Goal: Task Accomplishment & Management: Manage account settings

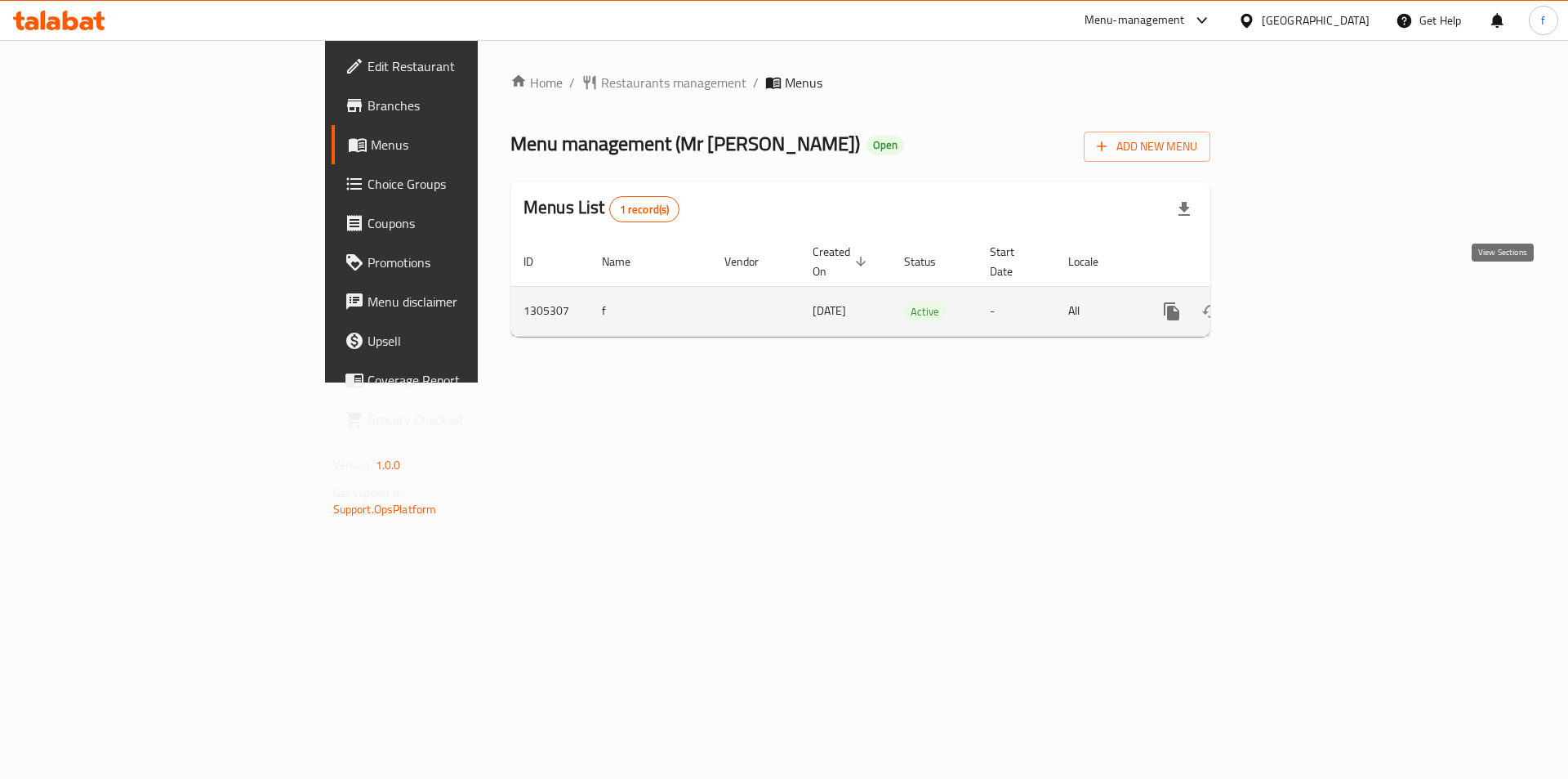
click at [1297, 304] on icon "enhanced table" at bounding box center [1289, 311] width 14 height 14
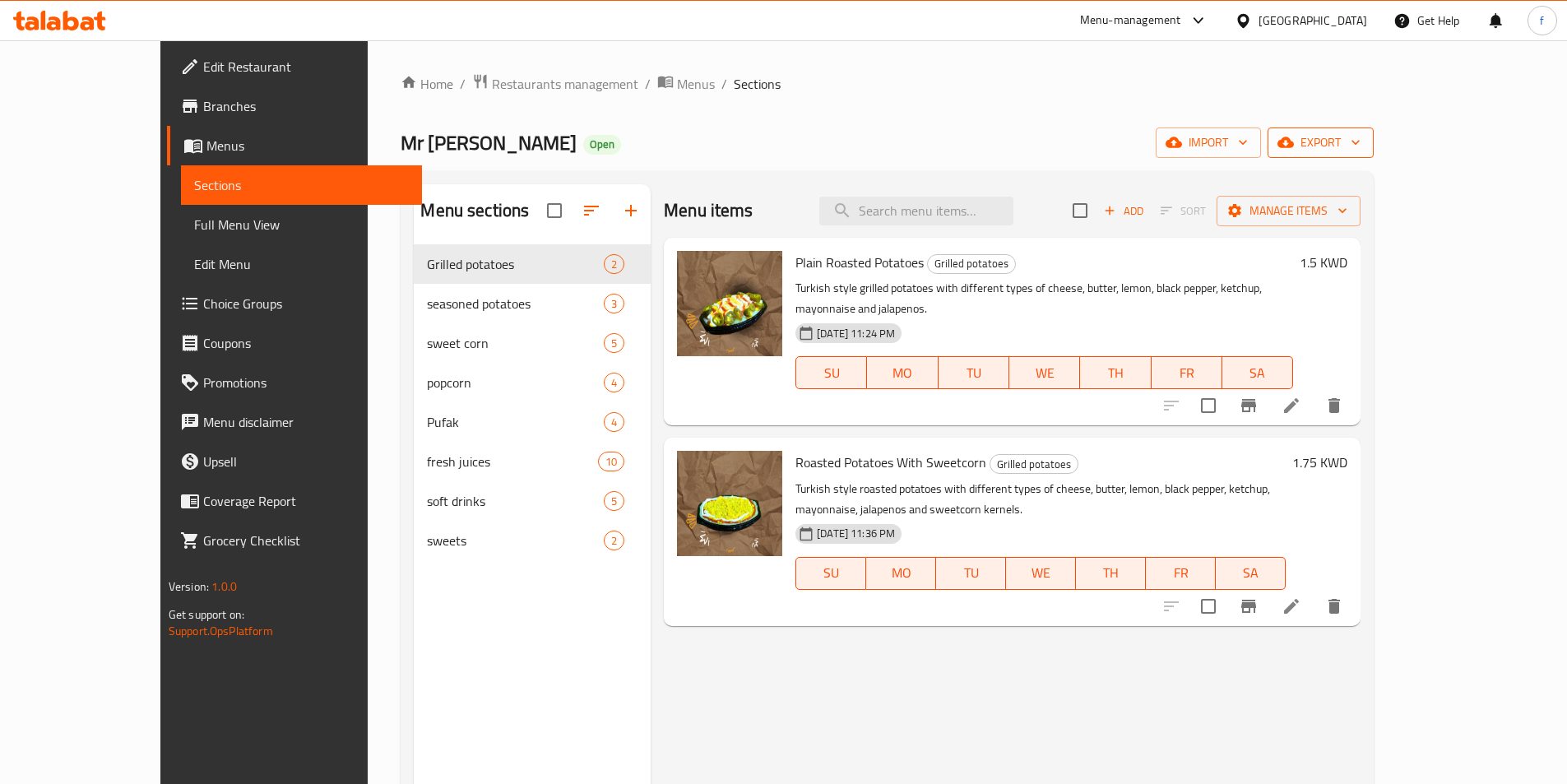
click at [1361, 141] on span "export" at bounding box center [1321, 142] width 80 height 20
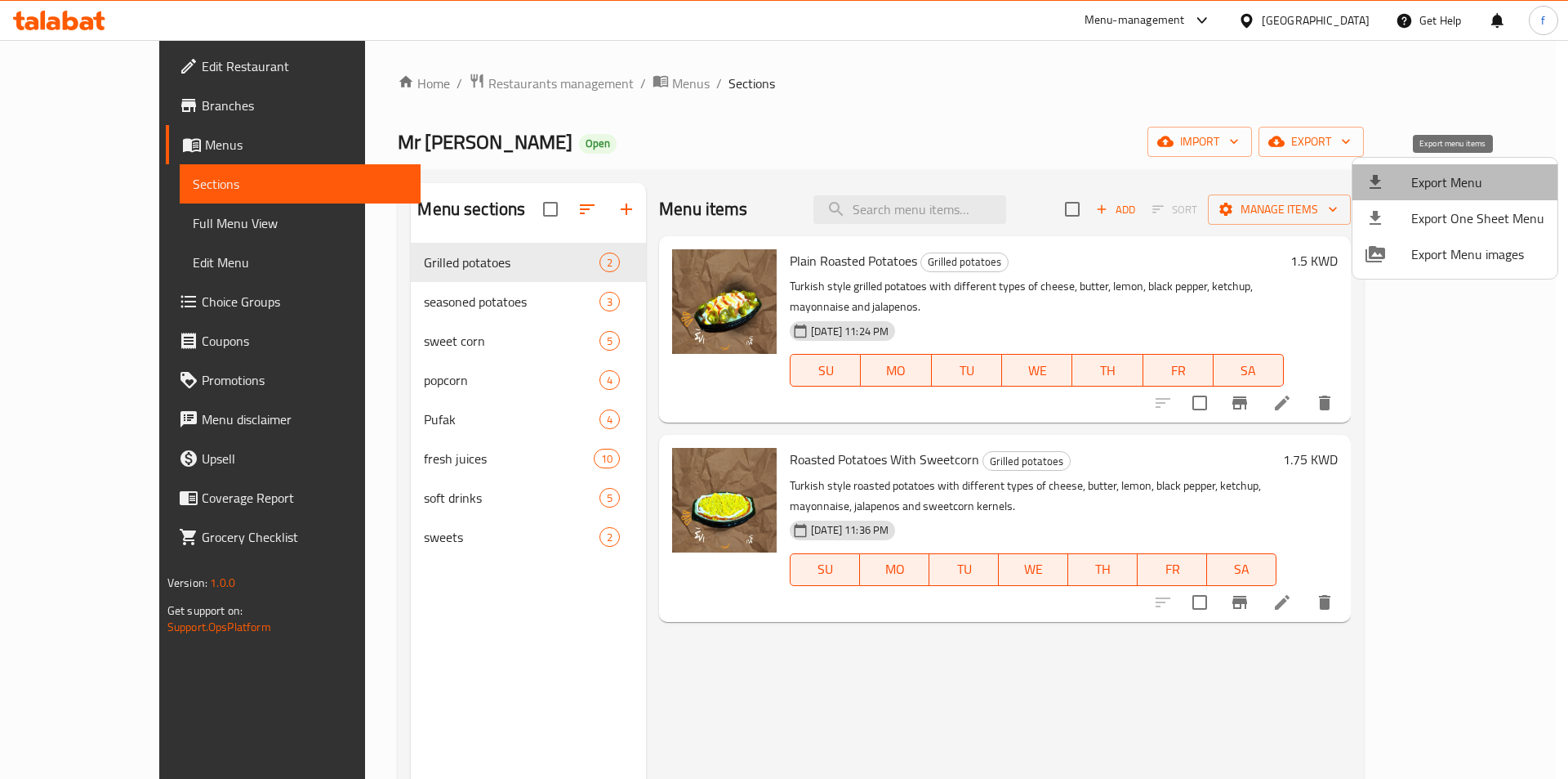
click at [1492, 179] on span "Export Menu" at bounding box center [1478, 182] width 133 height 19
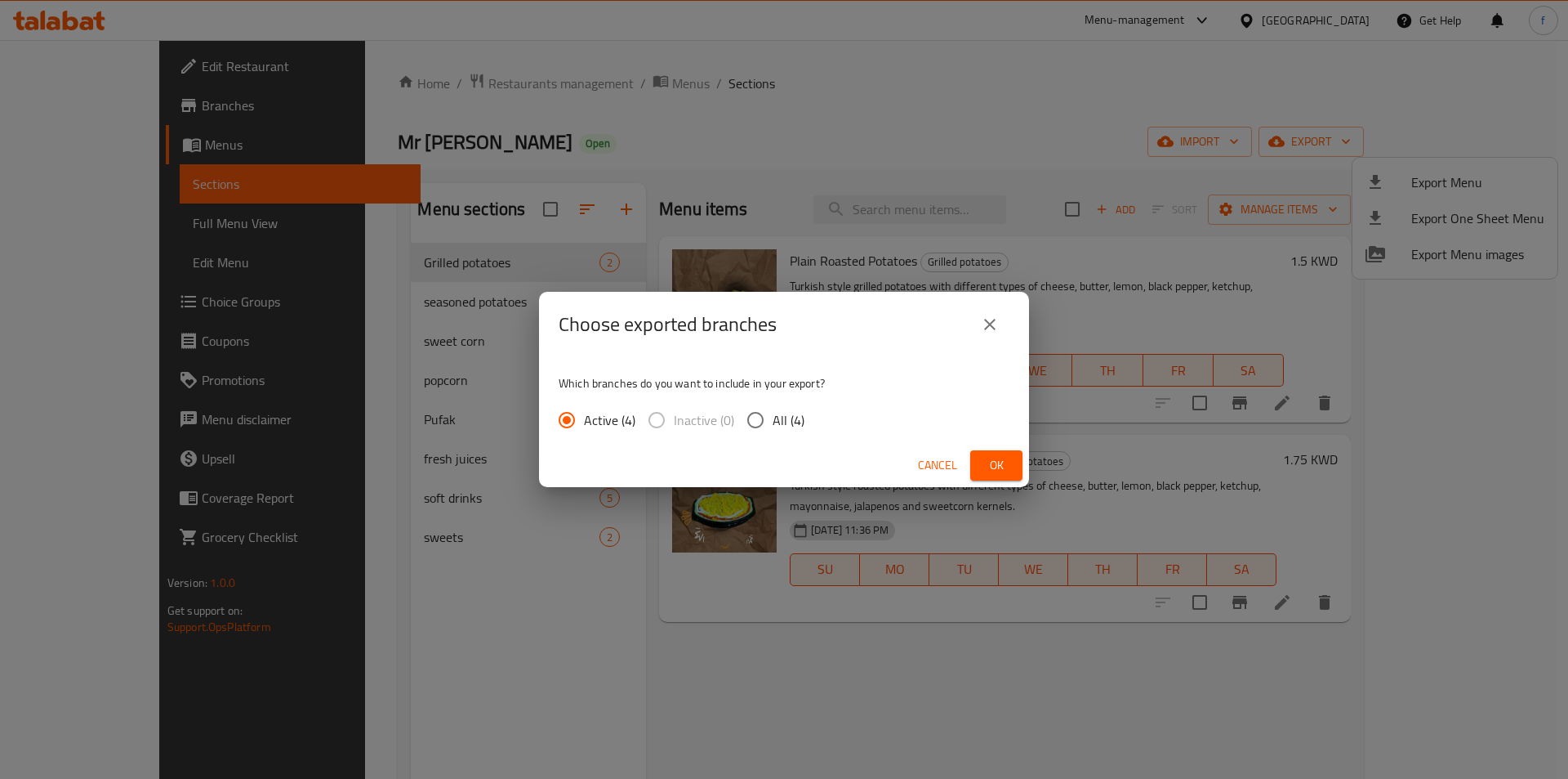
click at [755, 425] on input "All (4)" at bounding box center [755, 419] width 35 height 35
radio input "true"
click at [987, 463] on span "Ok" at bounding box center [996, 465] width 26 height 20
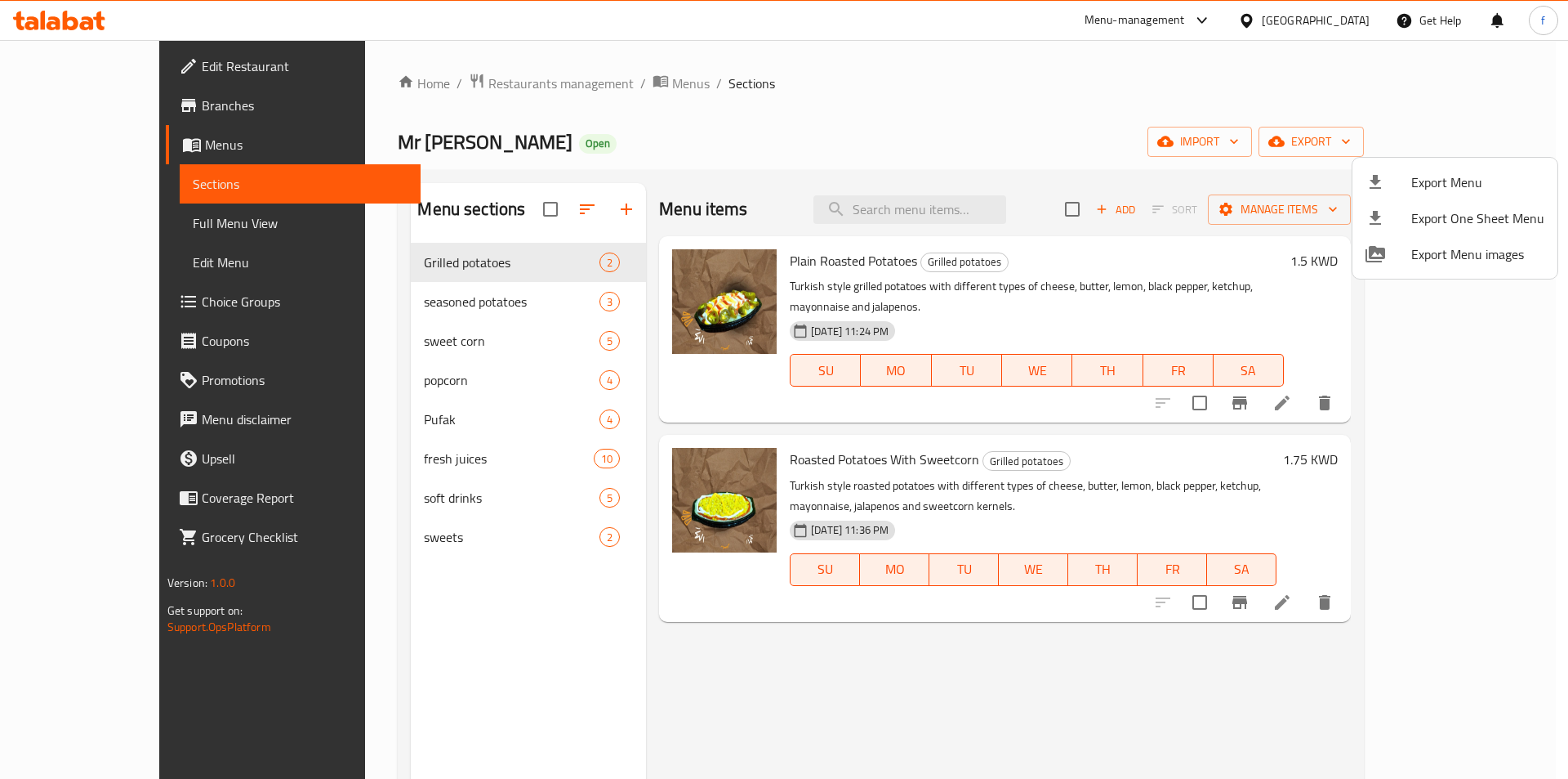
click at [895, 652] on div at bounding box center [784, 389] width 1568 height 779
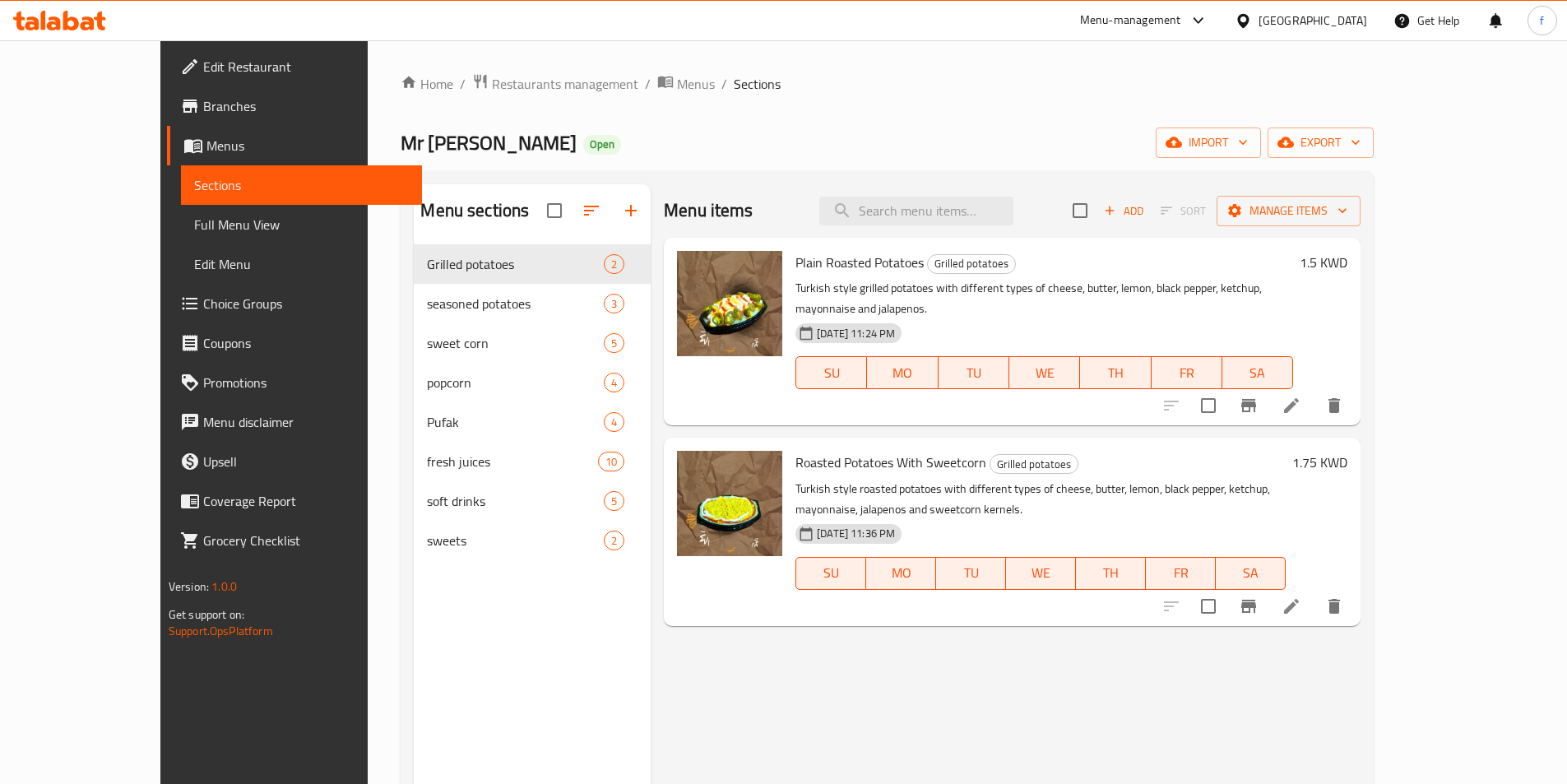
click at [194, 225] on span "Full Menu View" at bounding box center [301, 224] width 215 height 19
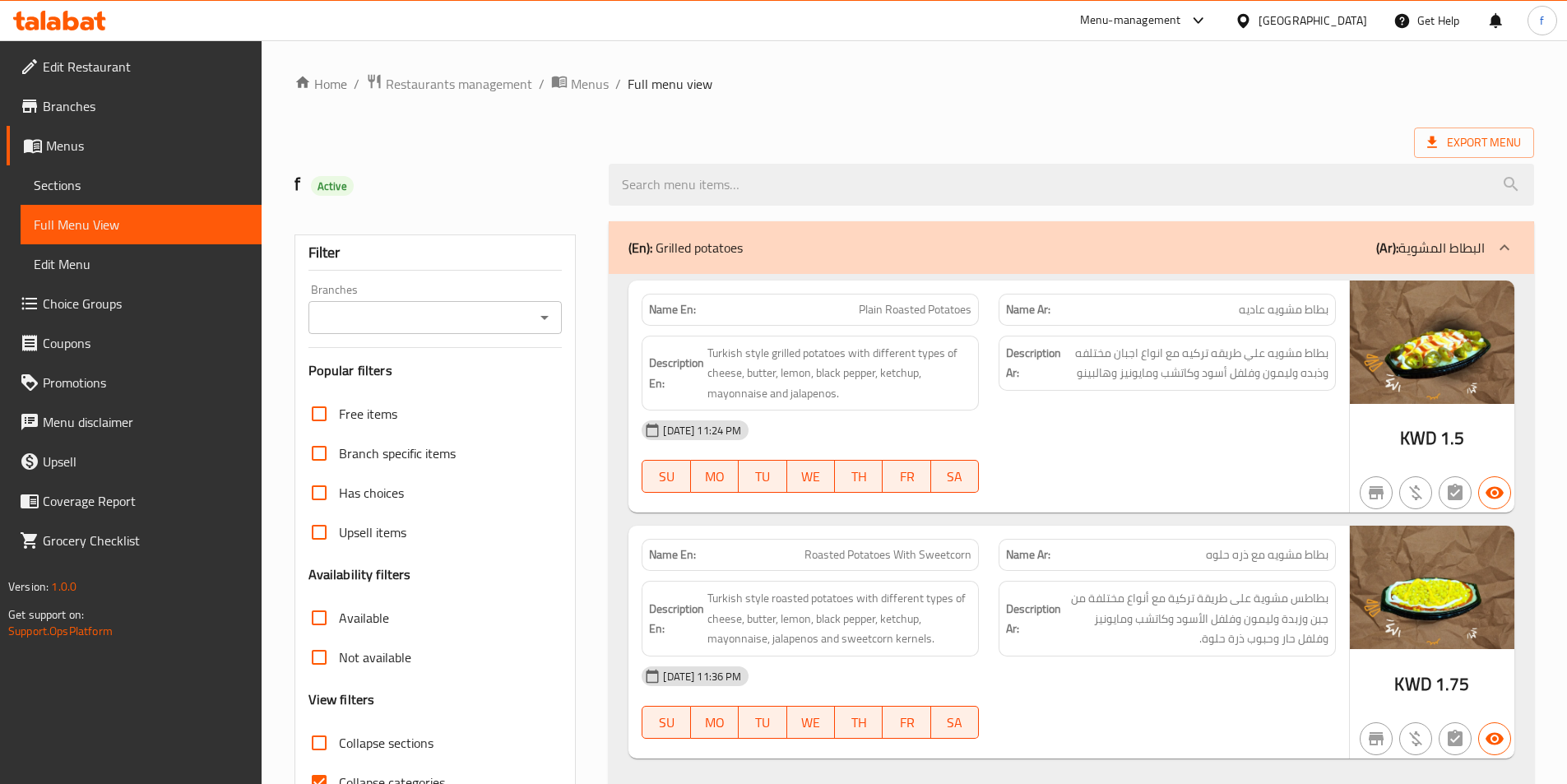
click at [1225, 147] on div "Export Menu" at bounding box center [914, 142] width 1240 height 31
click at [679, 311] on strong "Name En:" at bounding box center [672, 309] width 47 height 17
copy strong "Name En:"
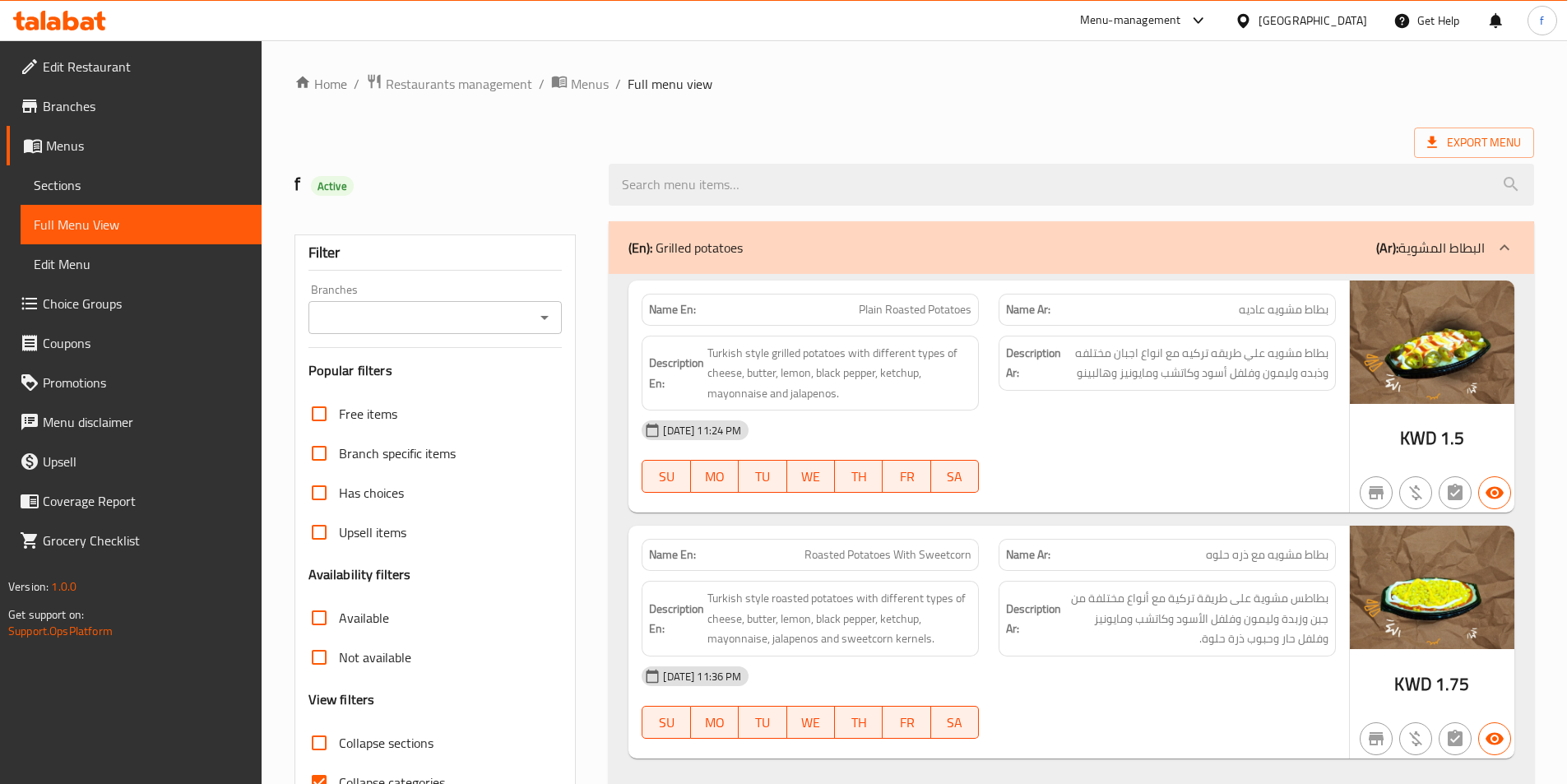
click at [679, 364] on strong "Description En:" at bounding box center [677, 373] width 55 height 41
copy strong "Description En:"
click at [1051, 22] on div "Menu-management Kuwait Get Help f" at bounding box center [784, 20] width 1567 height 40
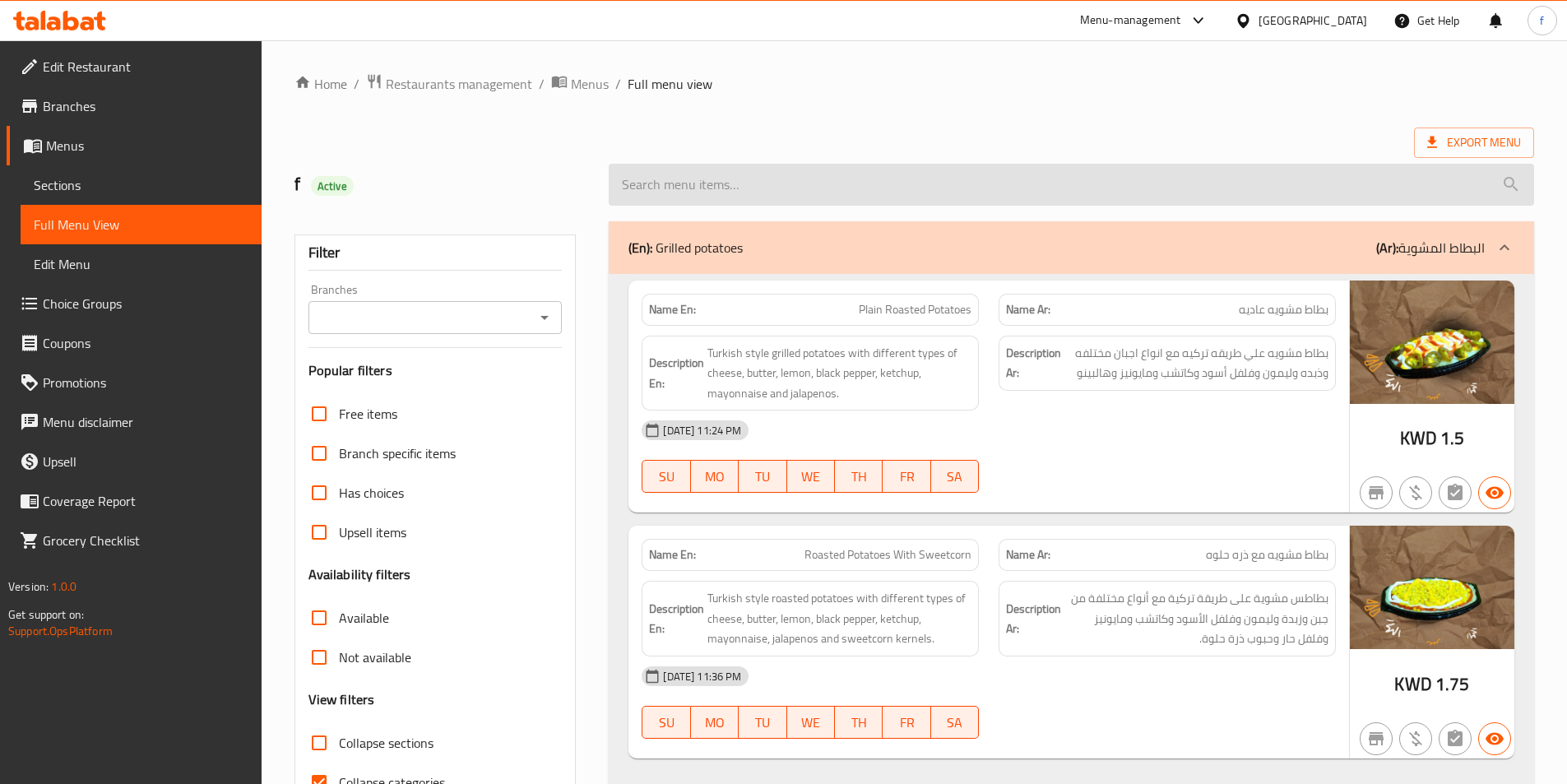
drag, startPoint x: 1083, startPoint y: 140, endPoint x: 1048, endPoint y: 181, distance: 53.9
click at [1083, 140] on div "Export Menu" at bounding box center [914, 142] width 1240 height 31
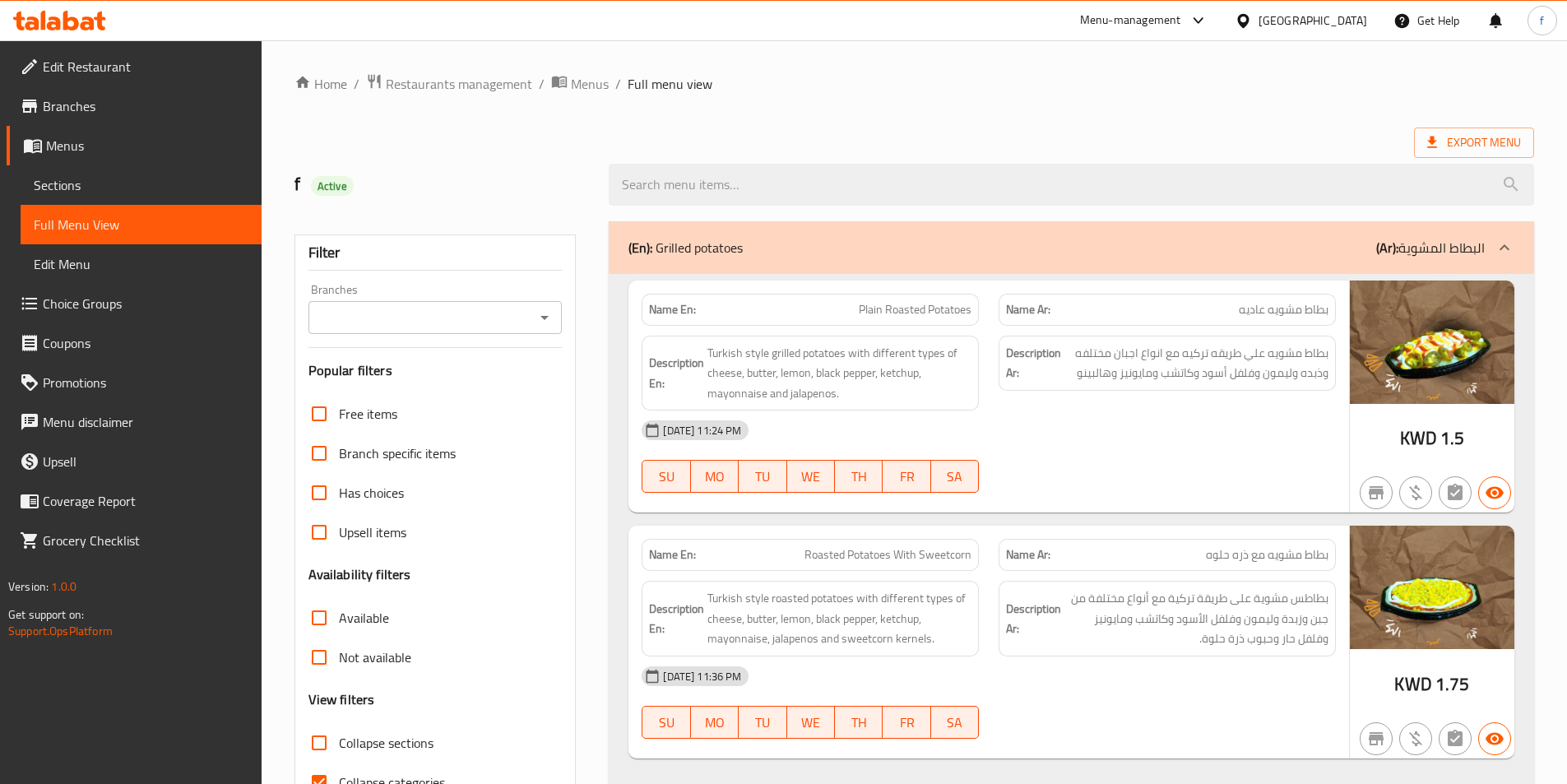
click at [798, 140] on div "Export Menu" at bounding box center [914, 142] width 1240 height 31
click at [128, 259] on span "Edit Menu" at bounding box center [141, 264] width 215 height 19
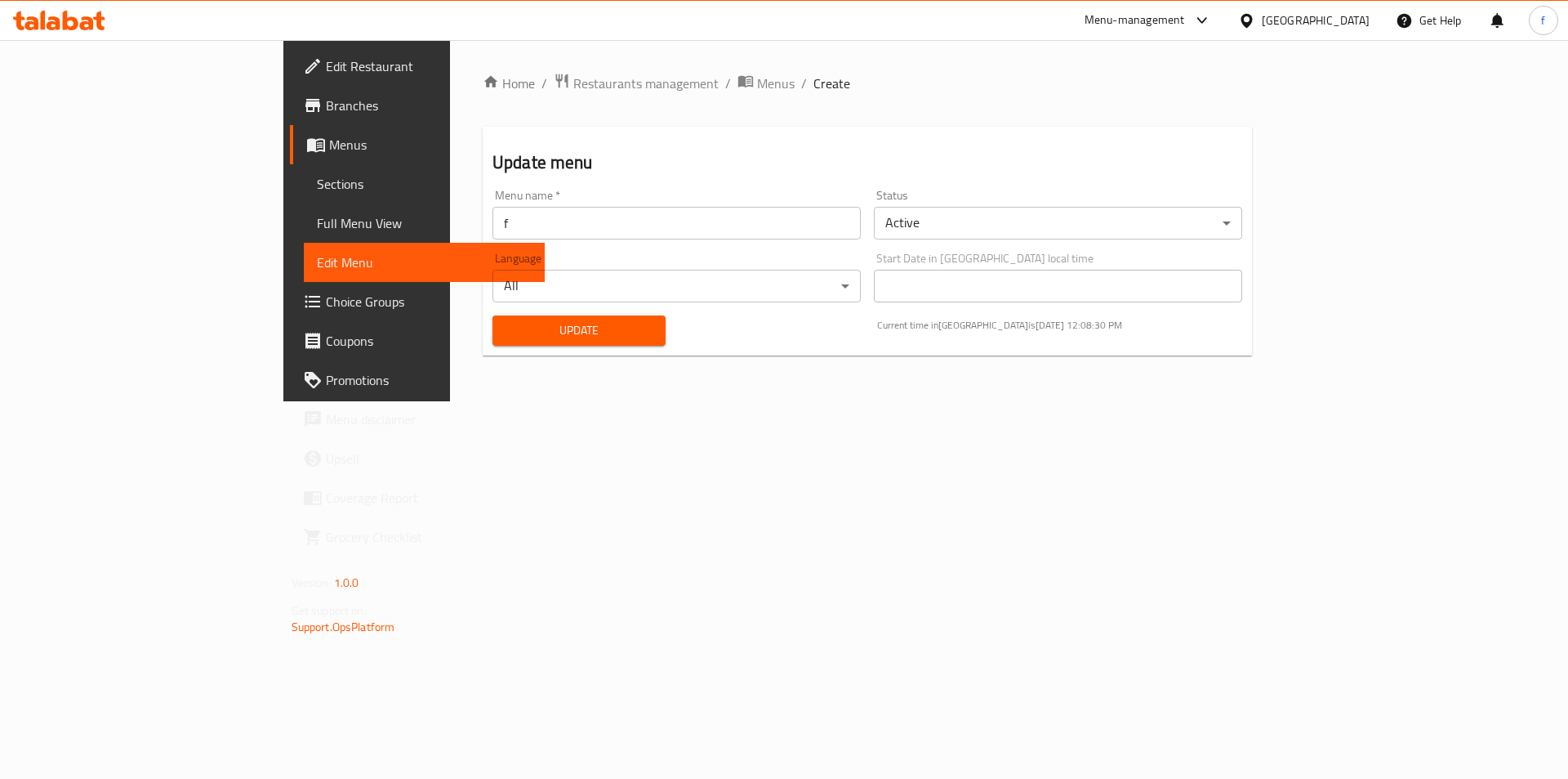
click at [316, 188] on span "Sections" at bounding box center [424, 184] width 215 height 19
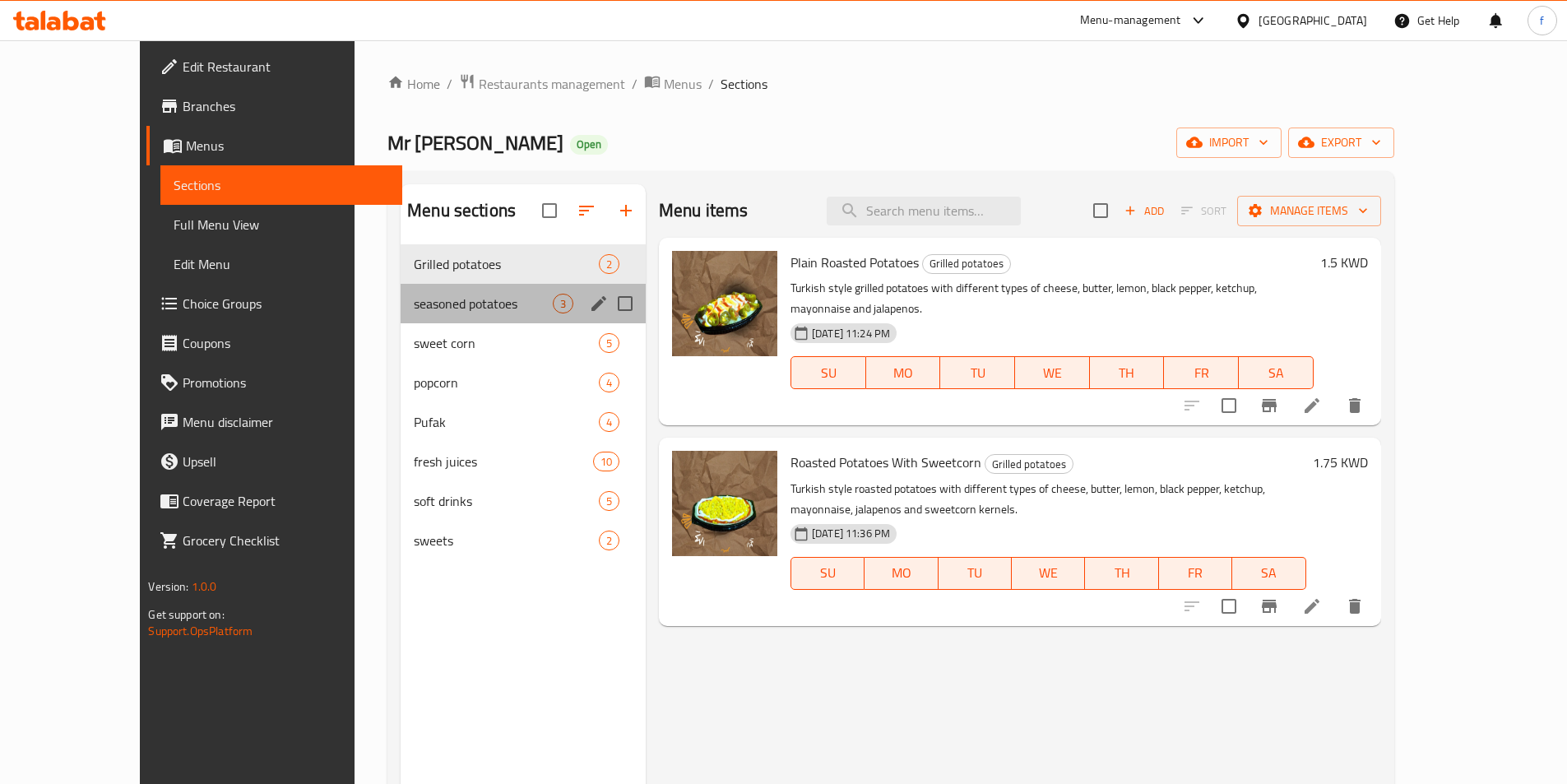
click at [436, 320] on div "seasoned potatoes 3" at bounding box center [523, 303] width 245 height 40
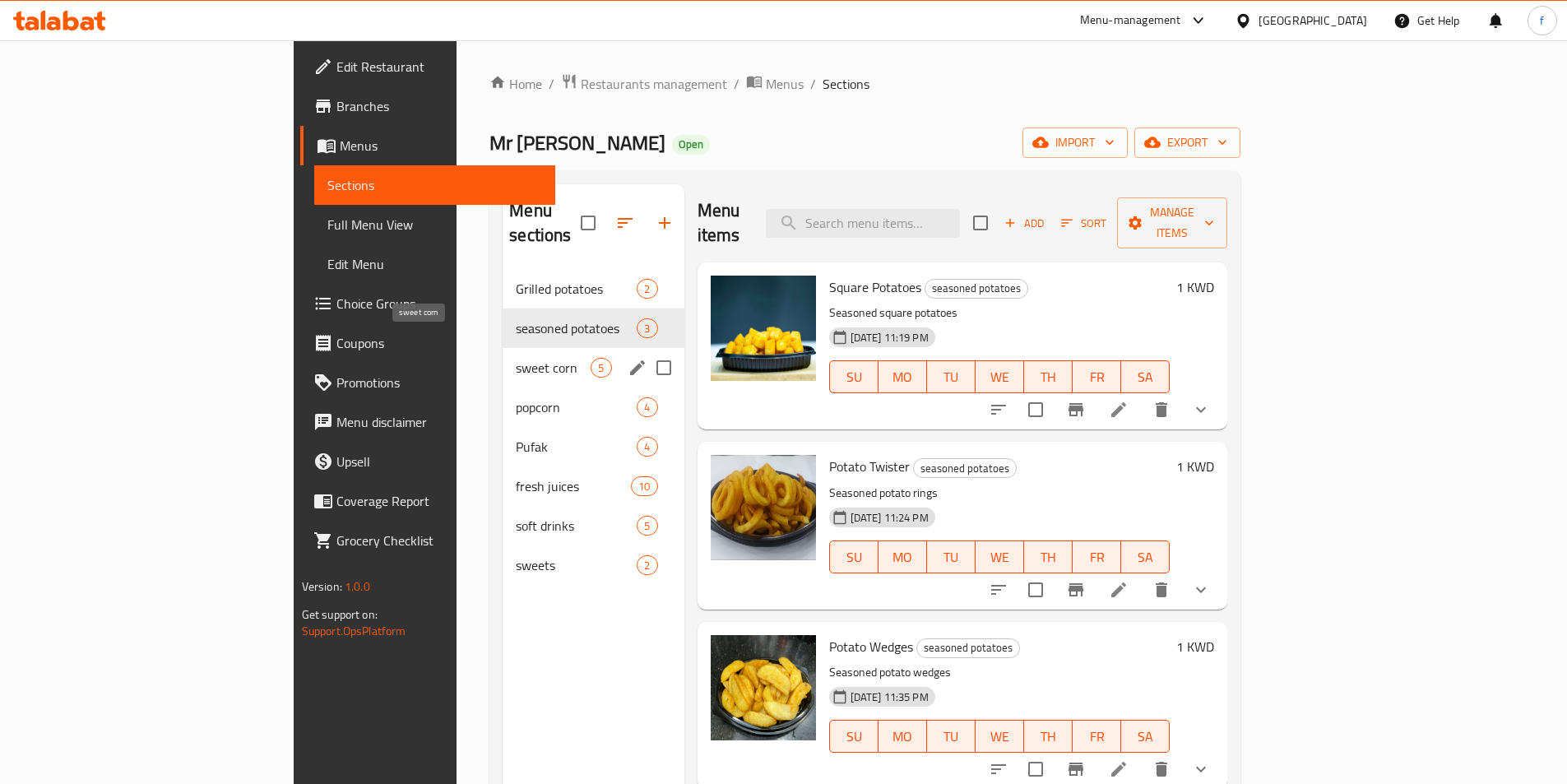
click at [516, 358] on span "sweet corn" at bounding box center [553, 367] width 75 height 19
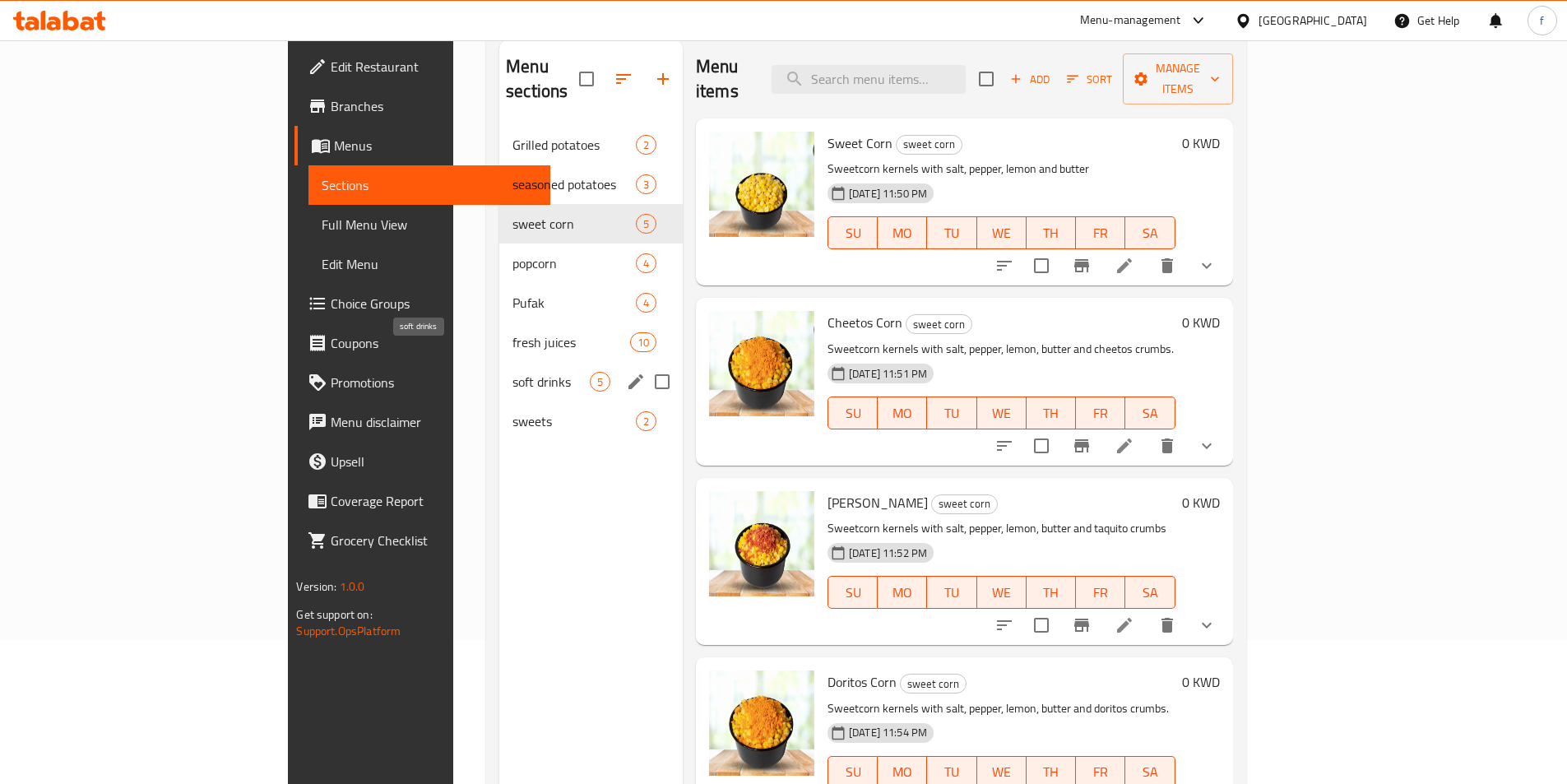
scroll to position [164, 0]
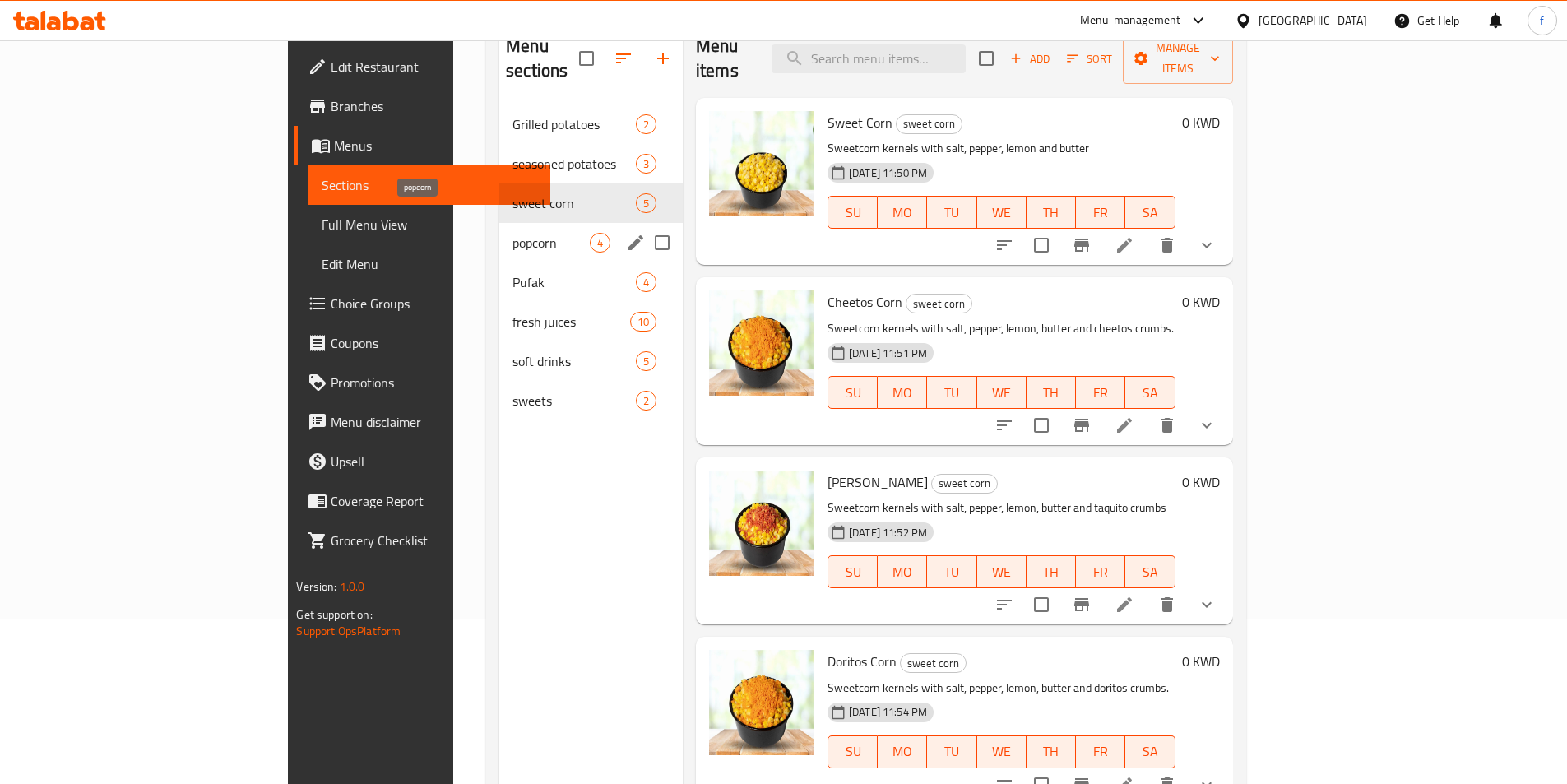
click at [513, 233] on span "popcorn" at bounding box center [551, 242] width 77 height 19
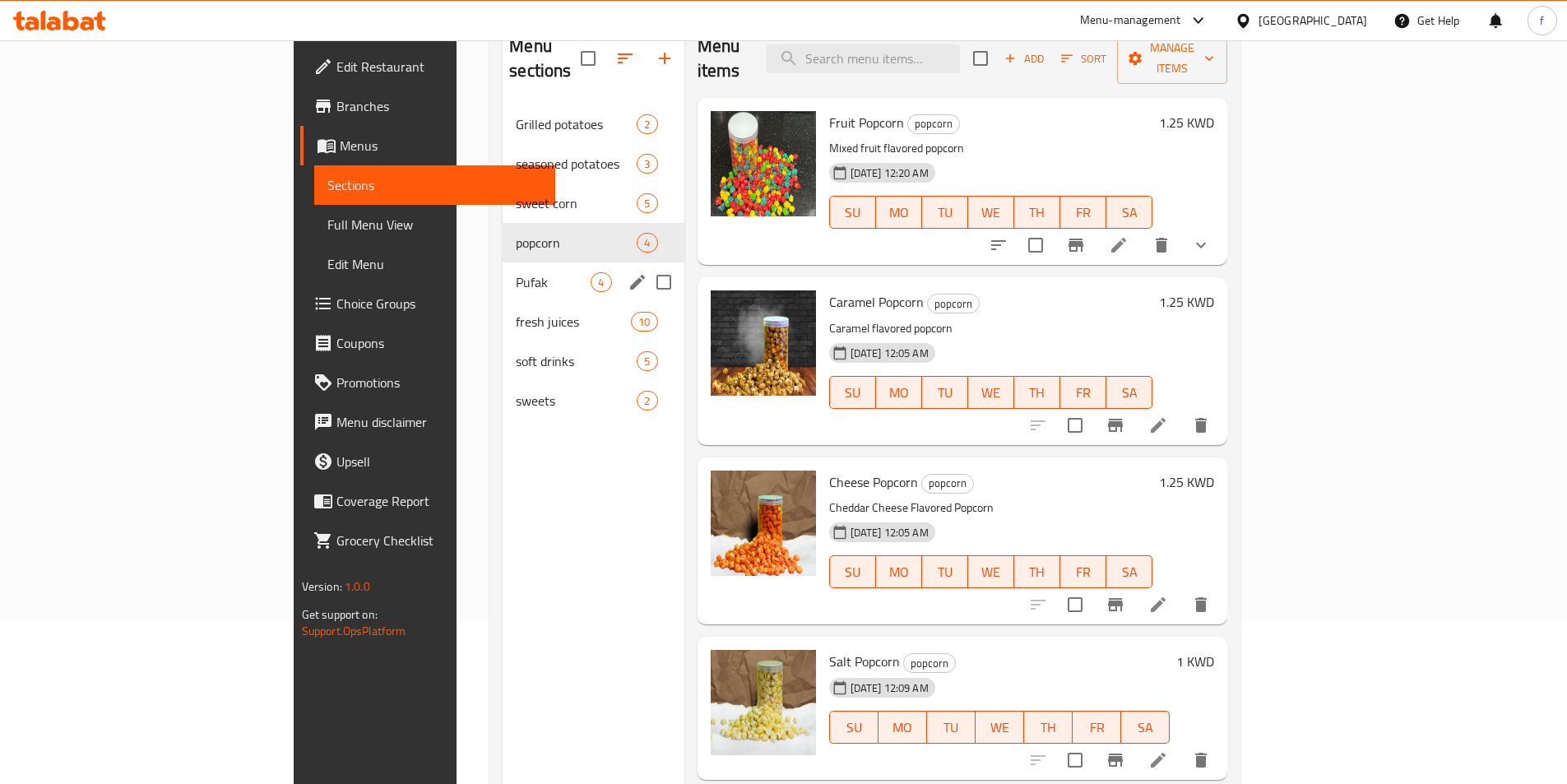
click at [503, 268] on div "Pufak 4" at bounding box center [593, 282] width 181 height 40
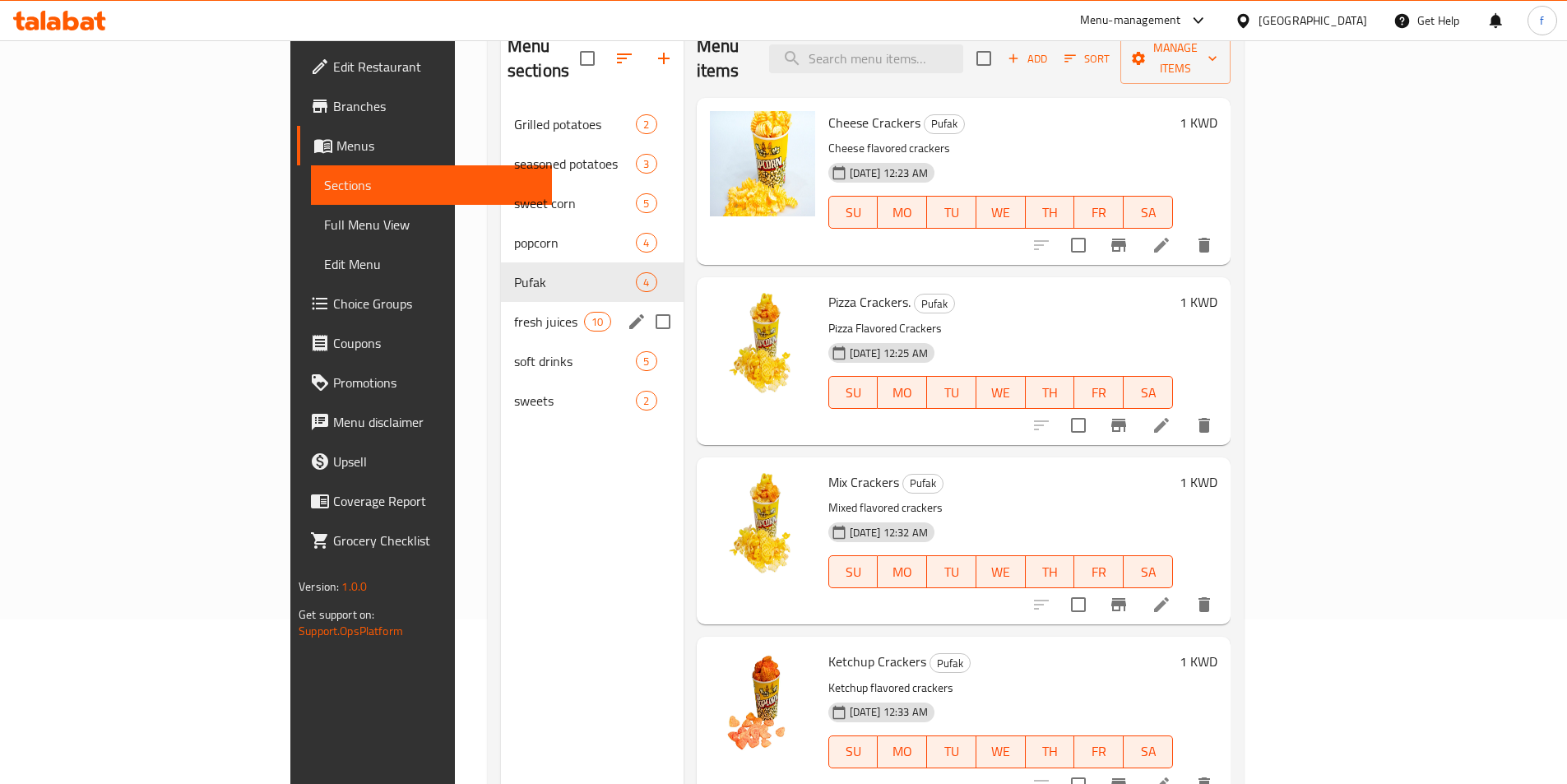
click at [501, 314] on div "fresh juices 10" at bounding box center [592, 321] width 182 height 40
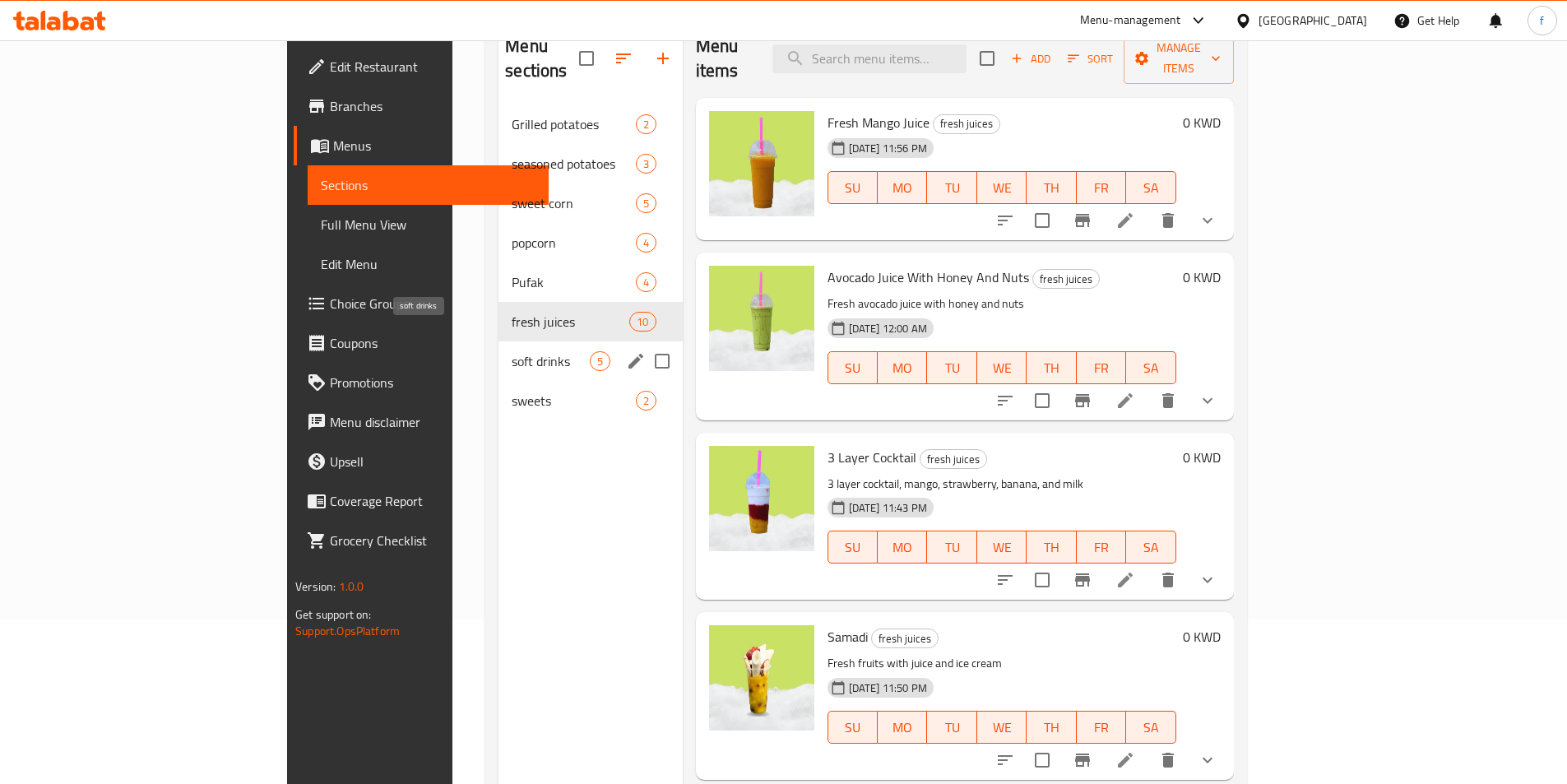
click at [512, 351] on span "soft drinks" at bounding box center [550, 360] width 77 height 19
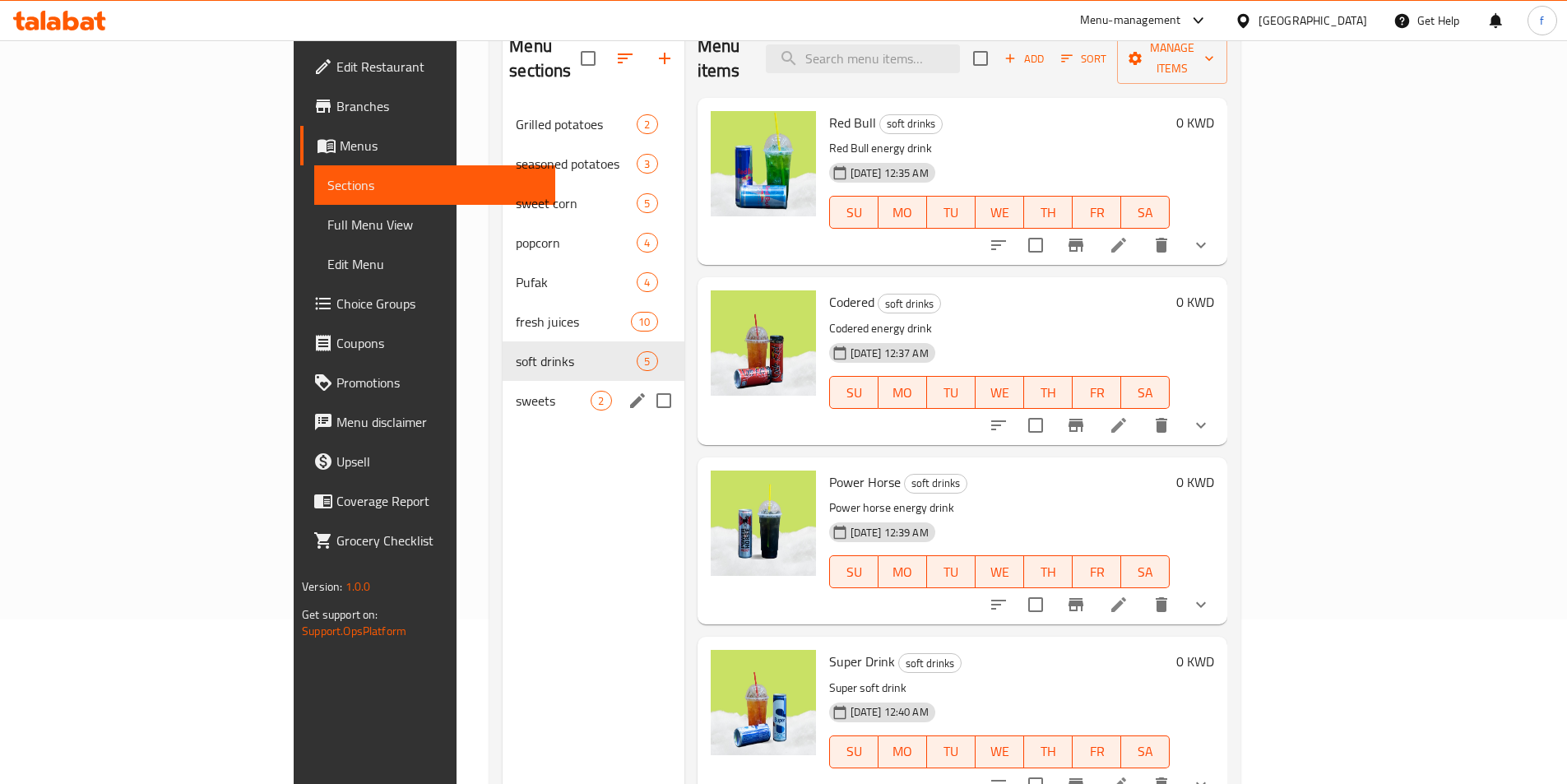
click at [503, 381] on div "sweets 2" at bounding box center [593, 400] width 181 height 40
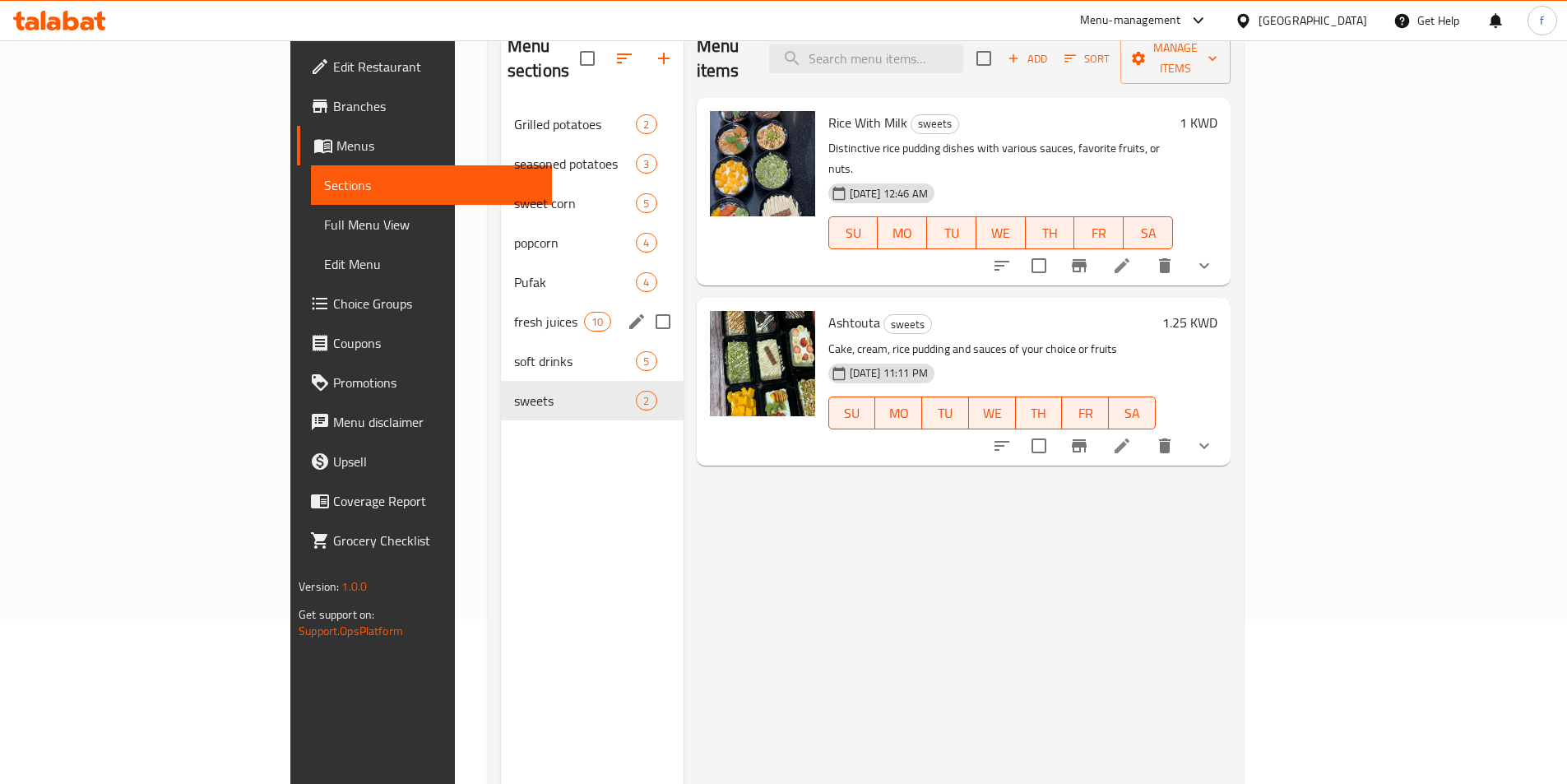
click at [501, 302] on div "fresh juices 10" at bounding box center [592, 321] width 182 height 40
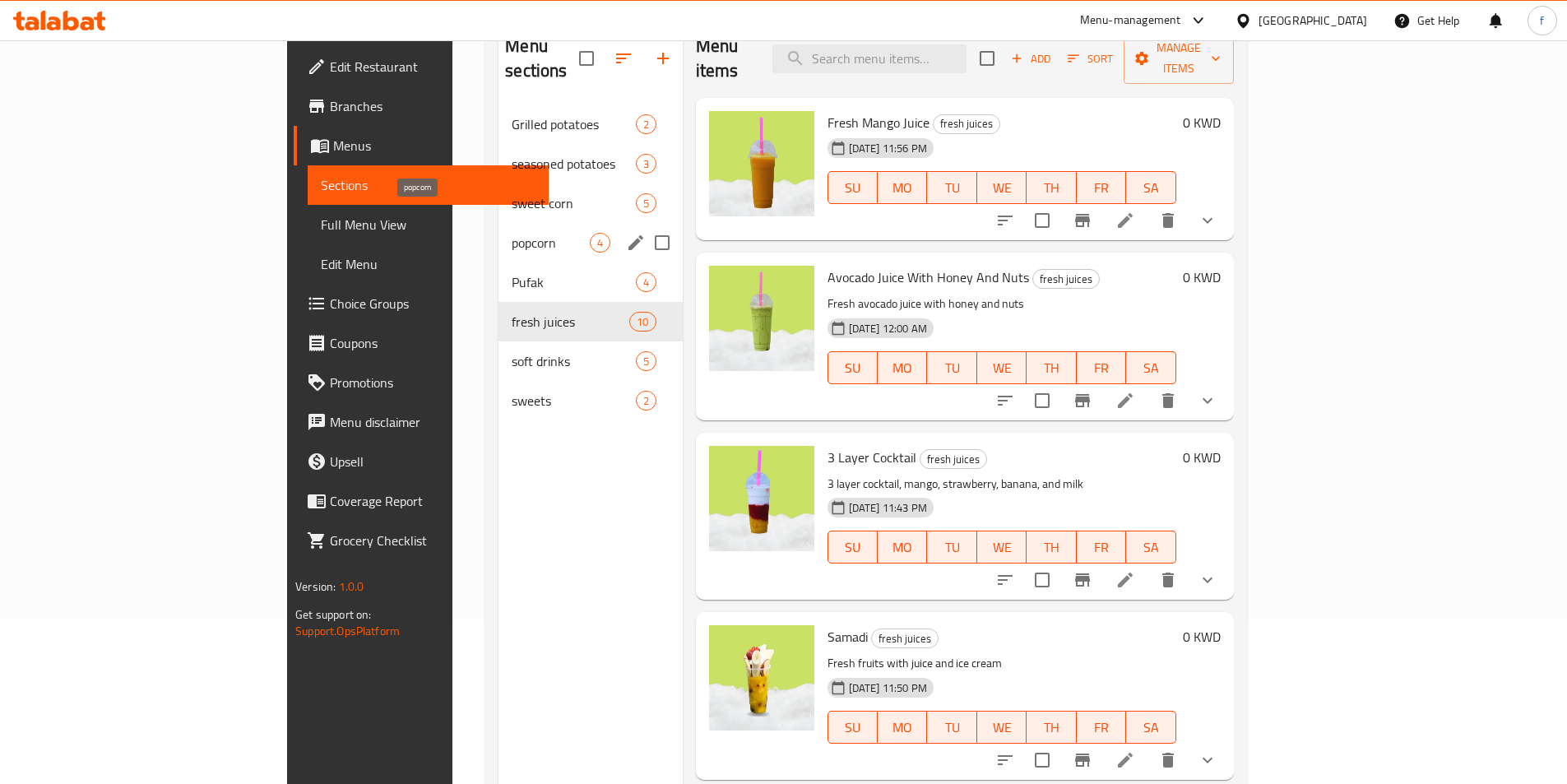
scroll to position [82, 0]
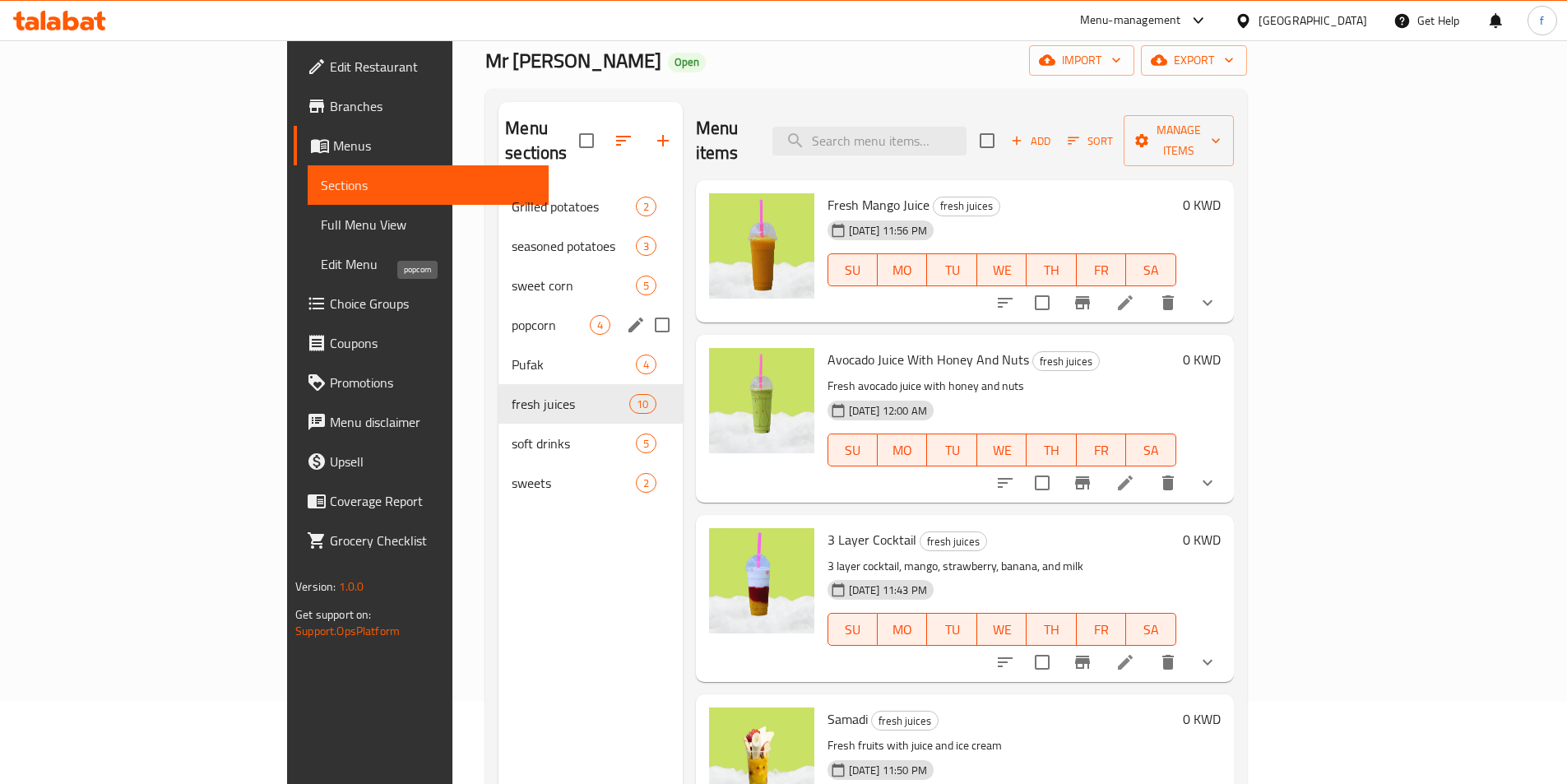
click at [512, 315] on span "popcorn" at bounding box center [550, 325] width 77 height 19
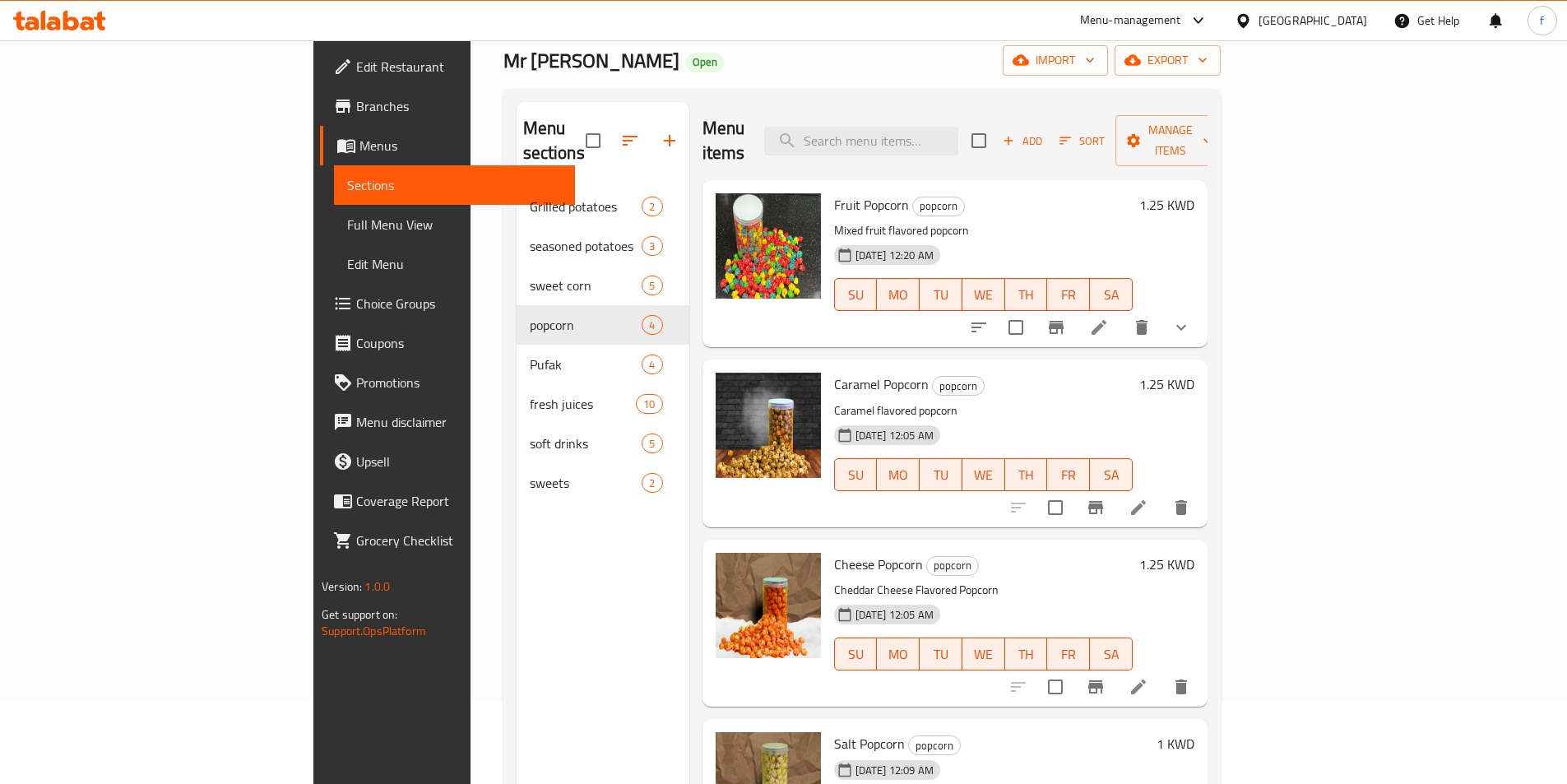
click at [1162, 492] on li at bounding box center [1139, 507] width 46 height 30
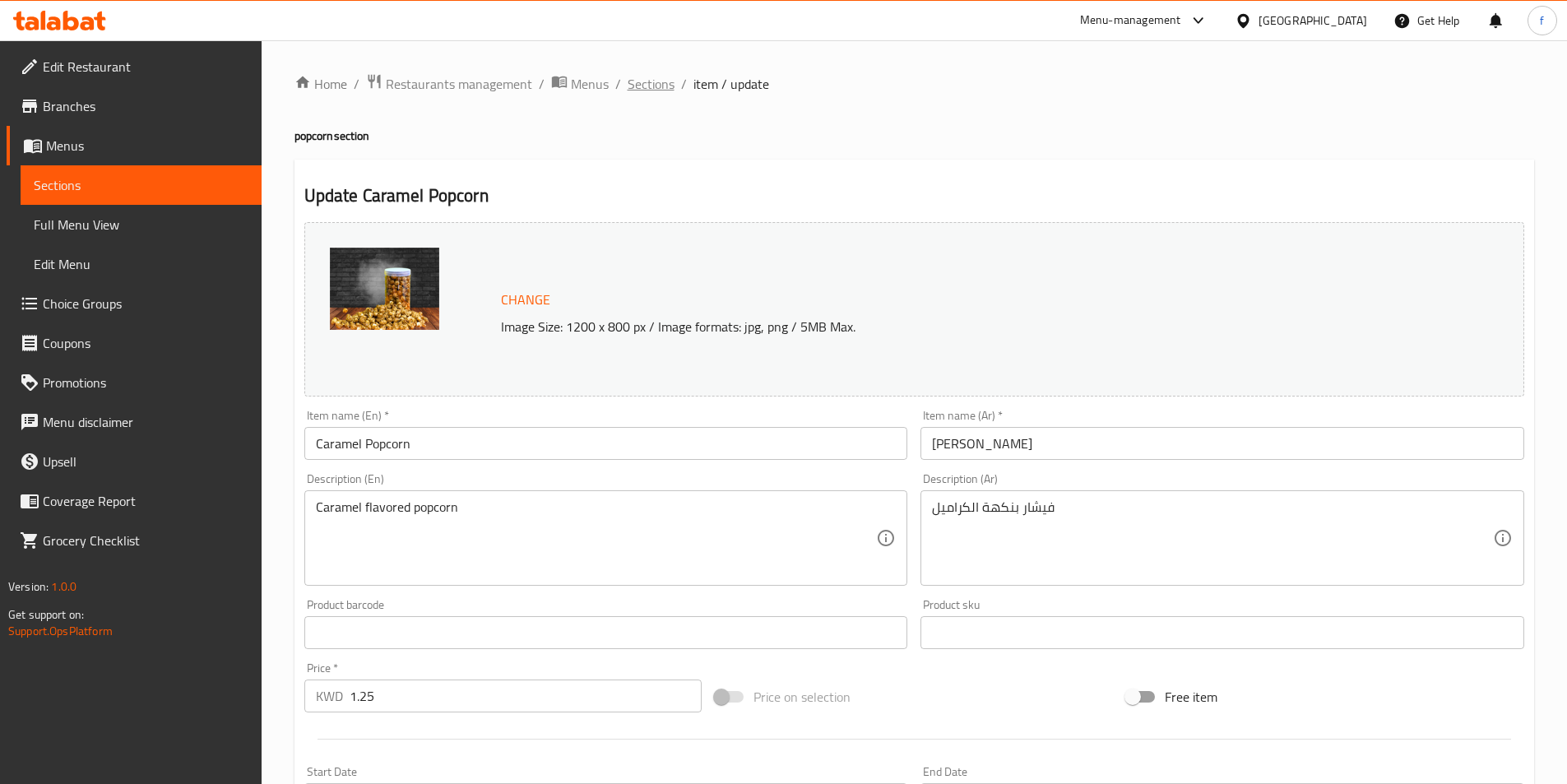
click at [652, 88] on span "Sections" at bounding box center [650, 83] width 47 height 19
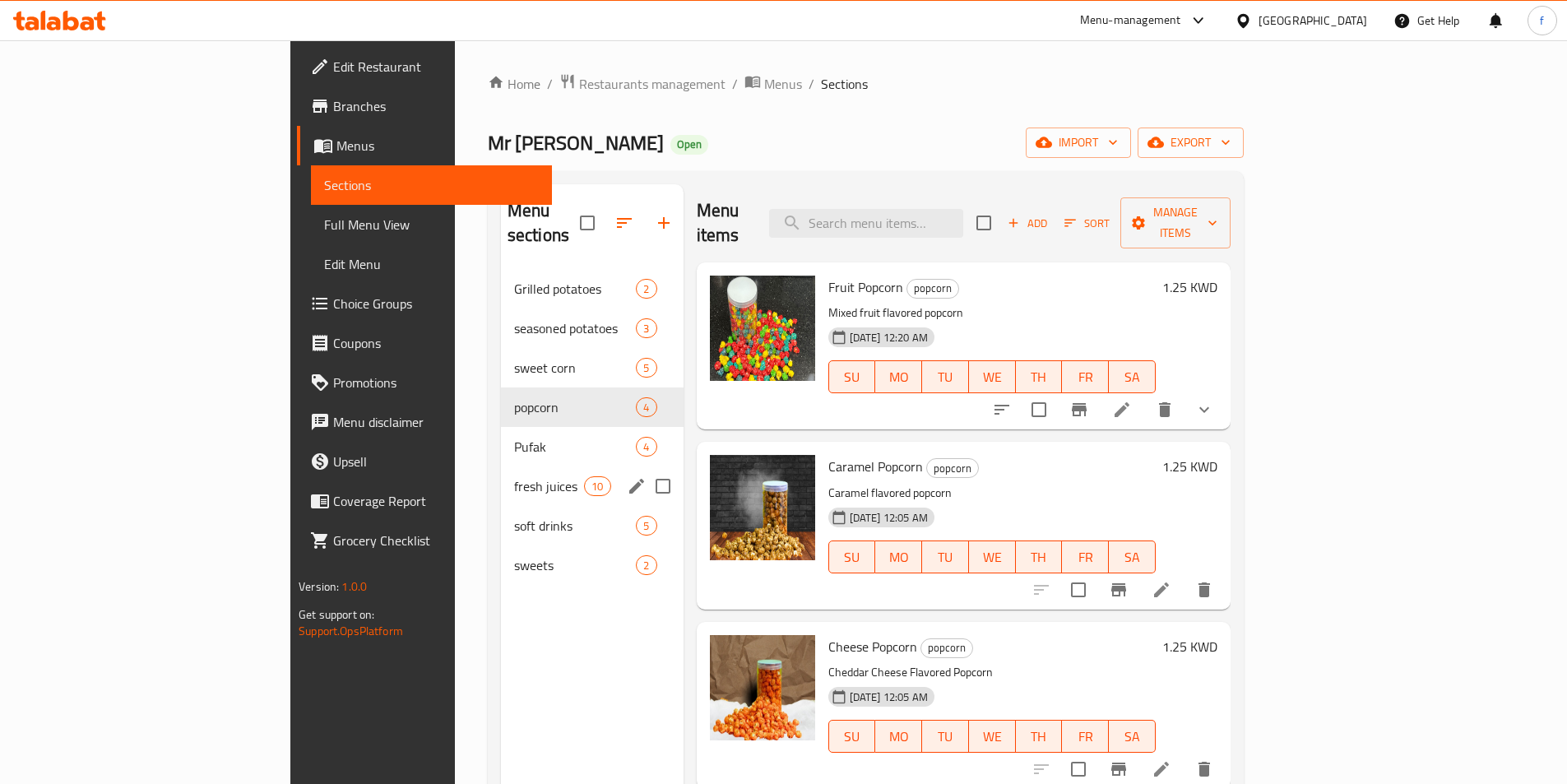
click at [501, 476] on div "fresh juices 10" at bounding box center [592, 486] width 182 height 40
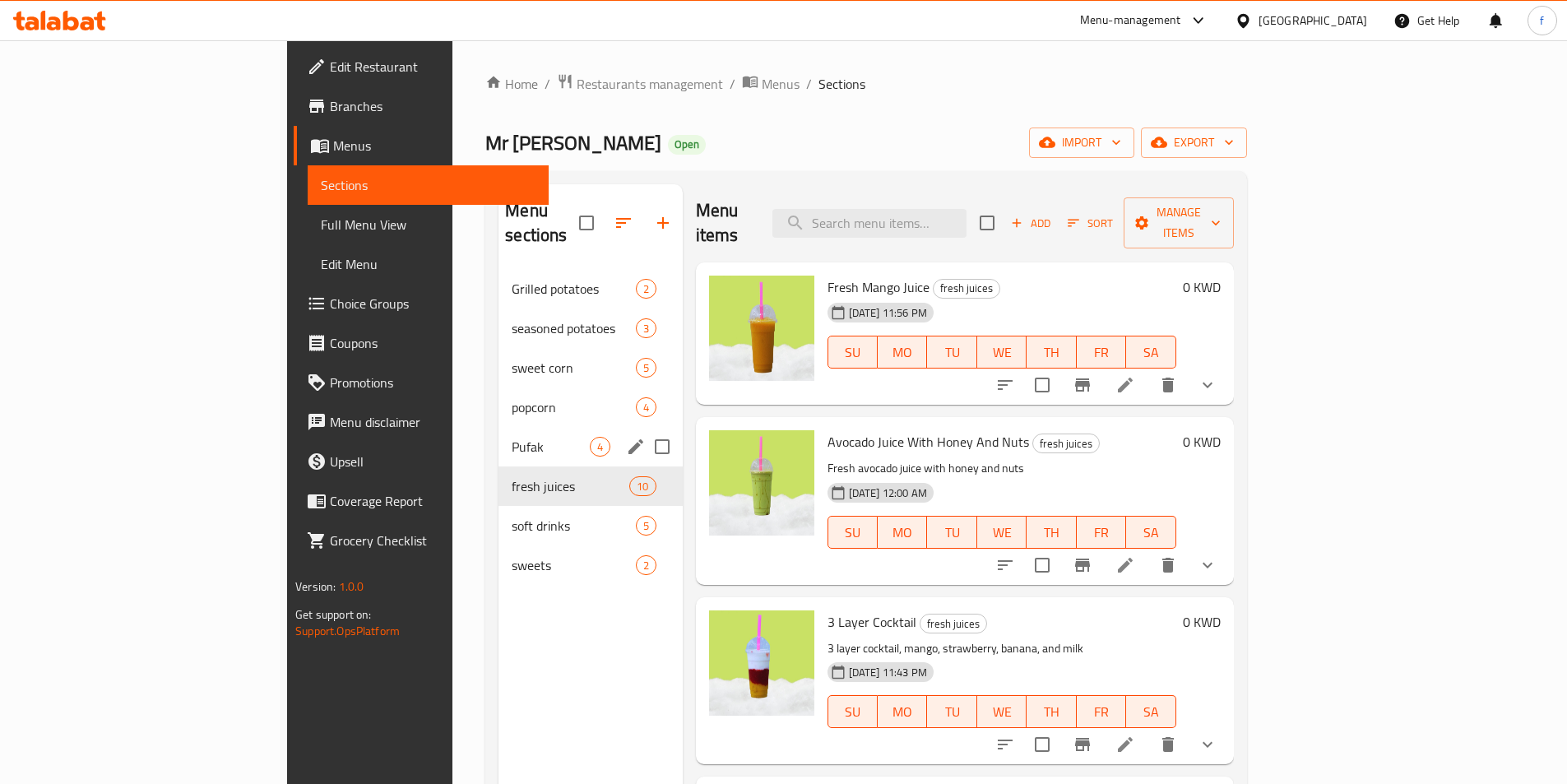
click at [512, 436] on span "Pufak" at bounding box center [550, 446] width 77 height 19
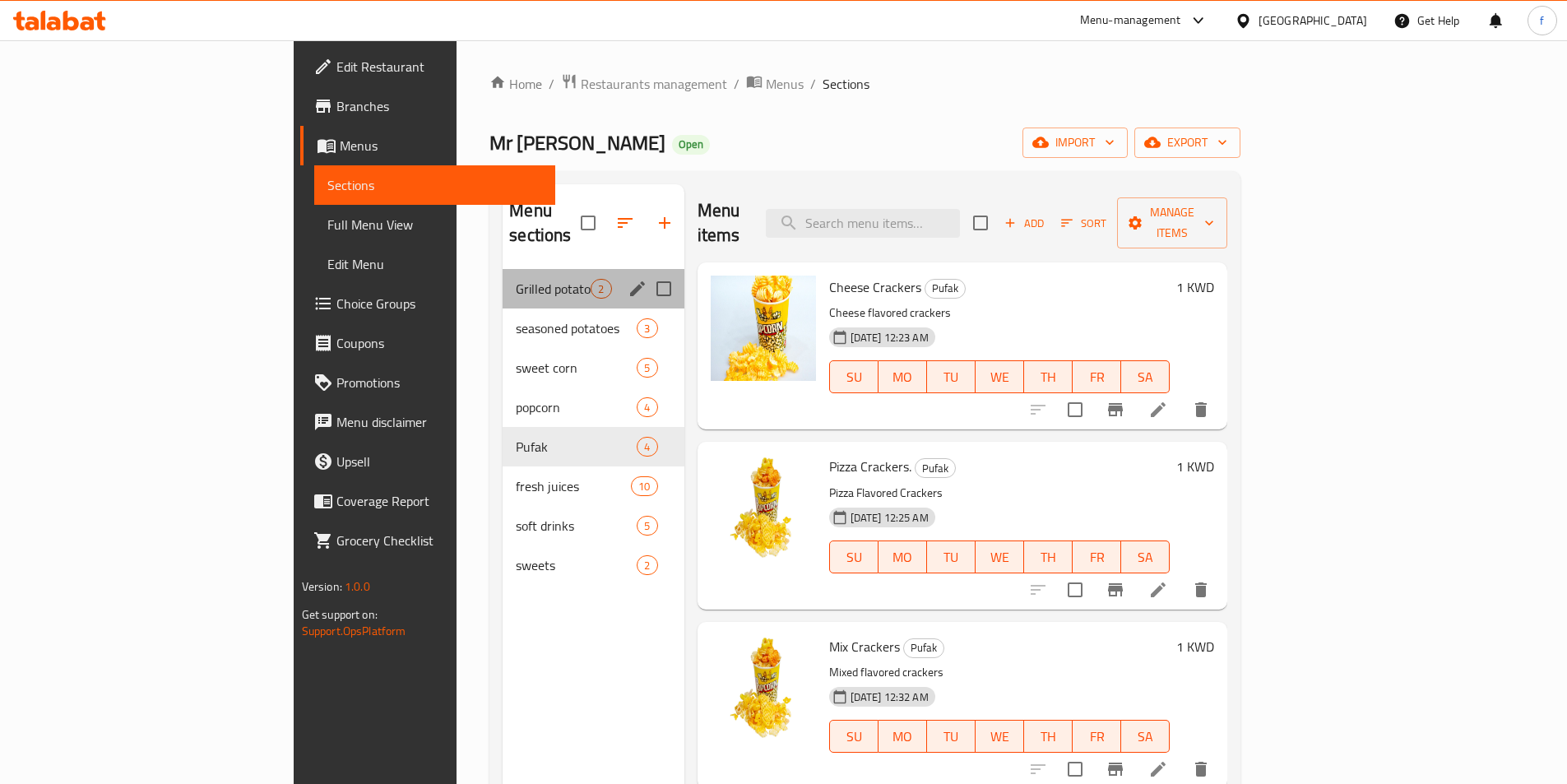
click at [503, 278] on div "Grilled potatoes 2" at bounding box center [593, 288] width 181 height 40
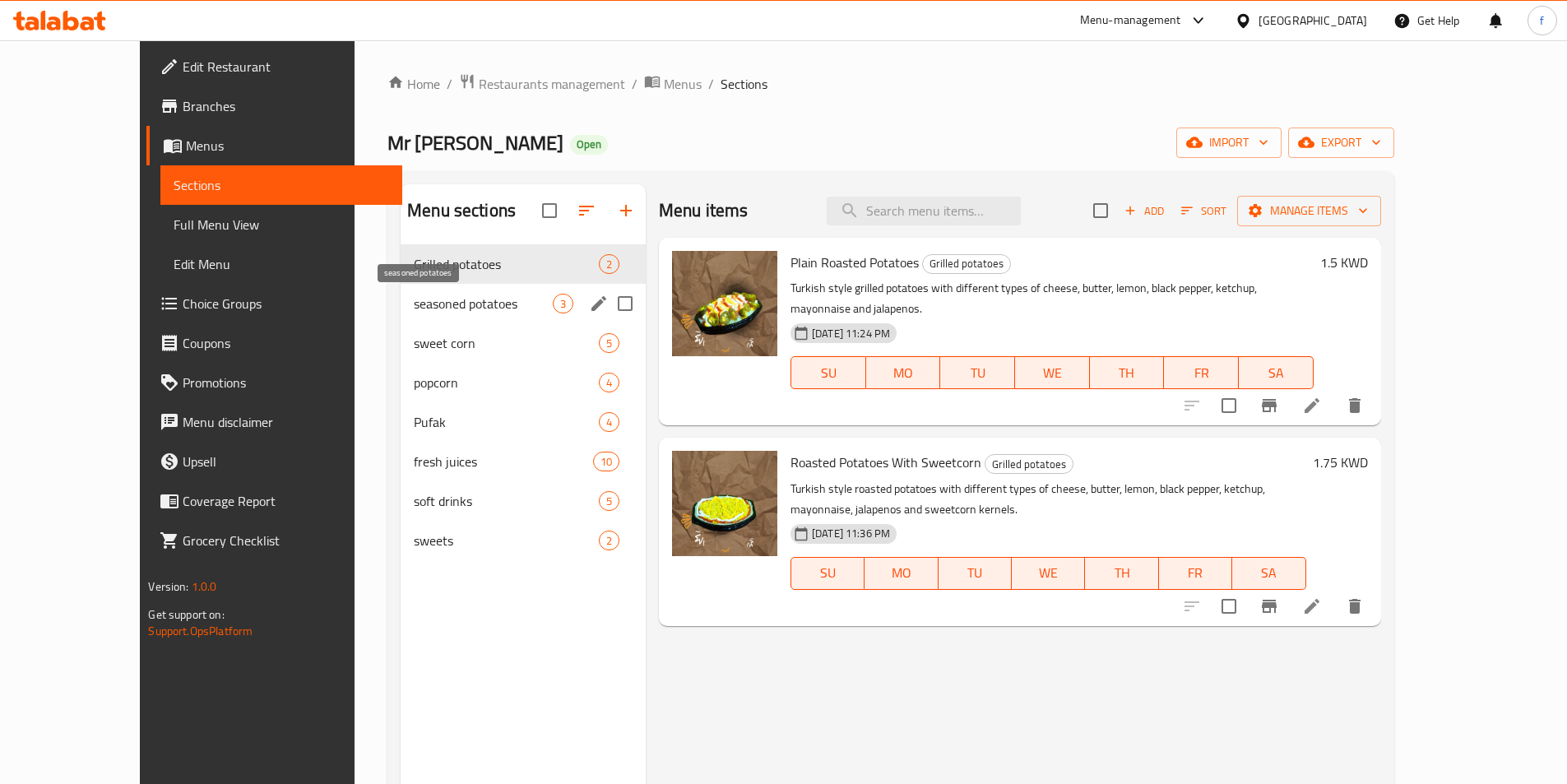
click at [414, 300] on span "seasoned potatoes" at bounding box center [483, 303] width 139 height 19
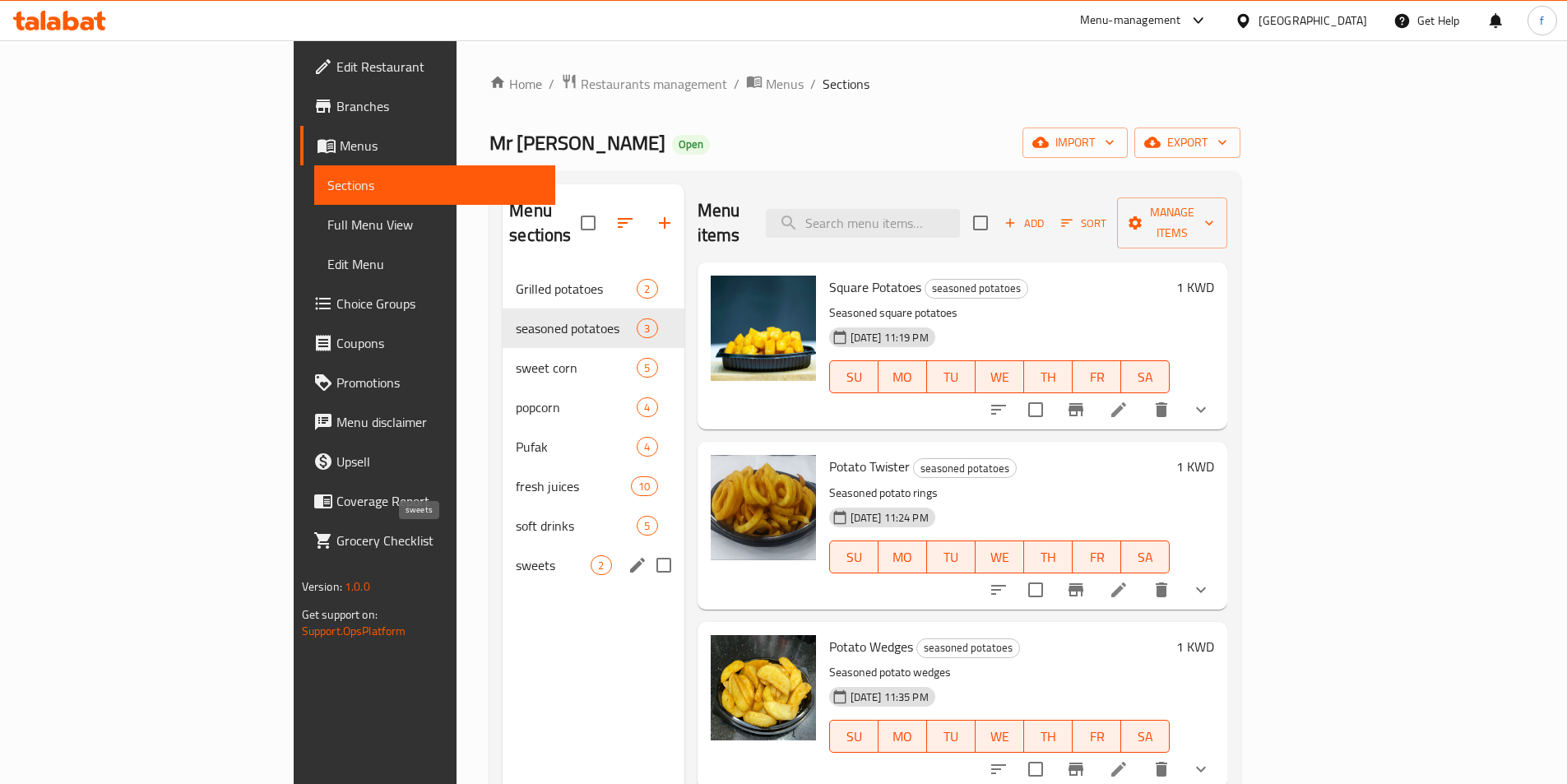
click at [516, 555] on span "sweets" at bounding box center [553, 564] width 75 height 19
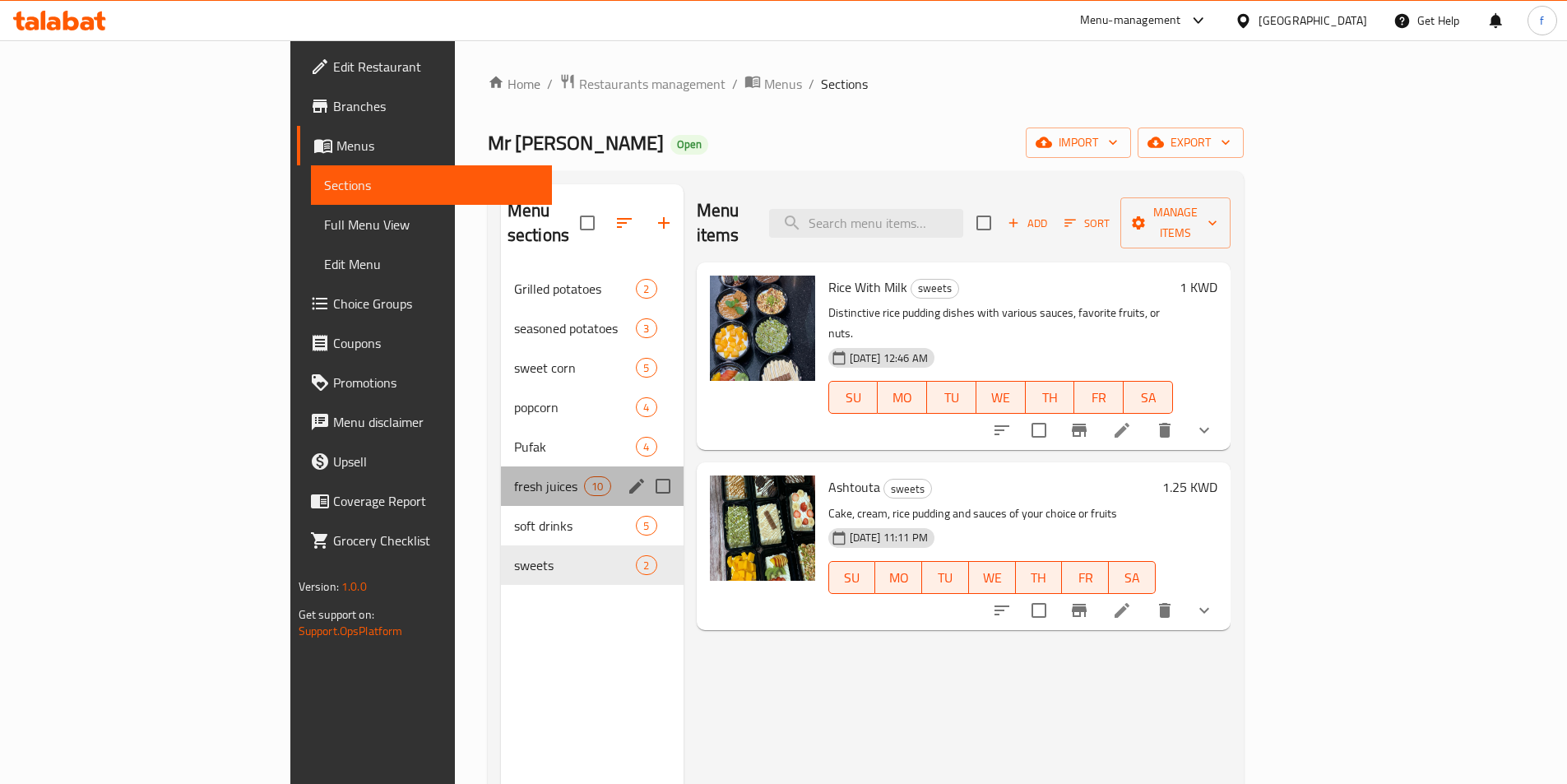
click at [501, 472] on div "fresh juices 10" at bounding box center [592, 486] width 182 height 40
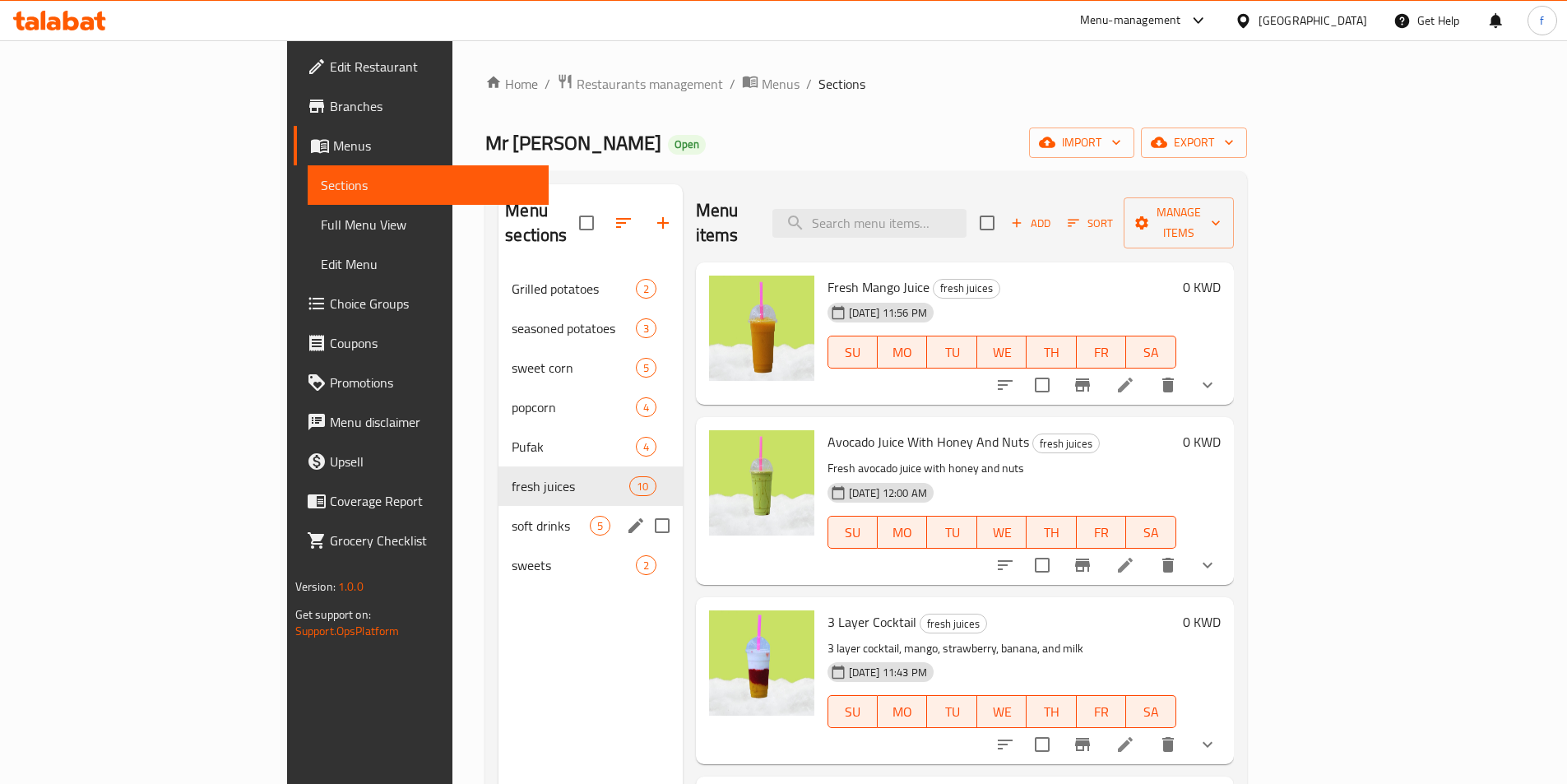
click at [499, 506] on div "soft drinks 5" at bounding box center [590, 525] width 183 height 40
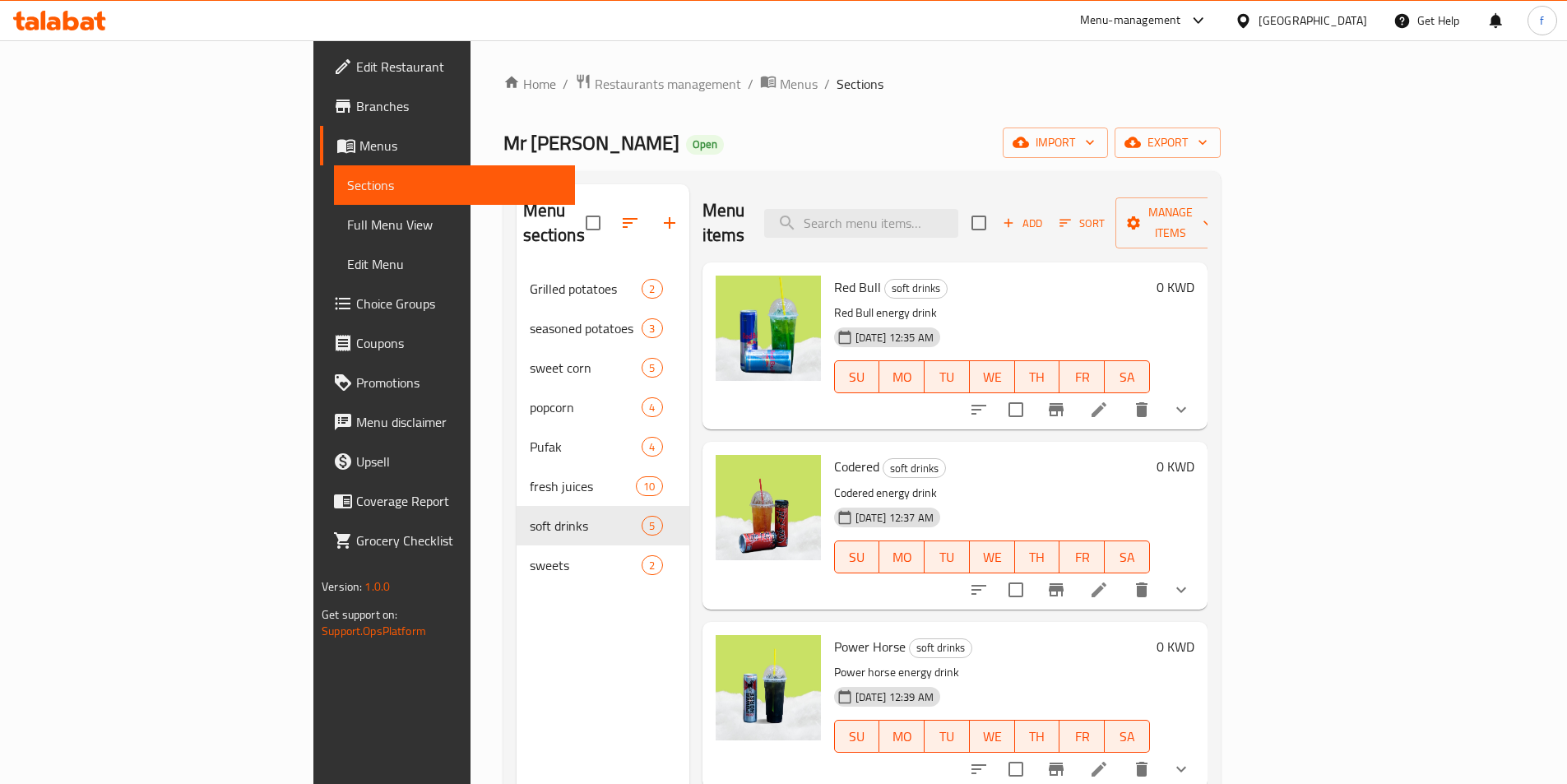
click at [334, 241] on link "Full Menu View" at bounding box center [454, 225] width 241 height 40
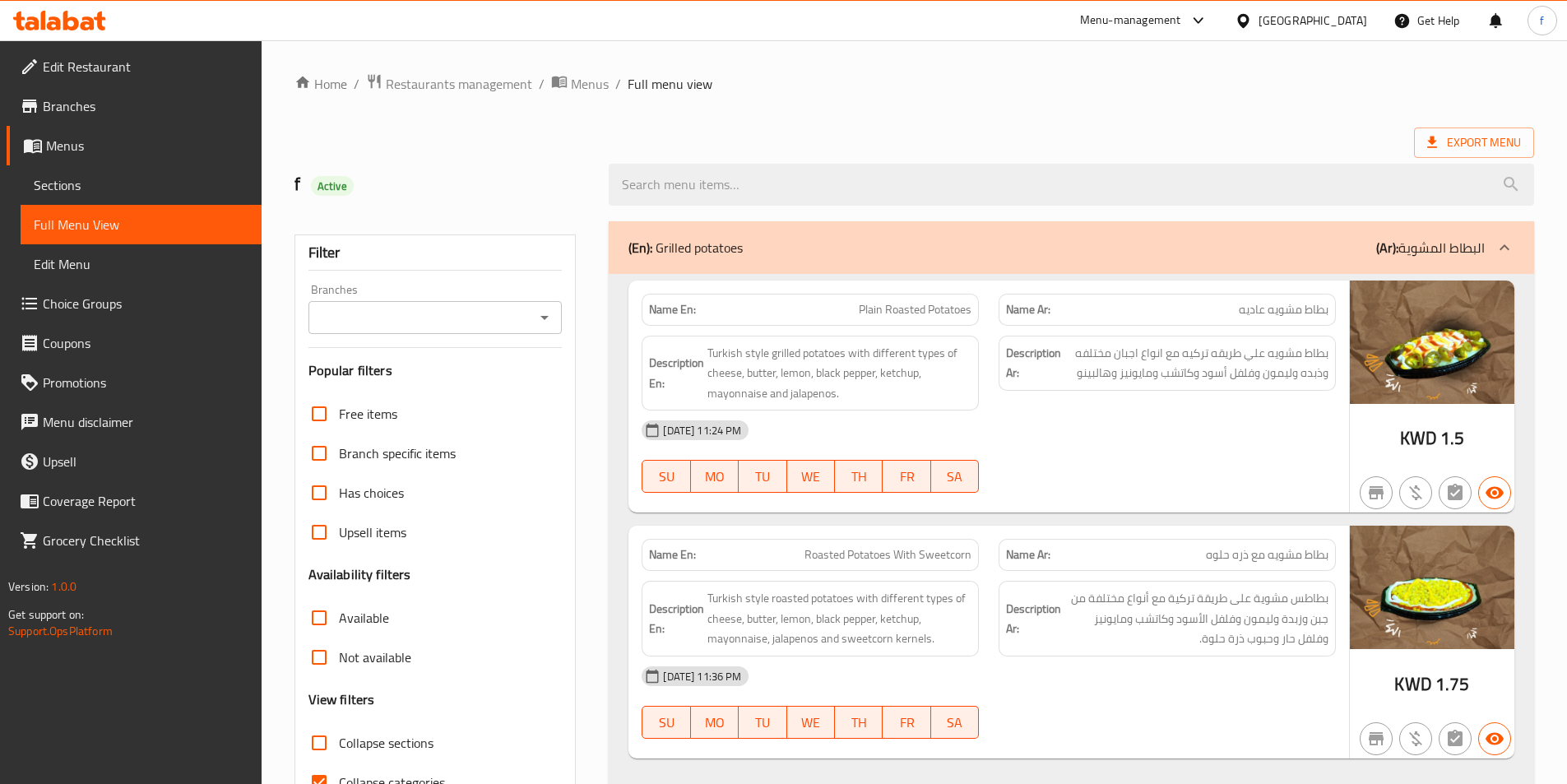
click at [120, 178] on span "Sections" at bounding box center [141, 185] width 215 height 19
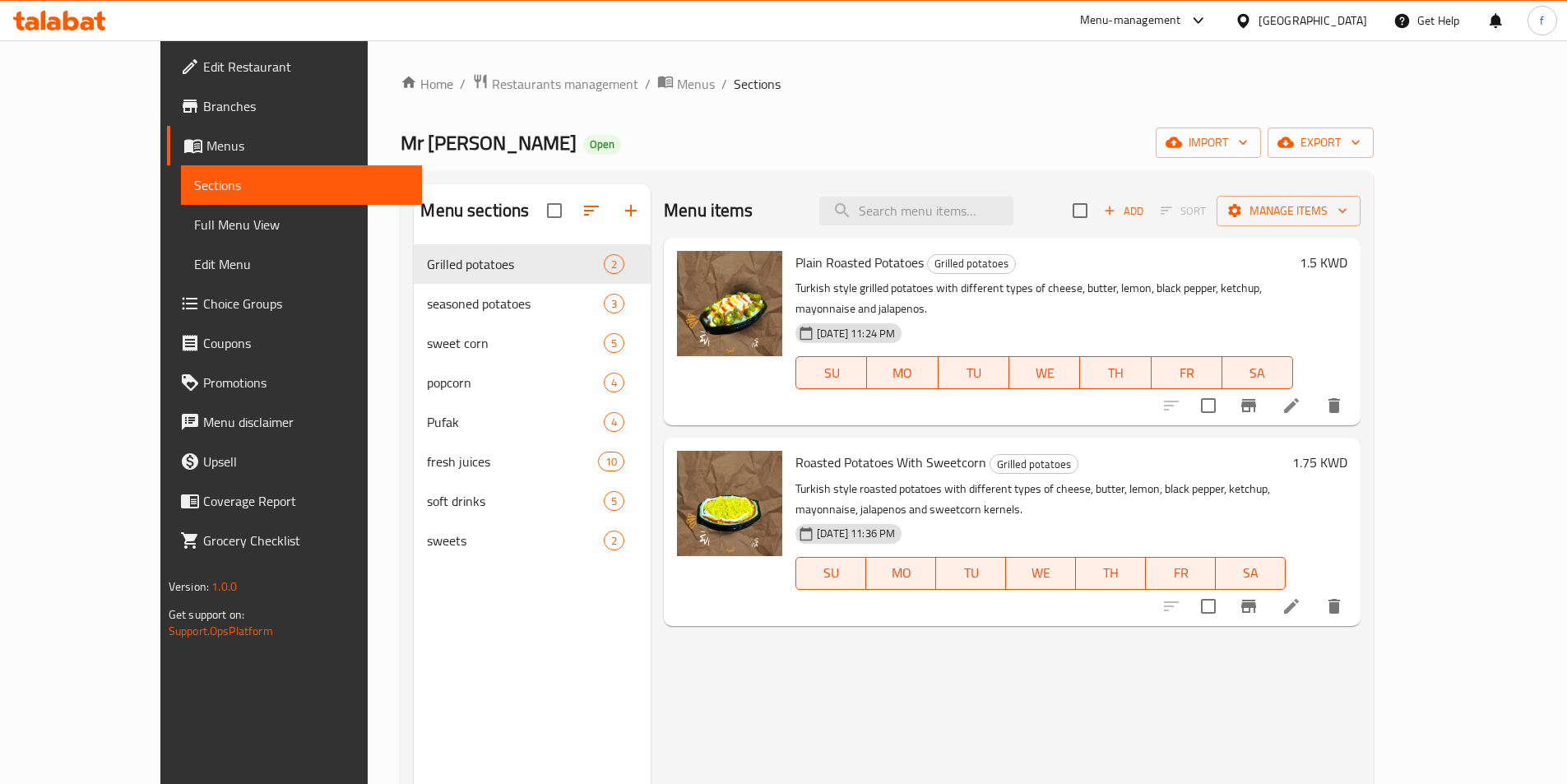
click at [194, 233] on span "Full Menu View" at bounding box center [301, 224] width 215 height 19
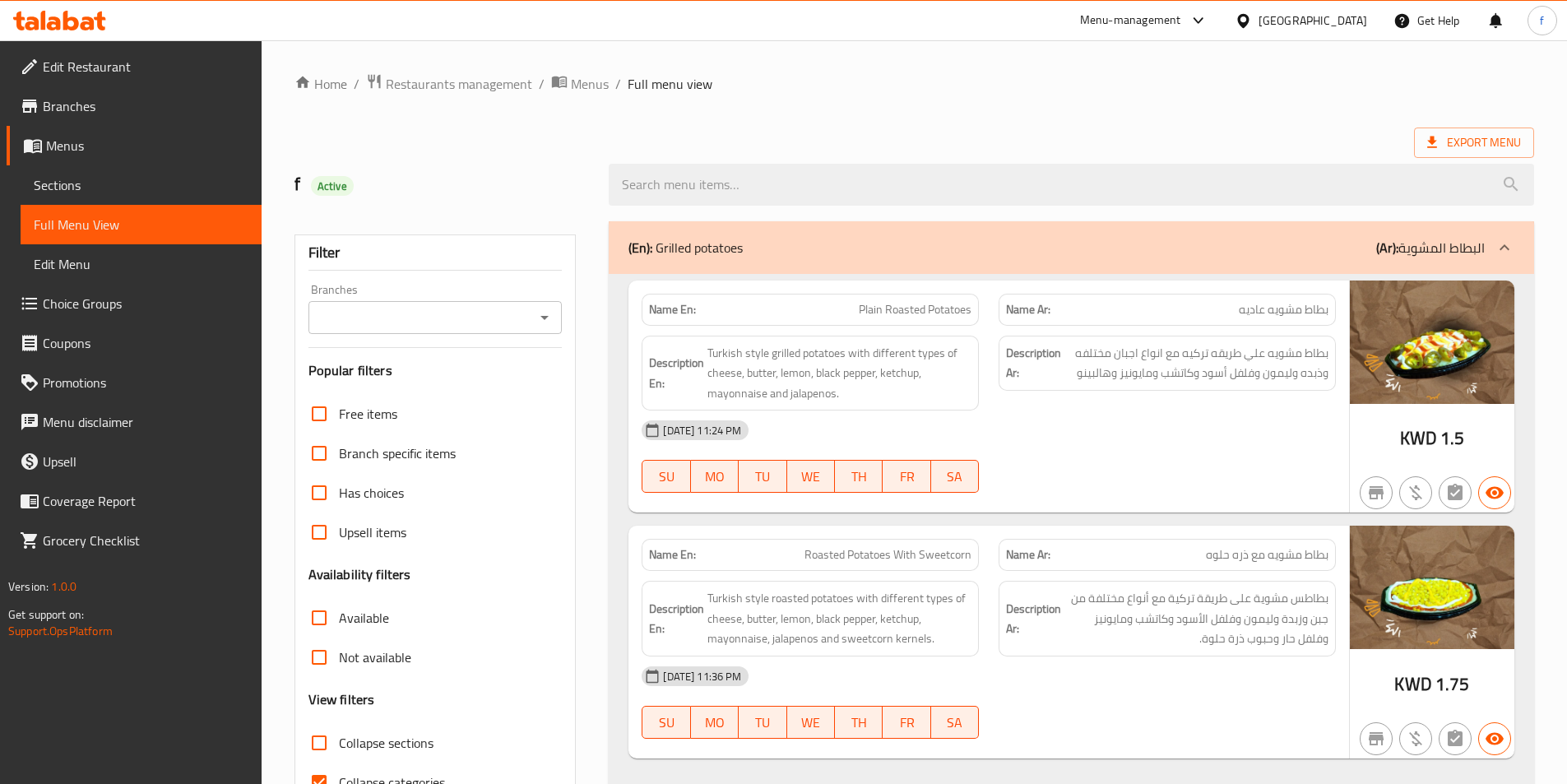
click at [669, 307] on strong "Name En:" at bounding box center [672, 309] width 47 height 17
copy strong "Name En:"
click at [515, 86] on span "Restaurants management" at bounding box center [459, 83] width 147 height 19
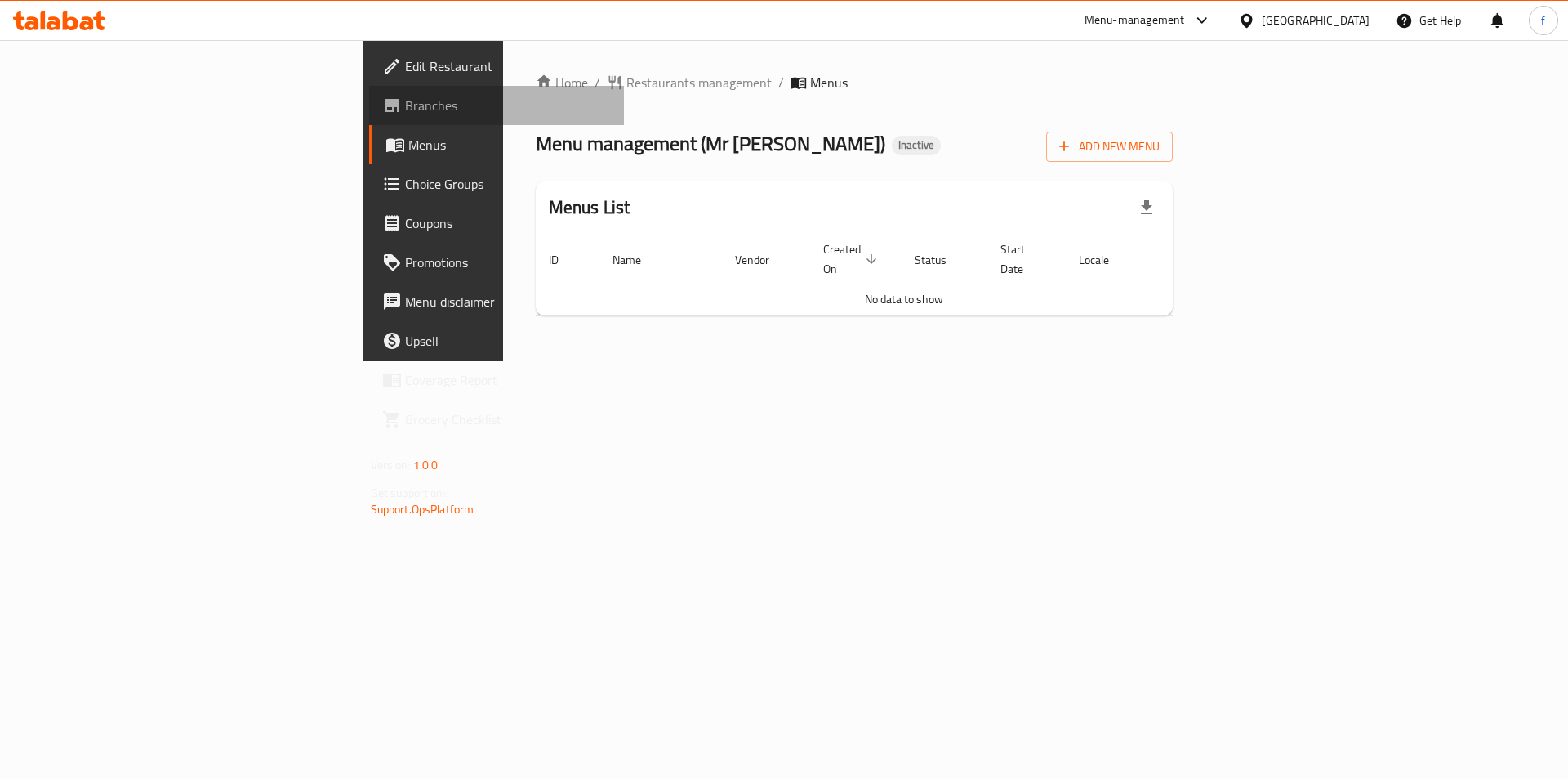
click at [369, 116] on link "Branches" at bounding box center [497, 105] width 256 height 40
click at [1172, 131] on button "Add New Menu" at bounding box center [1109, 147] width 126 height 30
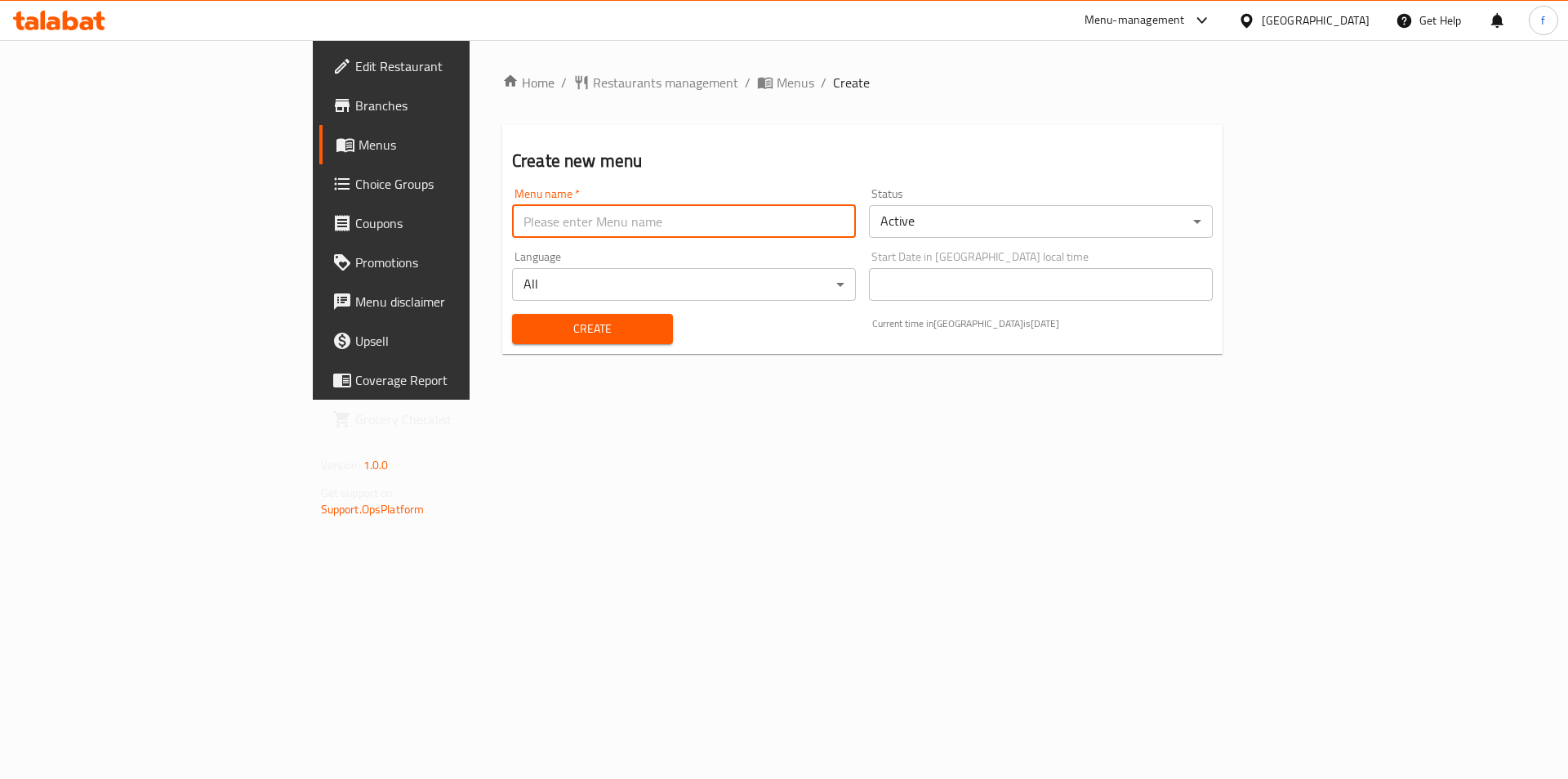
click at [512, 221] on input "text" at bounding box center [683, 221] width 344 height 33
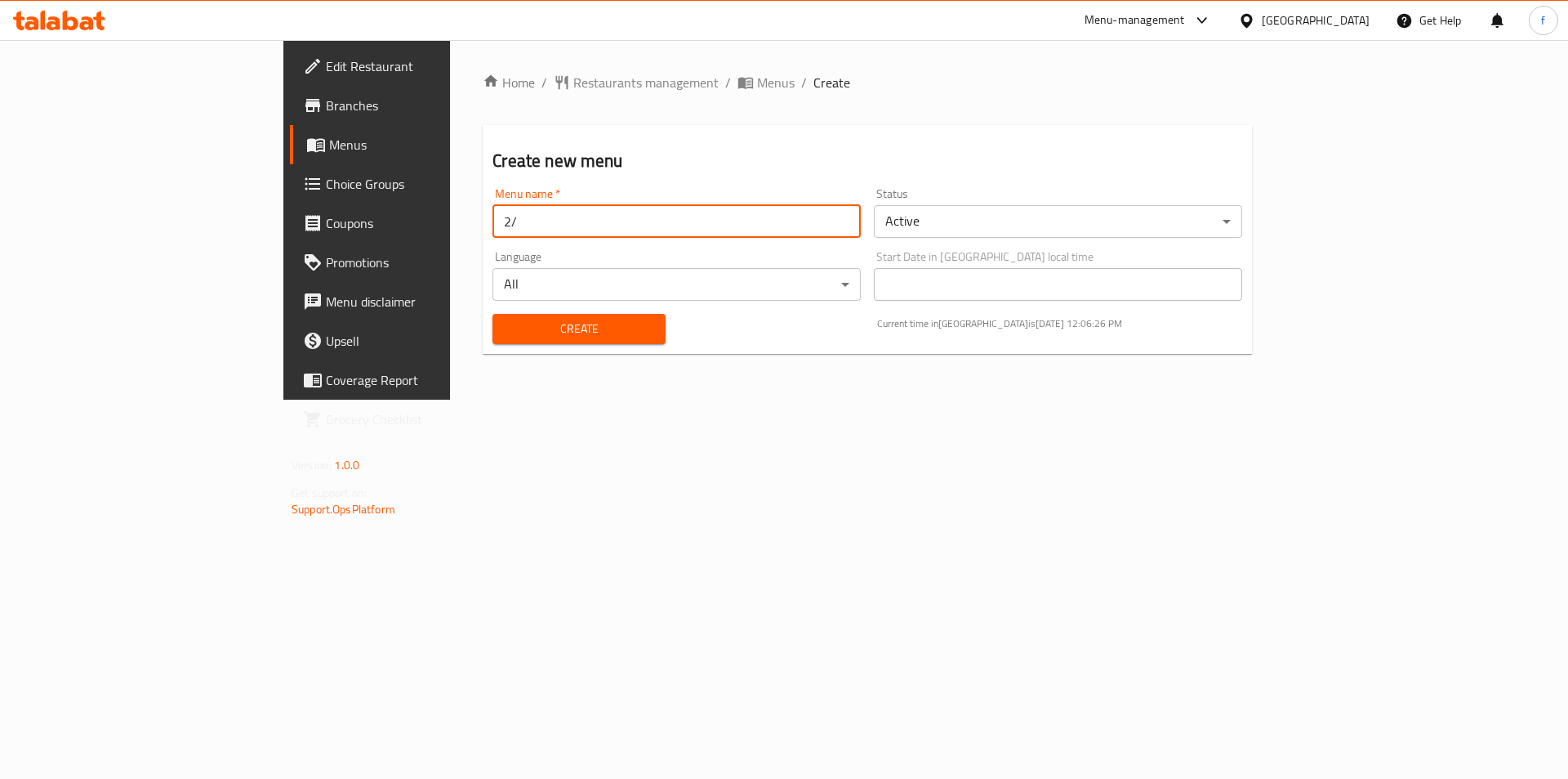
type input "2"
type input "9/2"
click at [482, 346] on div "Create" at bounding box center [578, 328] width 192 height 50
click at [482, 312] on div "Create" at bounding box center [578, 328] width 192 height 50
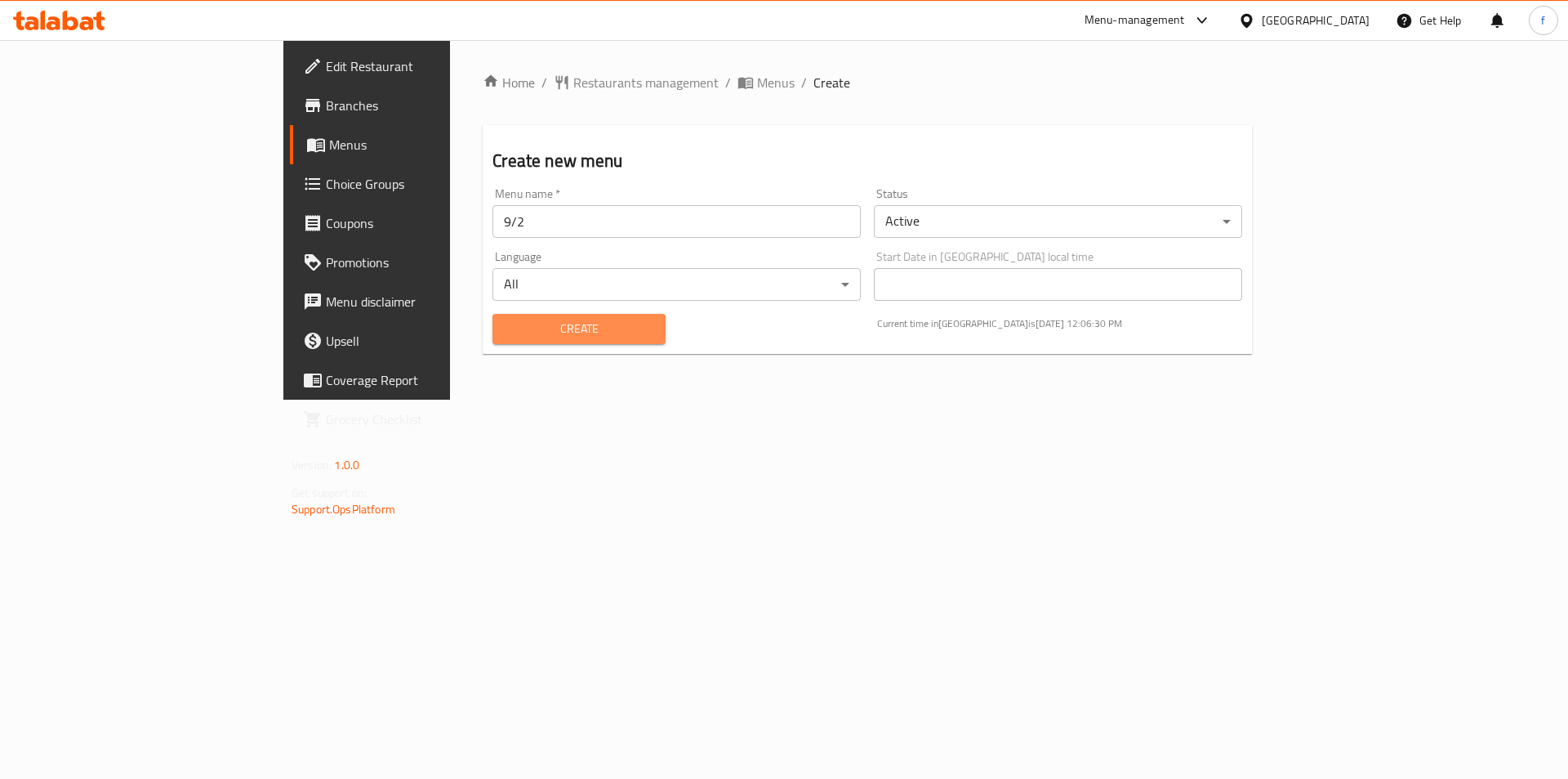
click at [506, 330] on span "Create" at bounding box center [579, 328] width 146 height 20
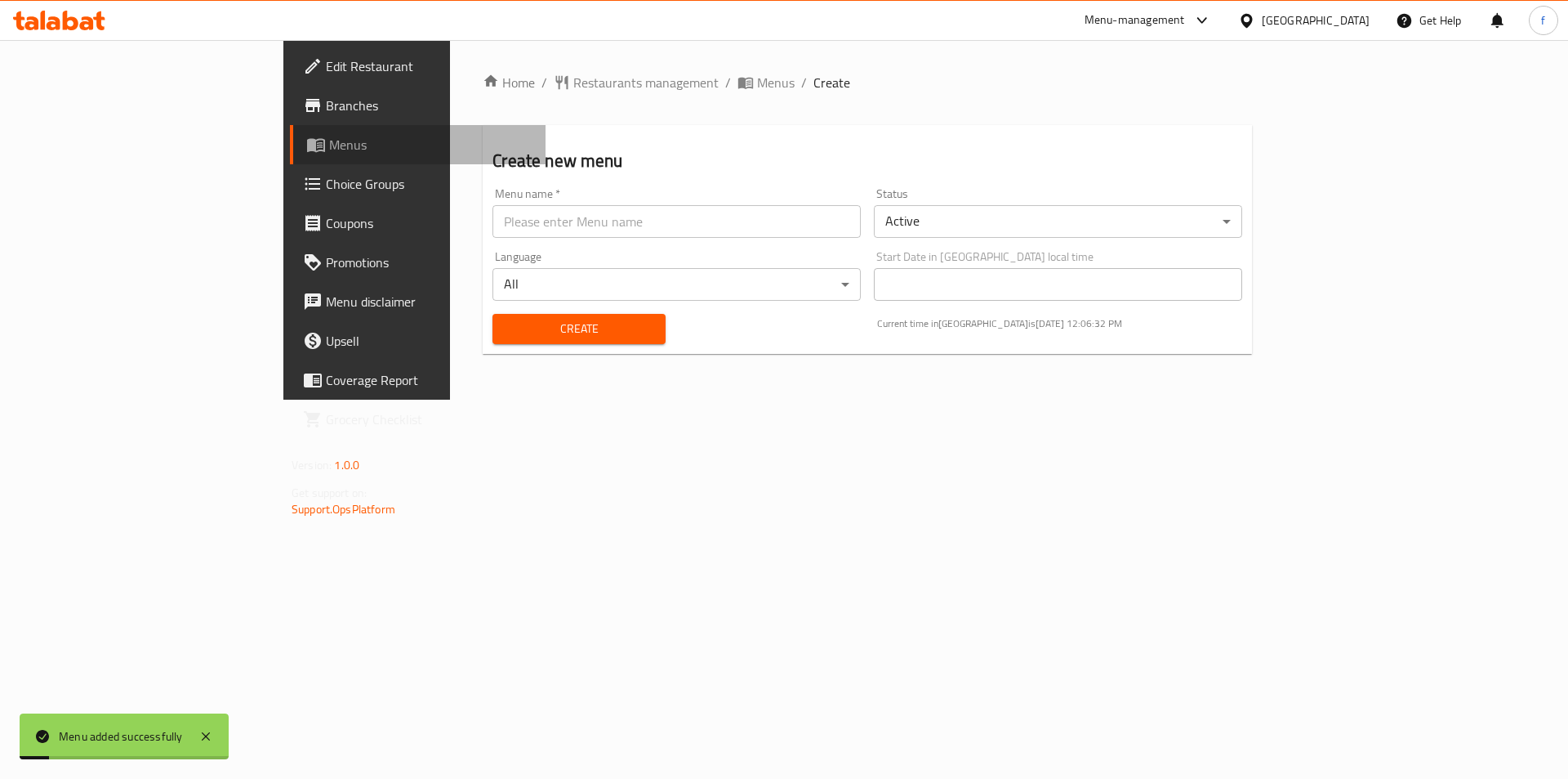
click at [329, 142] on span "Menus" at bounding box center [431, 144] width 204 height 19
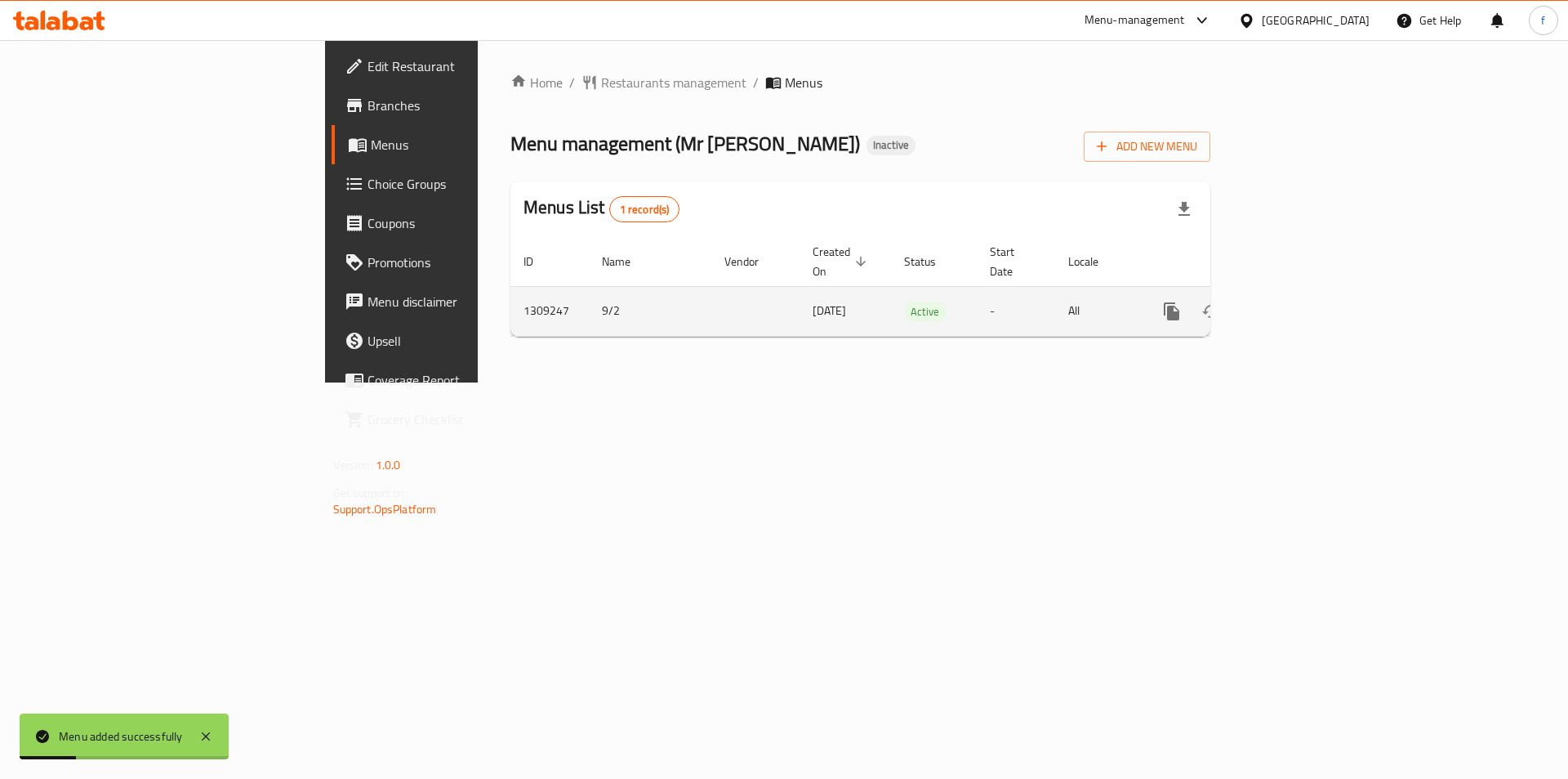
click at [1309, 291] on link "enhanced table" at bounding box center [1289, 311] width 40 height 40
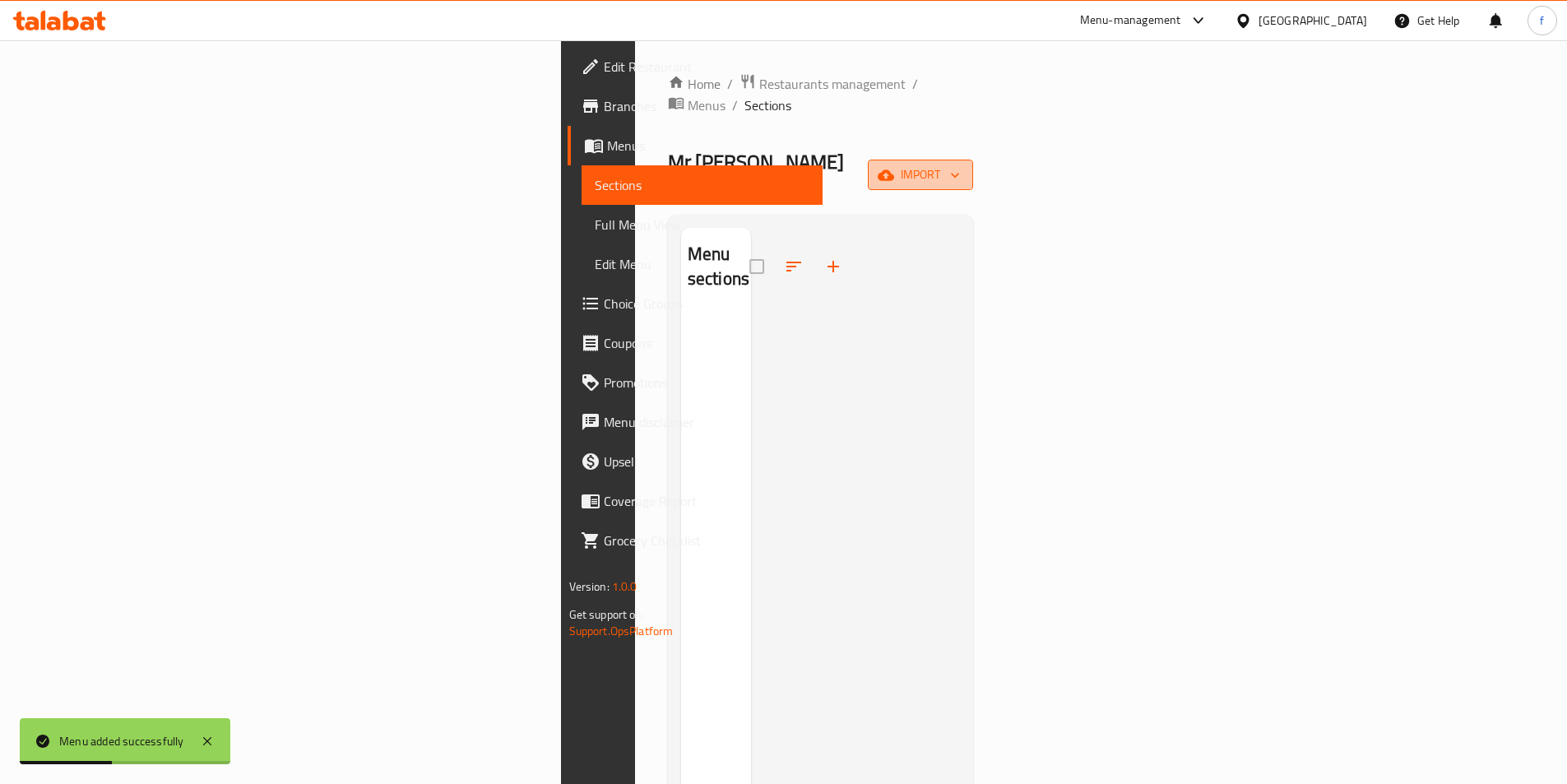
click at [963, 167] on icon "button" at bounding box center [955, 175] width 16 height 16
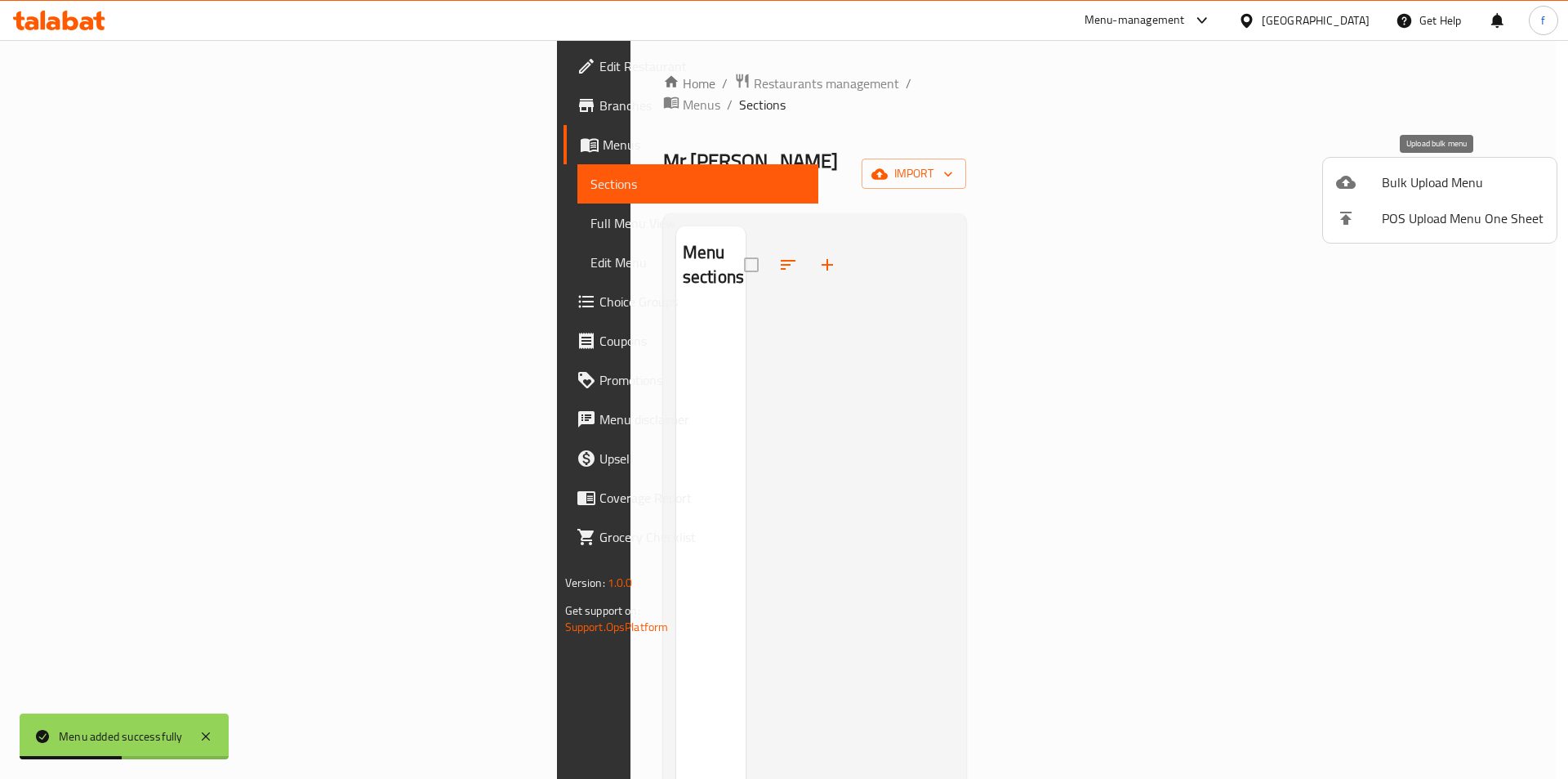
click at [1382, 190] on span "Bulk Upload Menu" at bounding box center [1463, 182] width 162 height 19
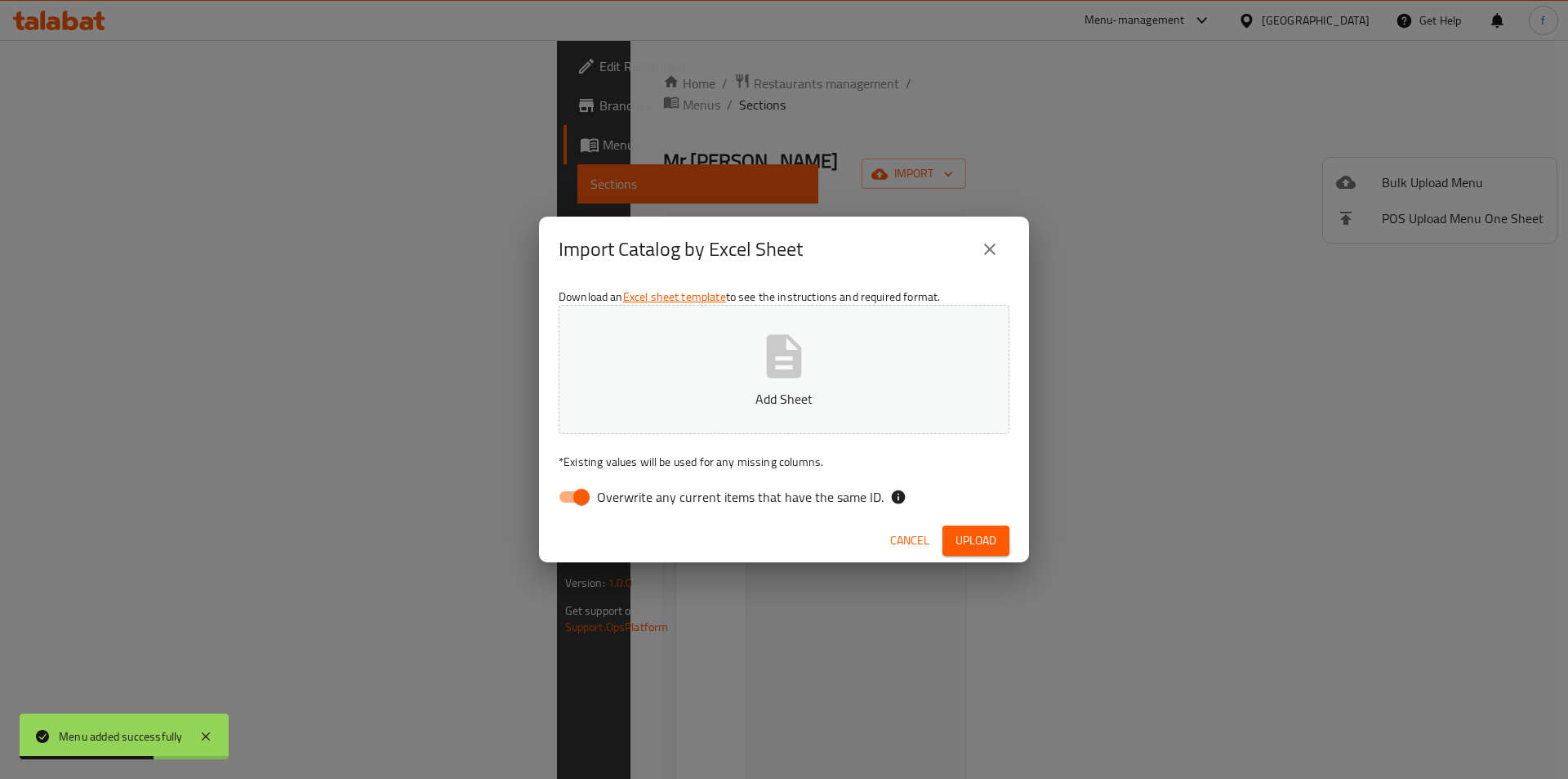
click at [583, 504] on input "Overwrite any current items that have the same ID." at bounding box center [582, 497] width 93 height 31
checkbox input "false"
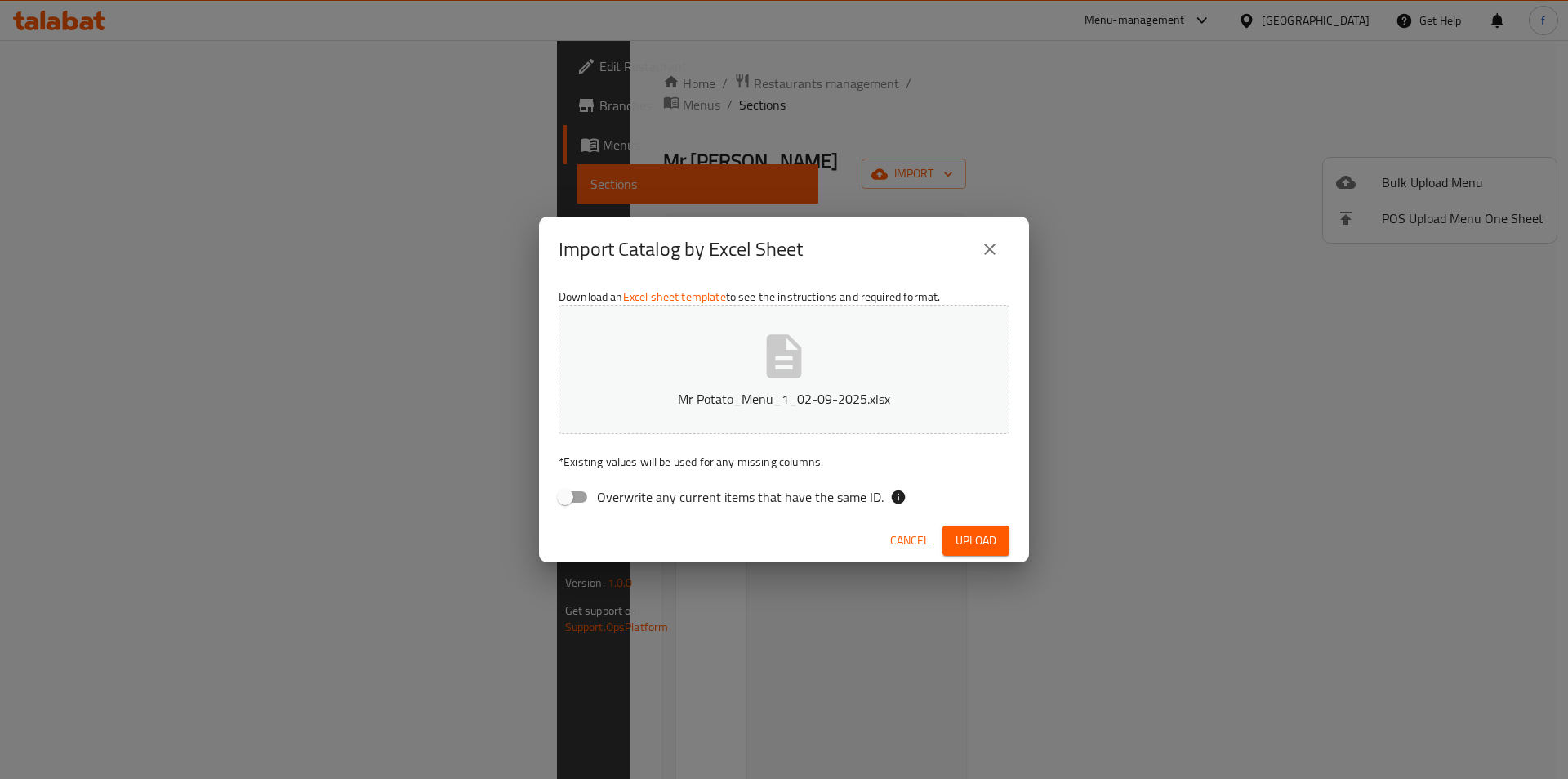
click at [956, 536] on span "Upload" at bounding box center [975, 541] width 41 height 20
click at [970, 536] on span "button" at bounding box center [983, 541] width 26 height 16
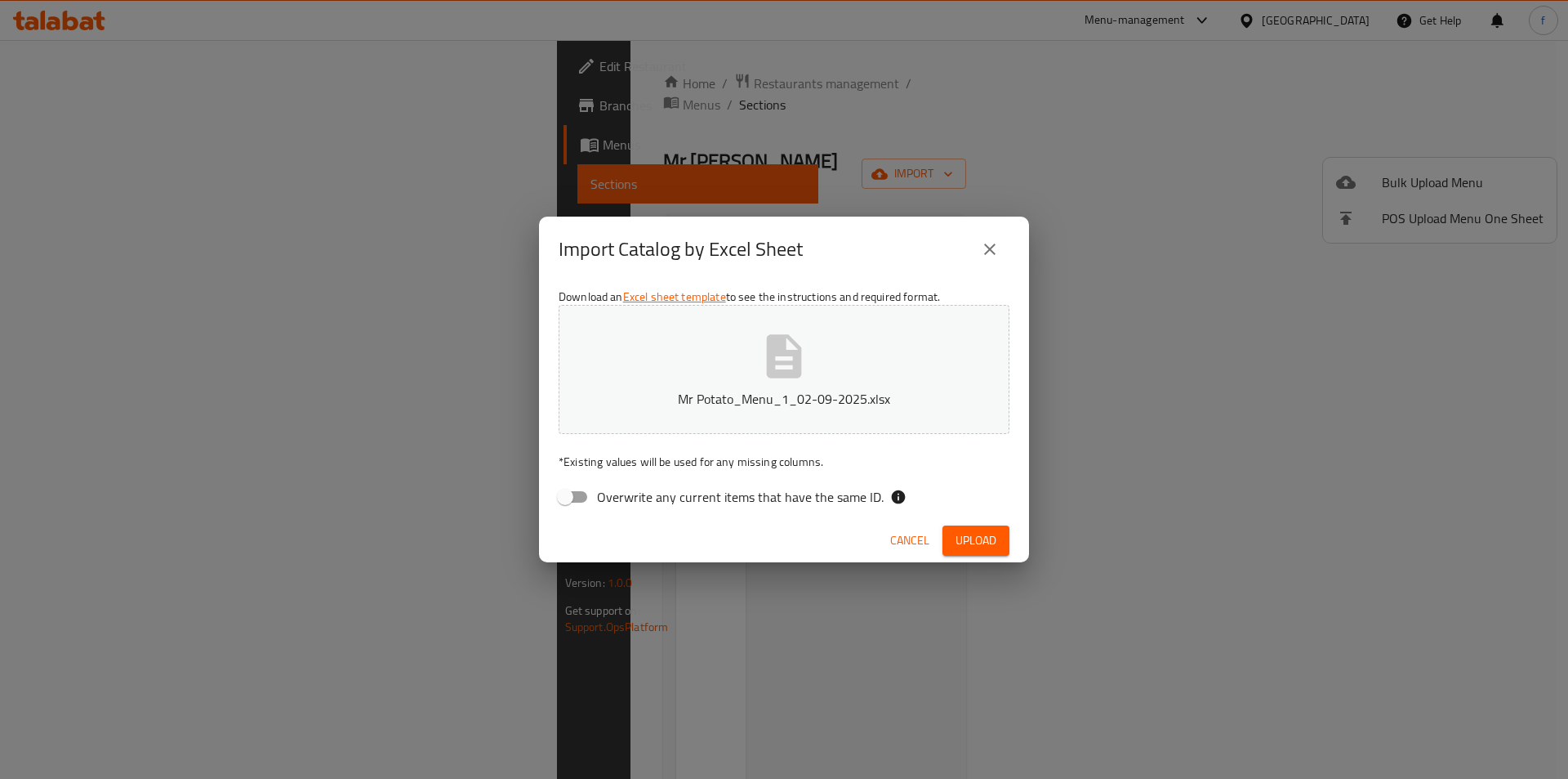
click at [956, 536] on span "Upload" at bounding box center [975, 541] width 41 height 20
click at [1002, 243] on button "close" at bounding box center [990, 249] width 40 height 40
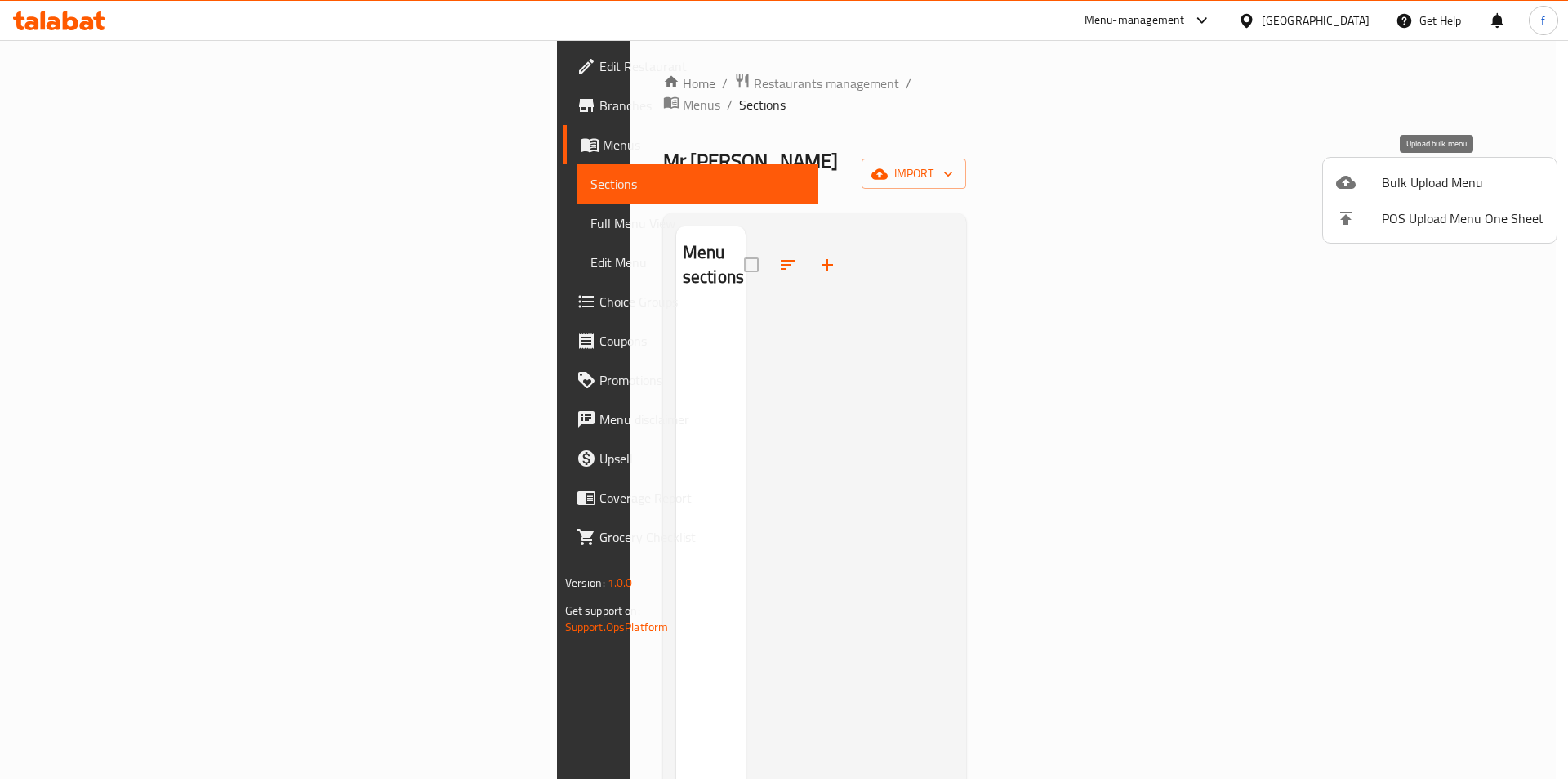
click at [1474, 173] on span "Bulk Upload Menu" at bounding box center [1463, 182] width 162 height 19
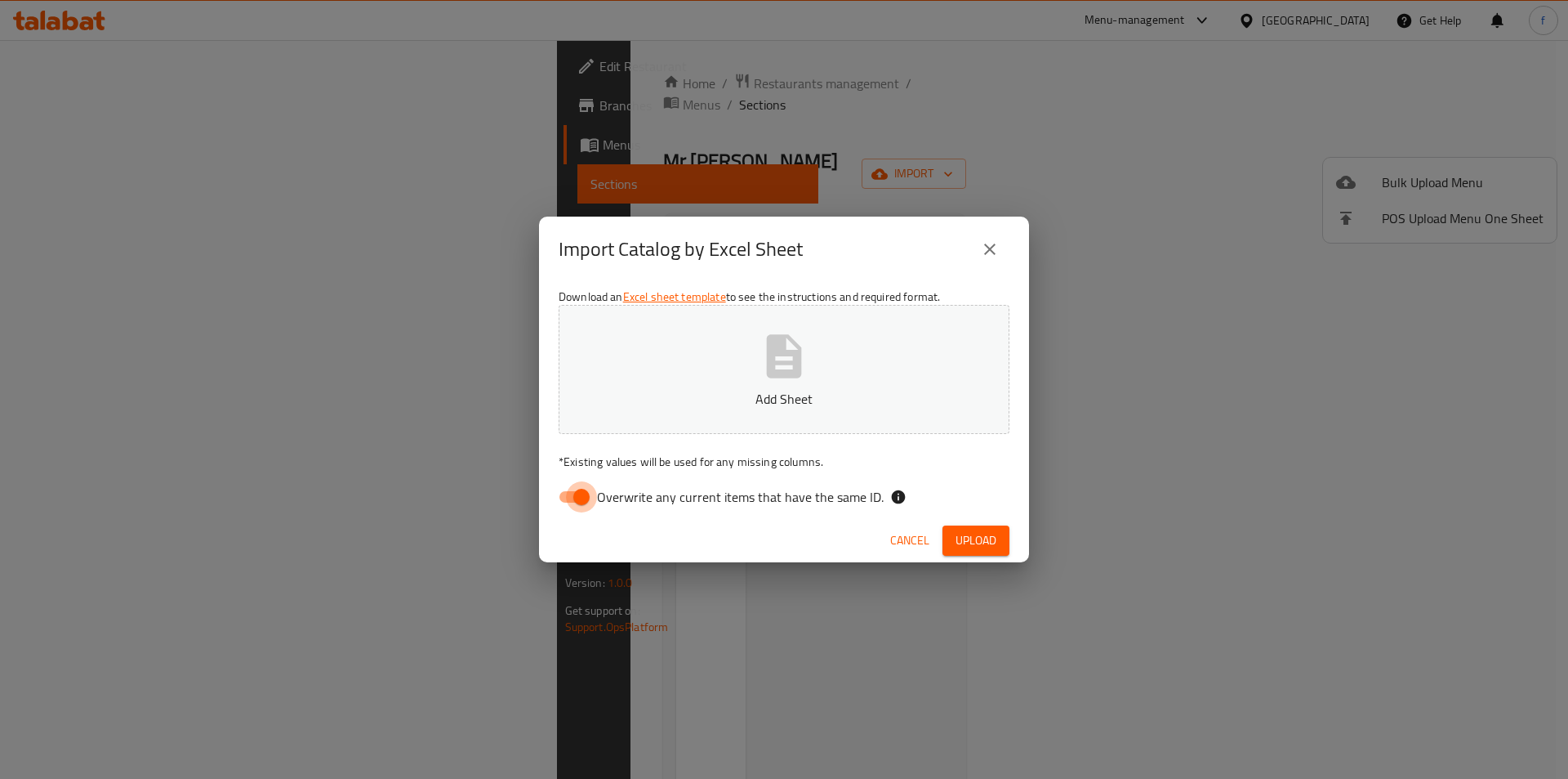
click at [585, 499] on input "Overwrite any current items that have the same ID." at bounding box center [582, 497] width 93 height 31
checkbox input "false"
click at [974, 535] on span "Upload" at bounding box center [975, 541] width 41 height 20
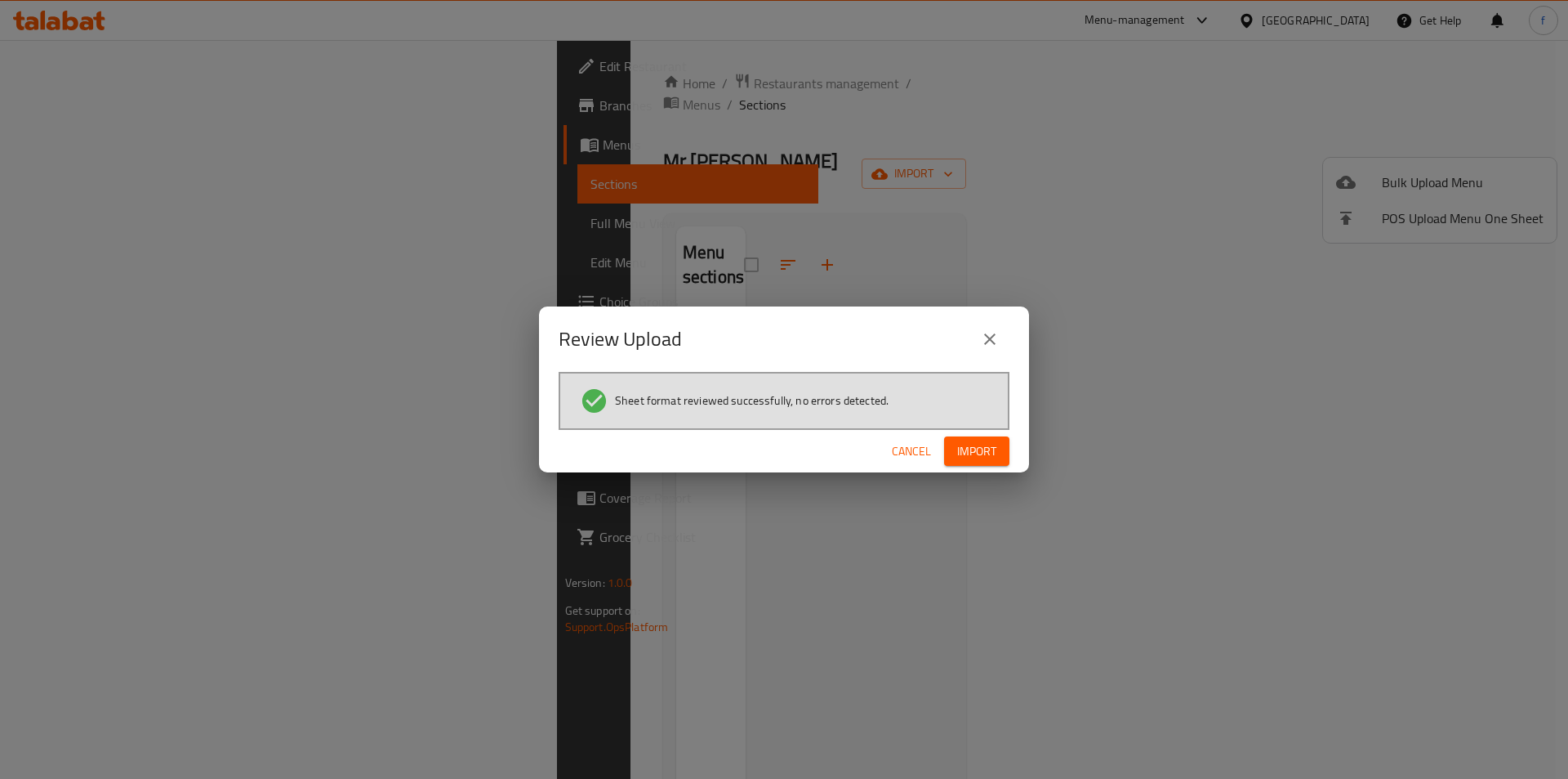
click at [975, 446] on span "Import" at bounding box center [976, 451] width 40 height 20
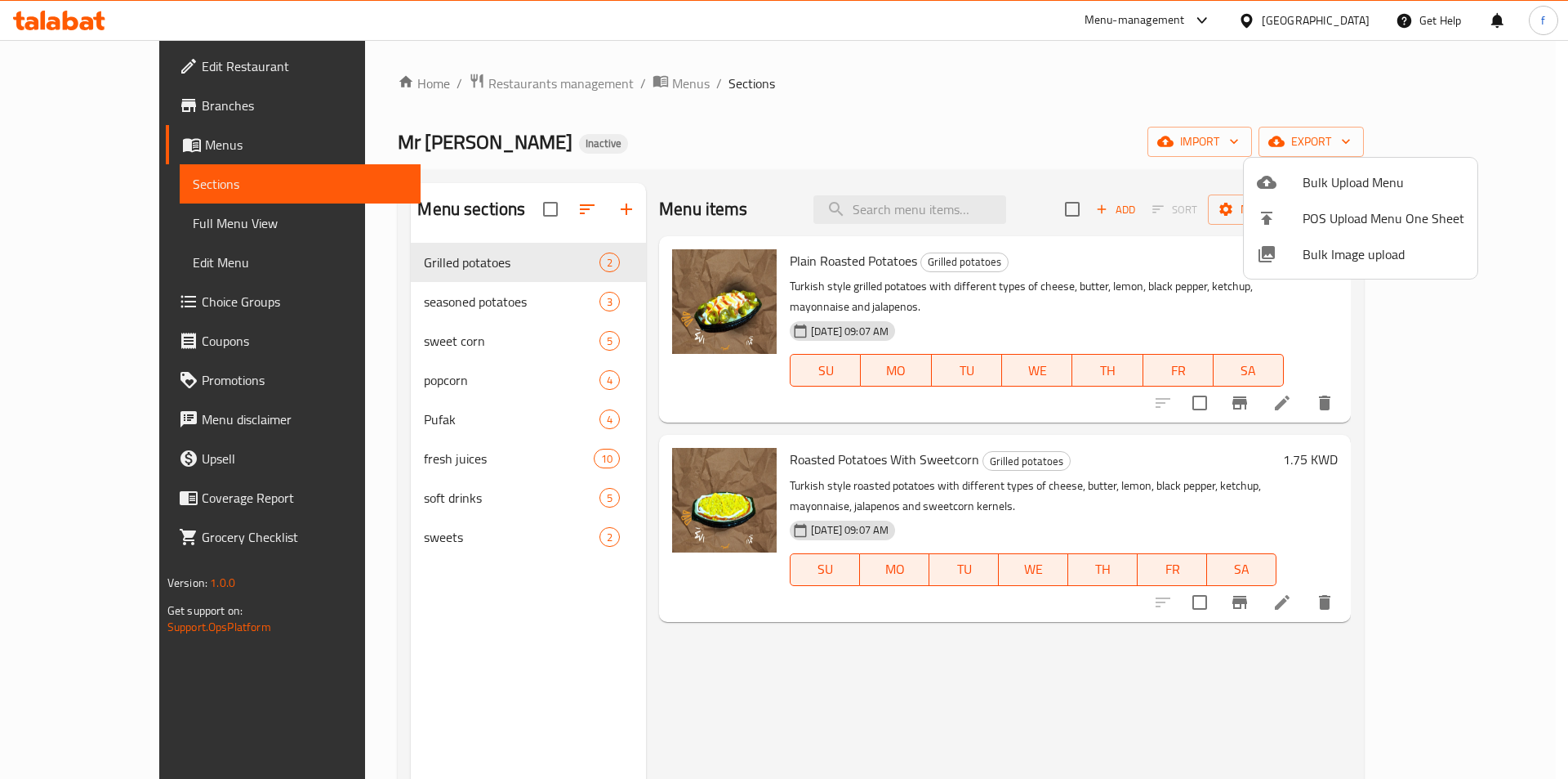
click at [913, 151] on div at bounding box center [784, 389] width 1568 height 779
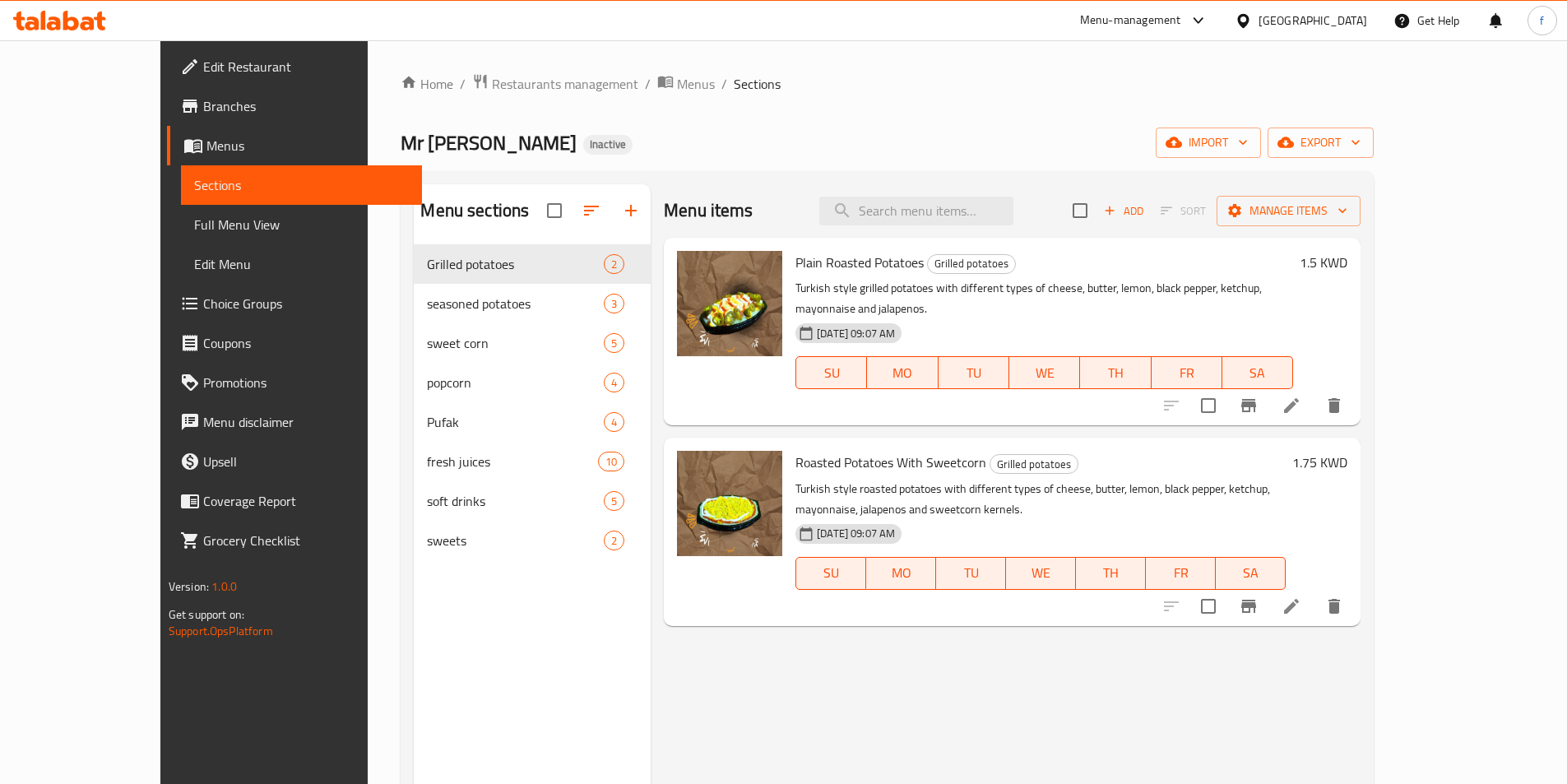
click at [194, 220] on span "Full Menu View" at bounding box center [301, 224] width 215 height 19
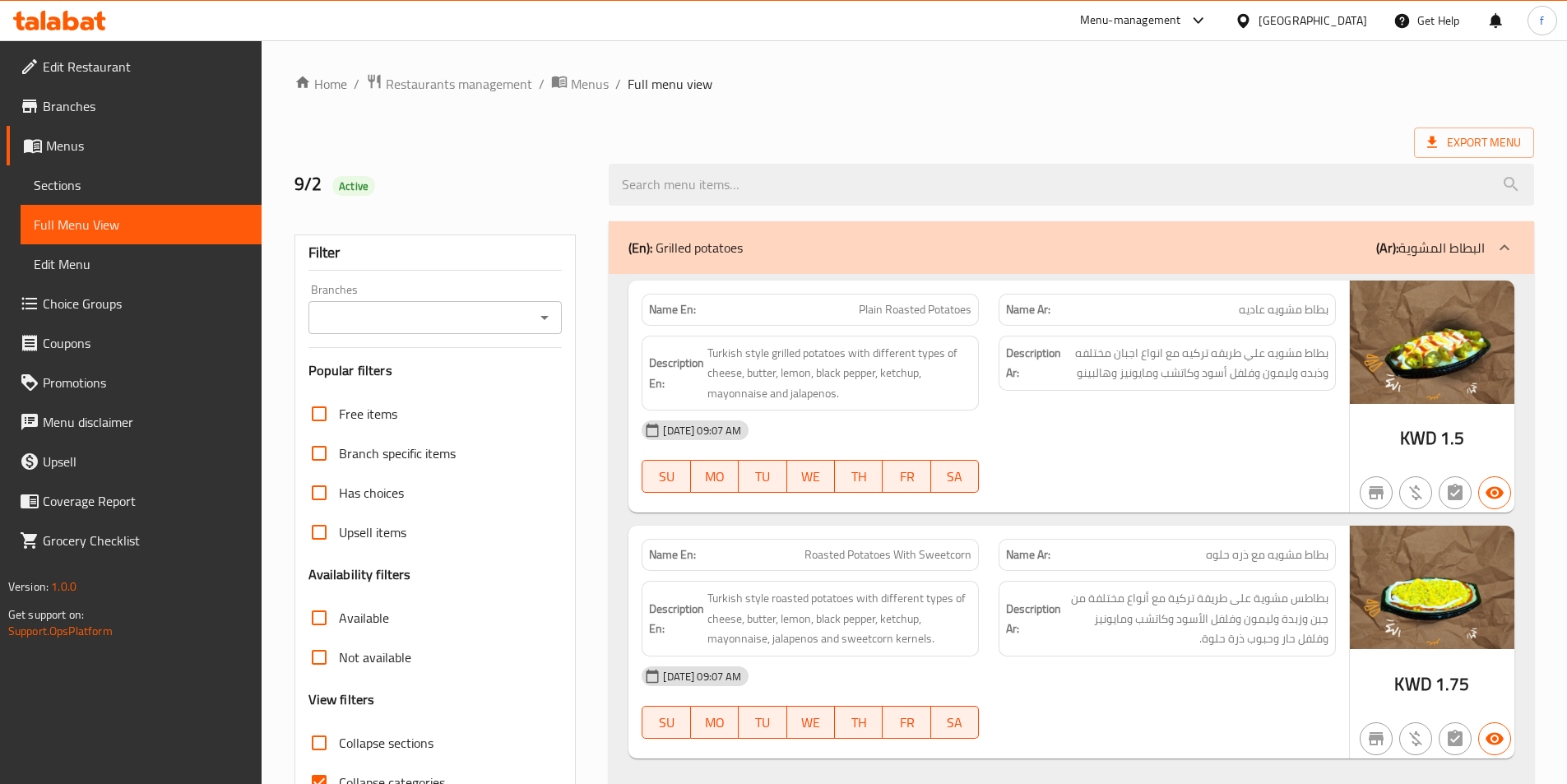
click at [802, 142] on div "Export Menu" at bounding box center [914, 142] width 1240 height 31
click at [731, 154] on div at bounding box center [1071, 184] width 945 height 62
click at [673, 370] on strong "Description En:" at bounding box center [677, 373] width 55 height 41
click at [673, 371] on strong "Description En:" at bounding box center [677, 373] width 55 height 41
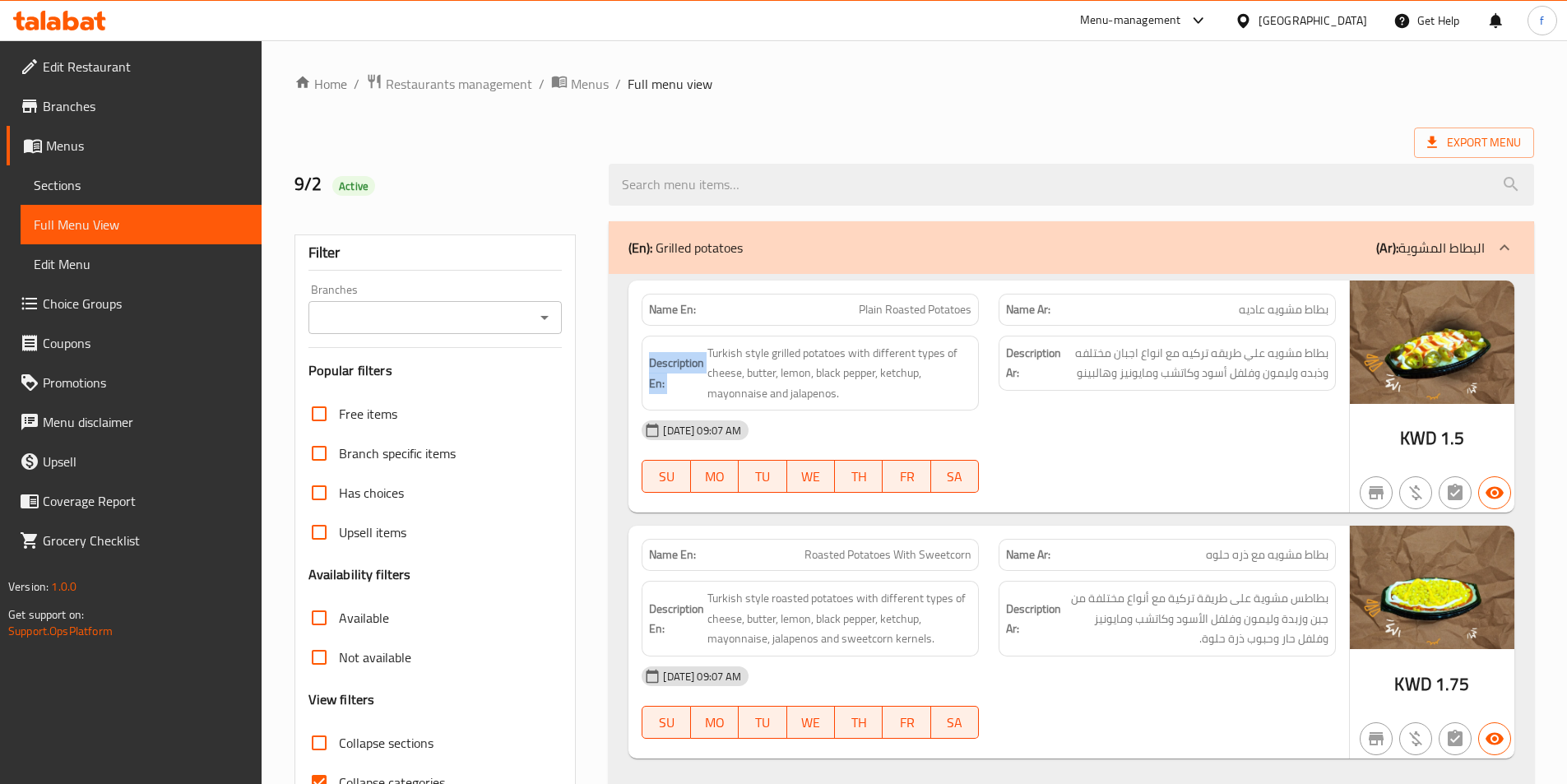
copy strong "Description En:"
click at [121, 74] on span "Edit Restaurant" at bounding box center [145, 66] width 206 height 19
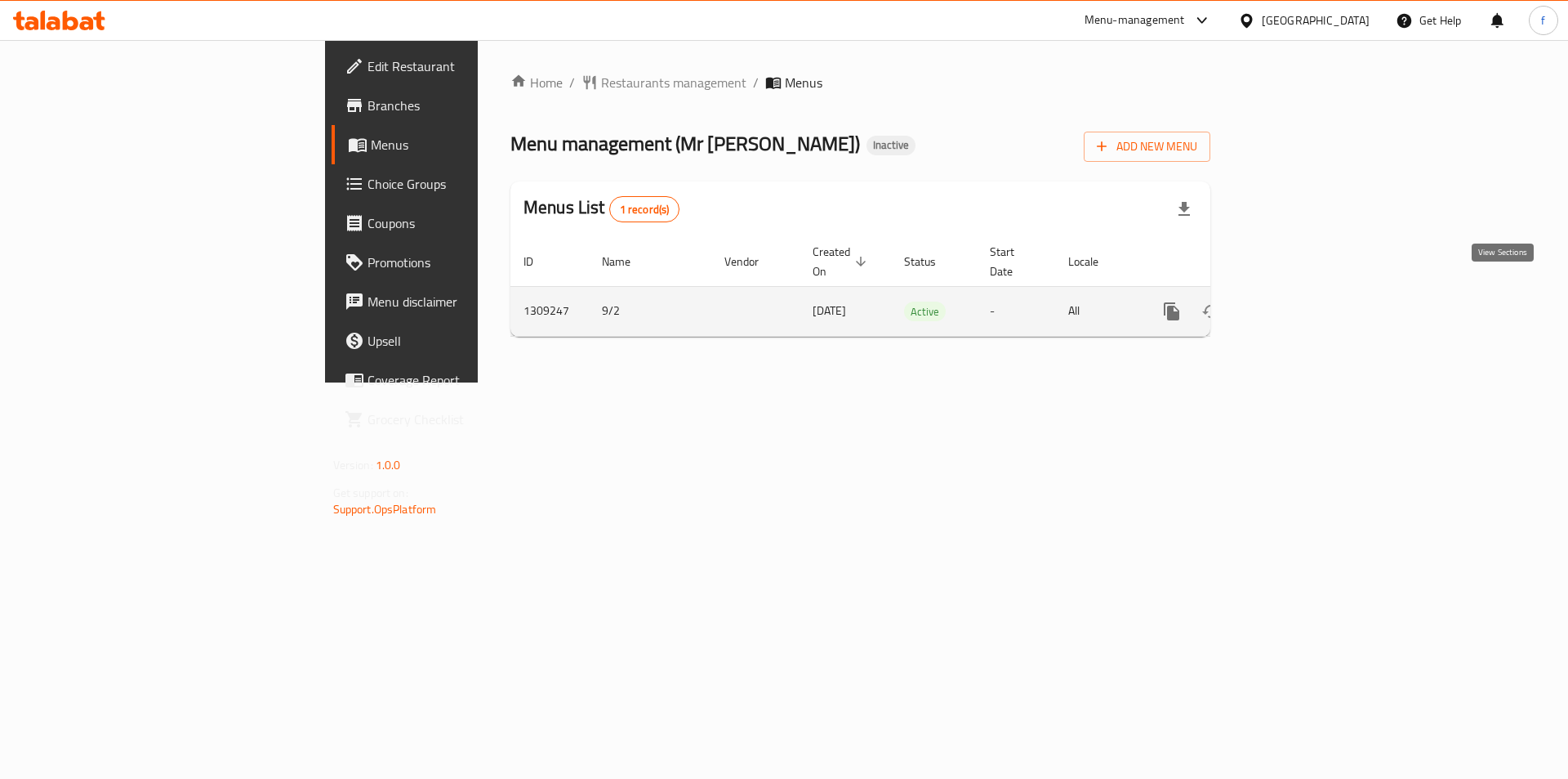
click at [1309, 293] on link "enhanced table" at bounding box center [1289, 311] width 40 height 40
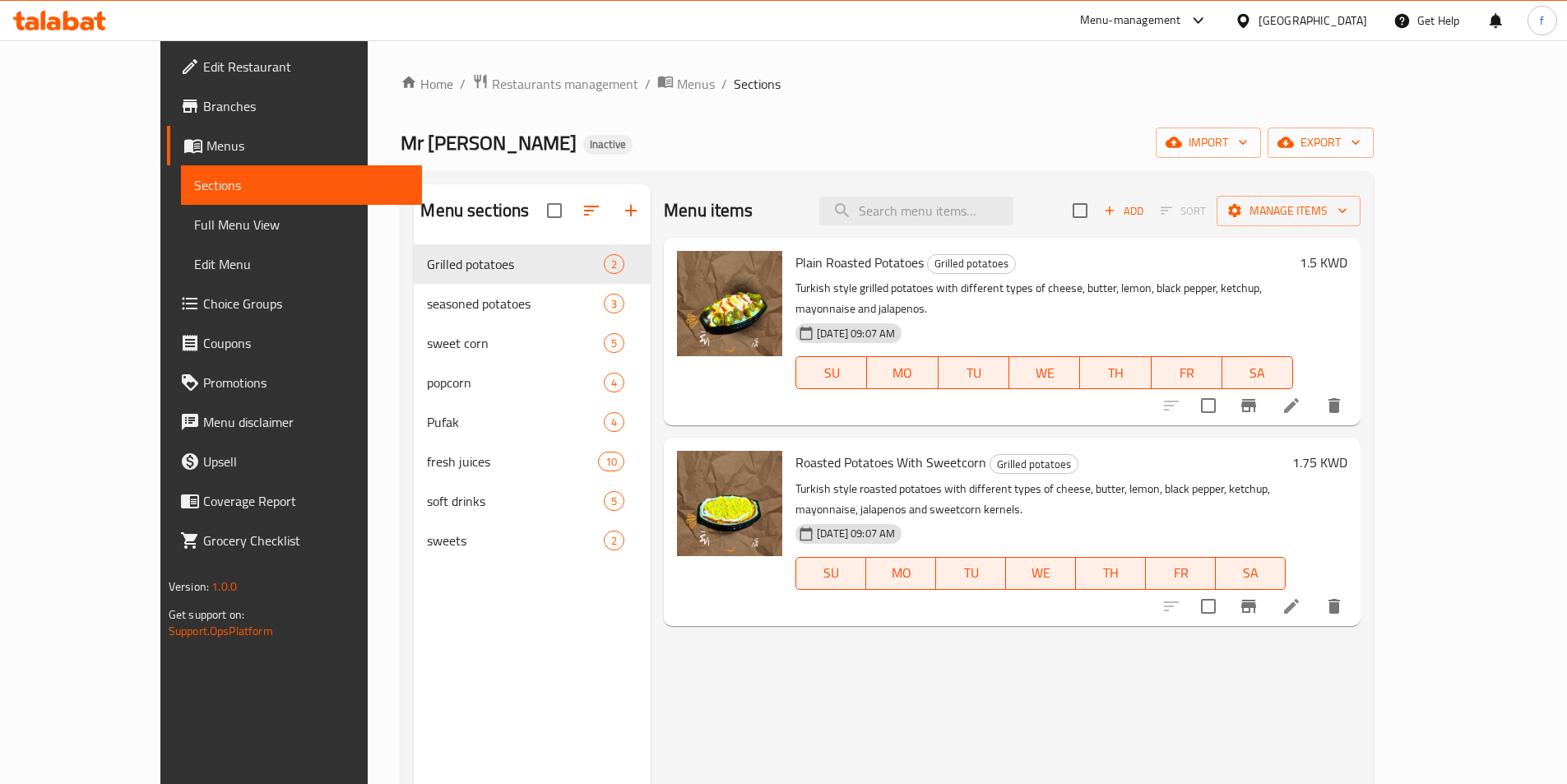
click at [207, 153] on span "Menus" at bounding box center [308, 145] width 203 height 19
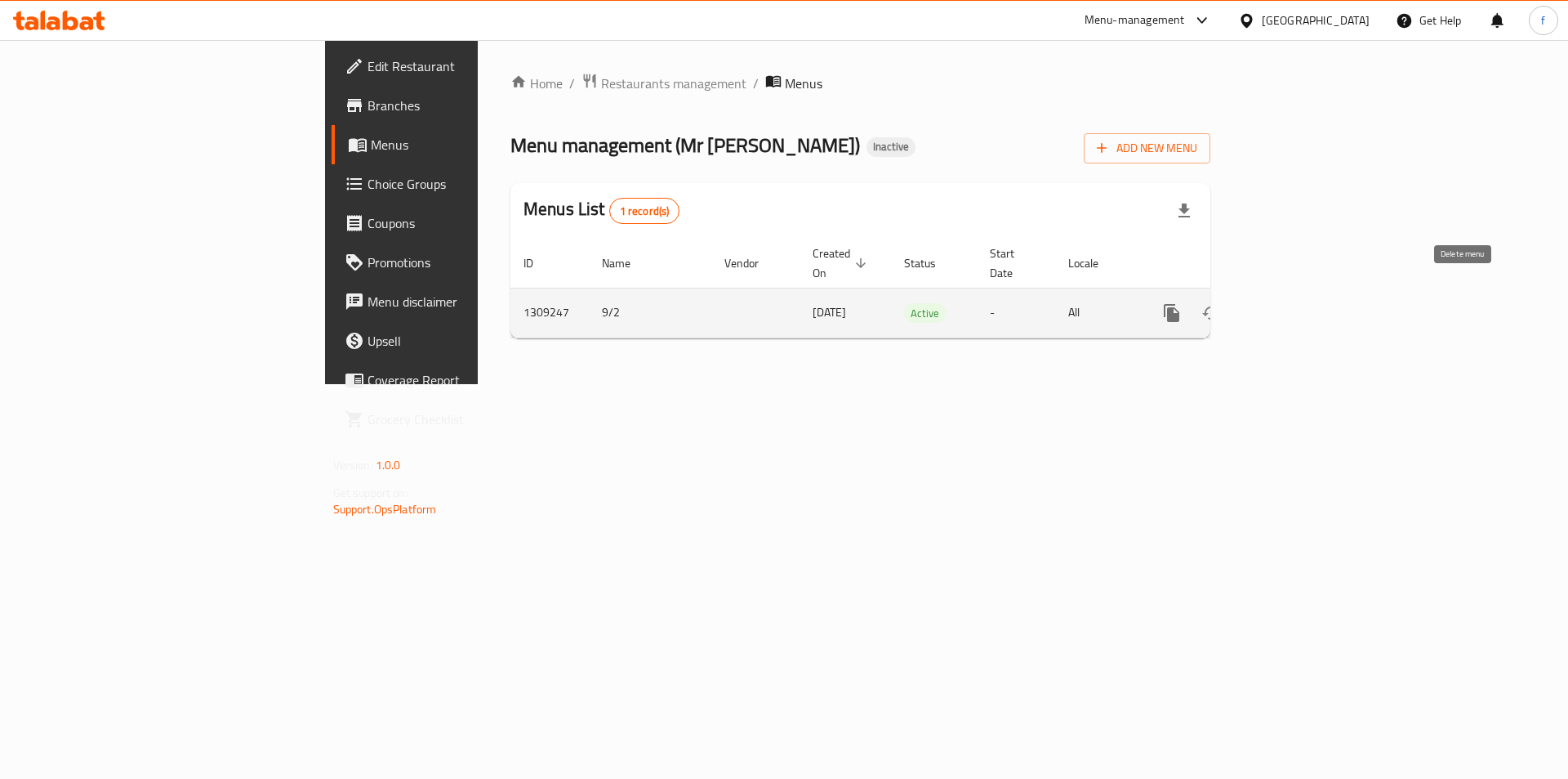
click at [1270, 293] on button "enhanced table" at bounding box center [1250, 312] width 40 height 40
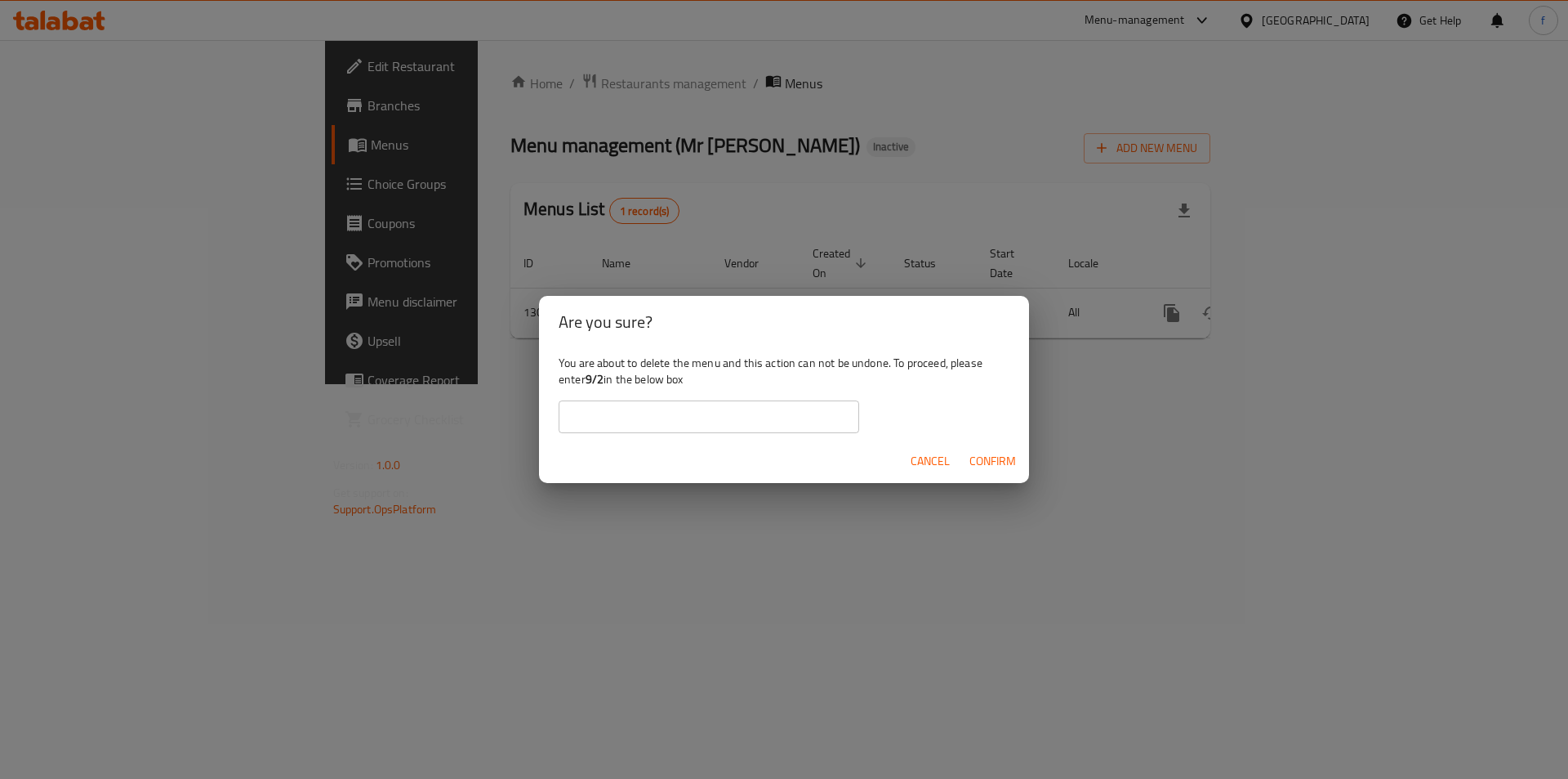
click at [642, 406] on input "text" at bounding box center [709, 416] width 300 height 33
type input "9/2"
click at [993, 451] on span "Confirm" at bounding box center [992, 462] width 46 height 20
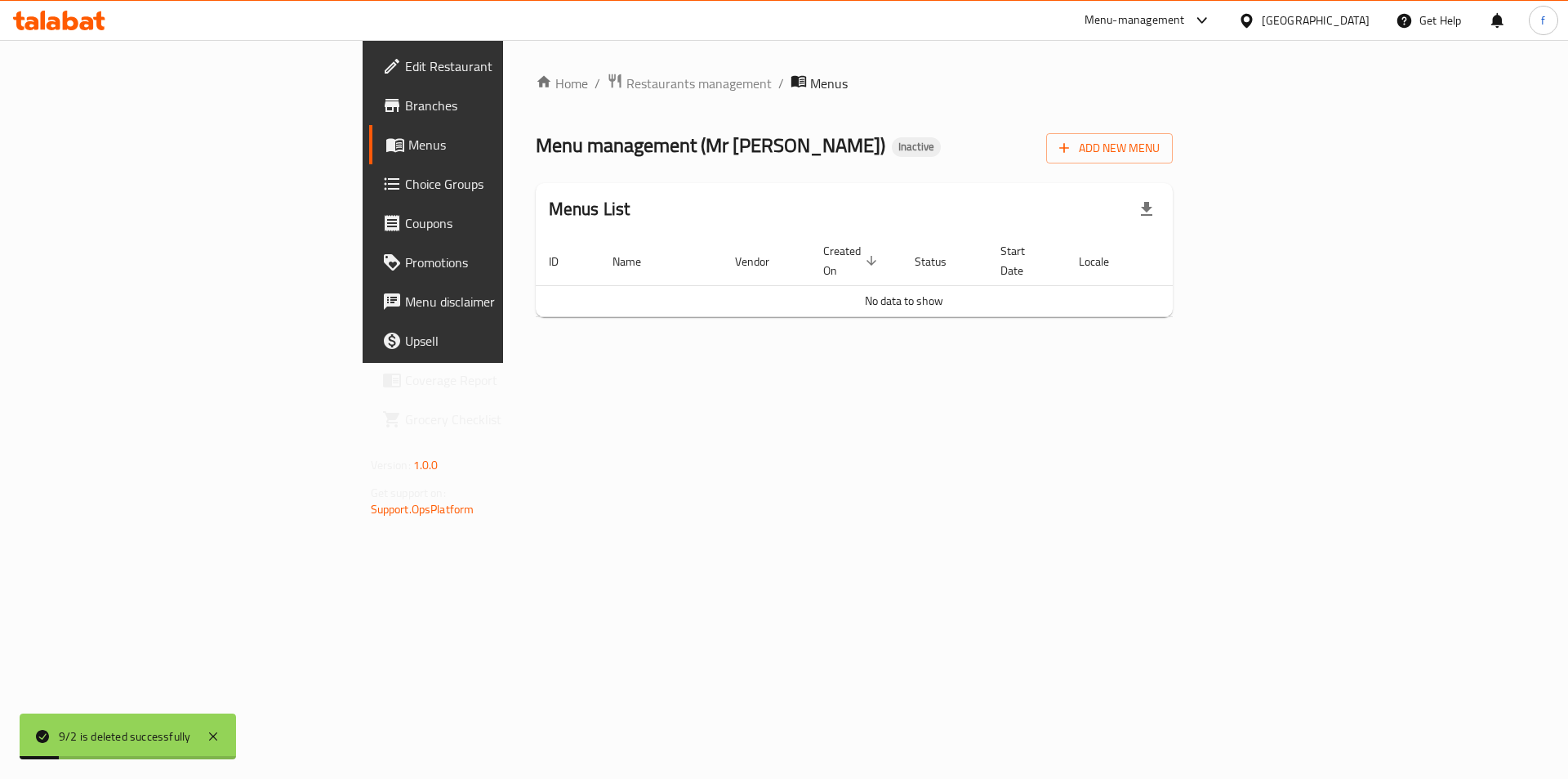
click at [405, 74] on span "Edit Restaurant" at bounding box center [508, 66] width 206 height 19
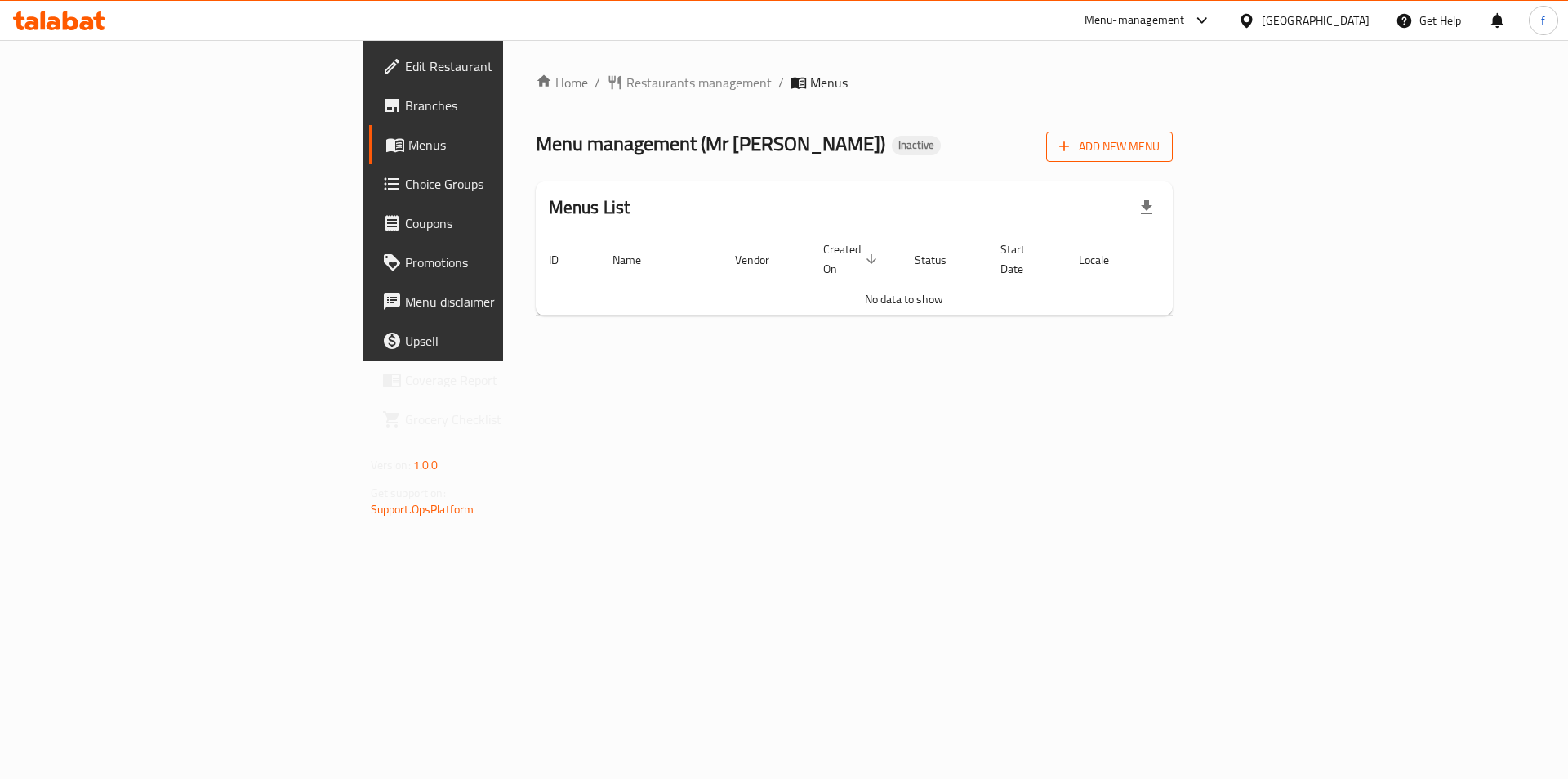
click at [1172, 157] on button "Add New Menu" at bounding box center [1109, 147] width 126 height 30
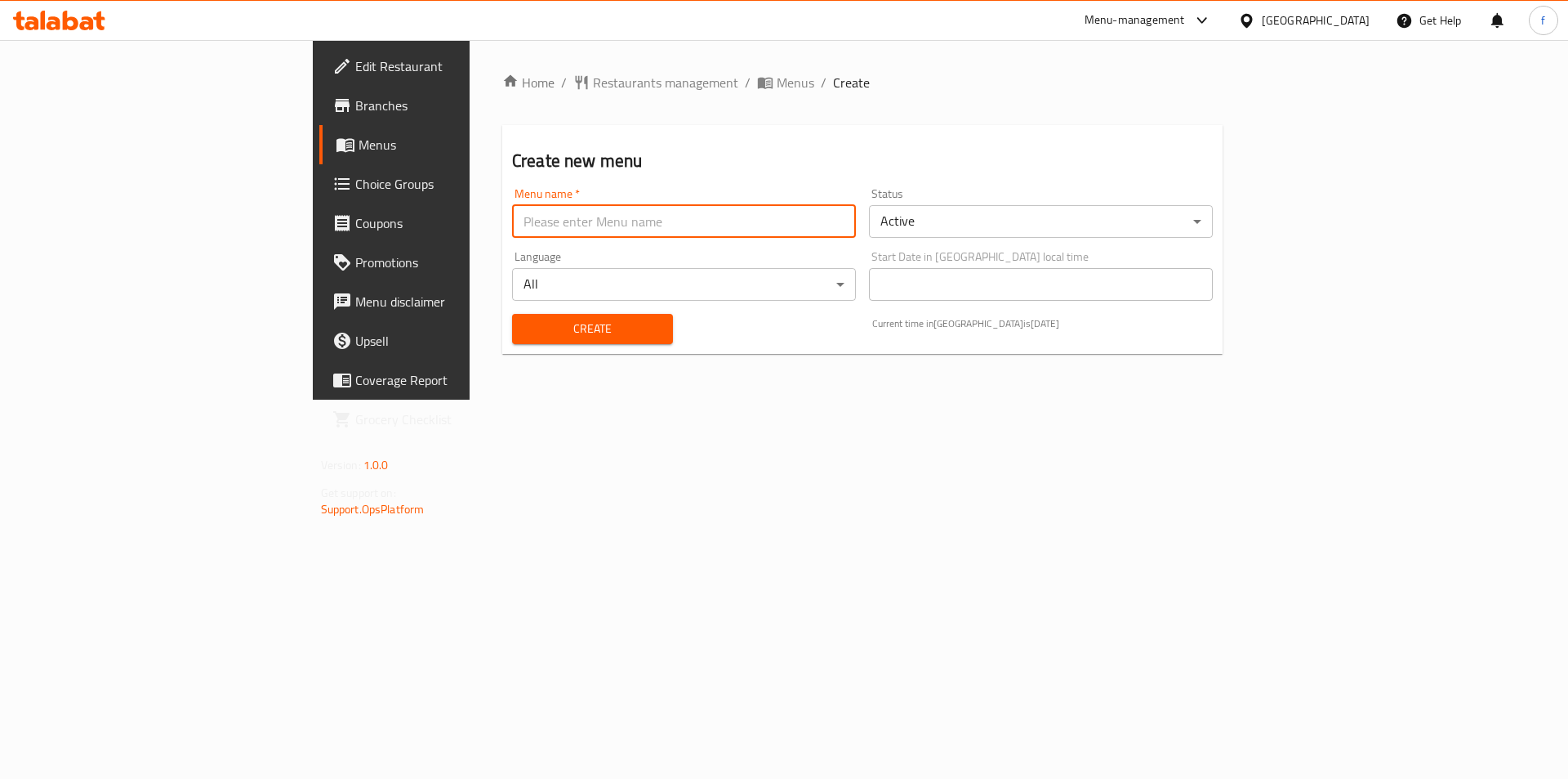
click at [524, 223] on input "text" at bounding box center [683, 221] width 344 height 33
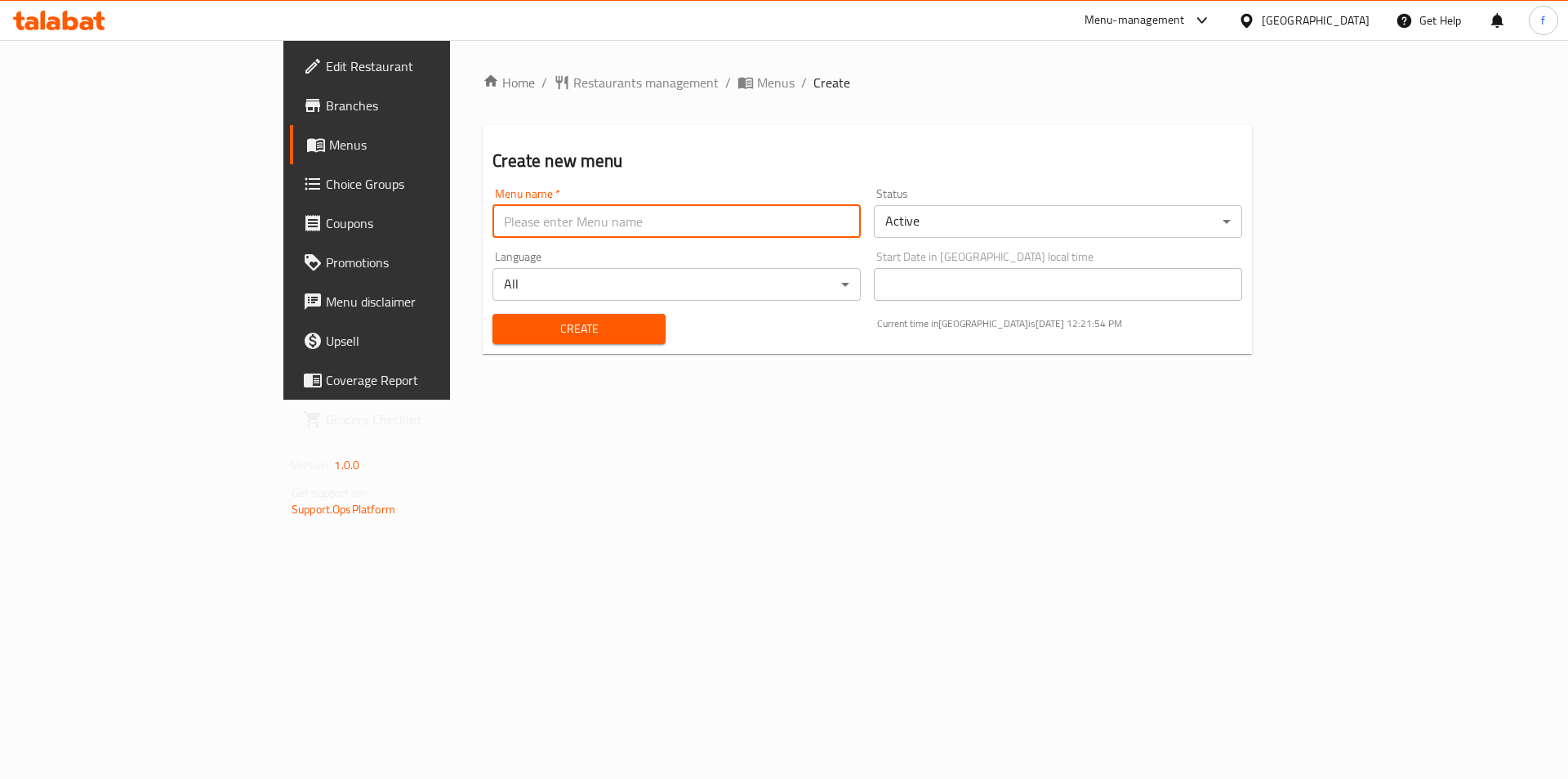
type input "2"
type input "9/2"
click at [492, 317] on button "Create" at bounding box center [578, 329] width 173 height 30
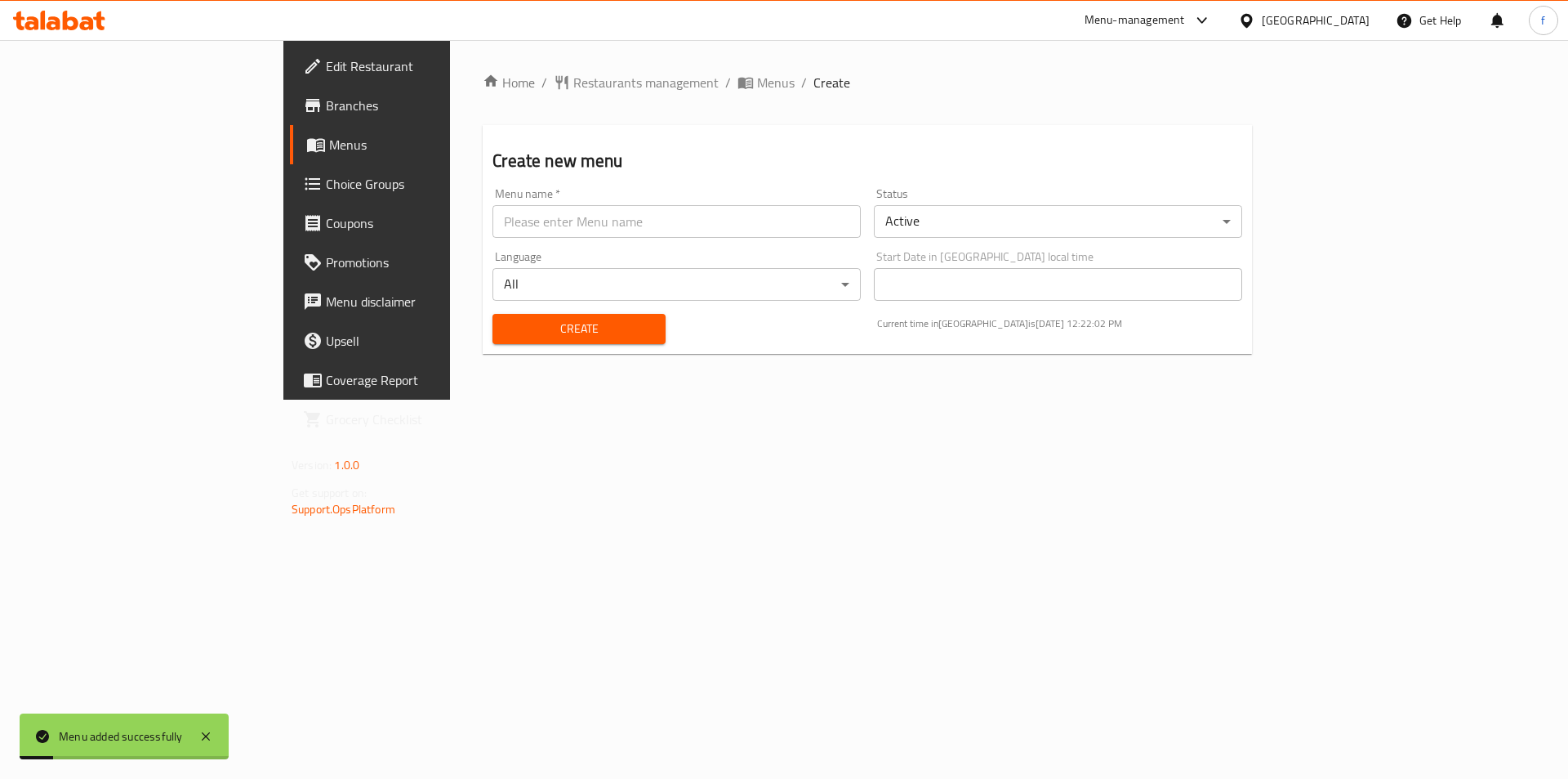
click at [329, 149] on span "Menus" at bounding box center [431, 144] width 204 height 19
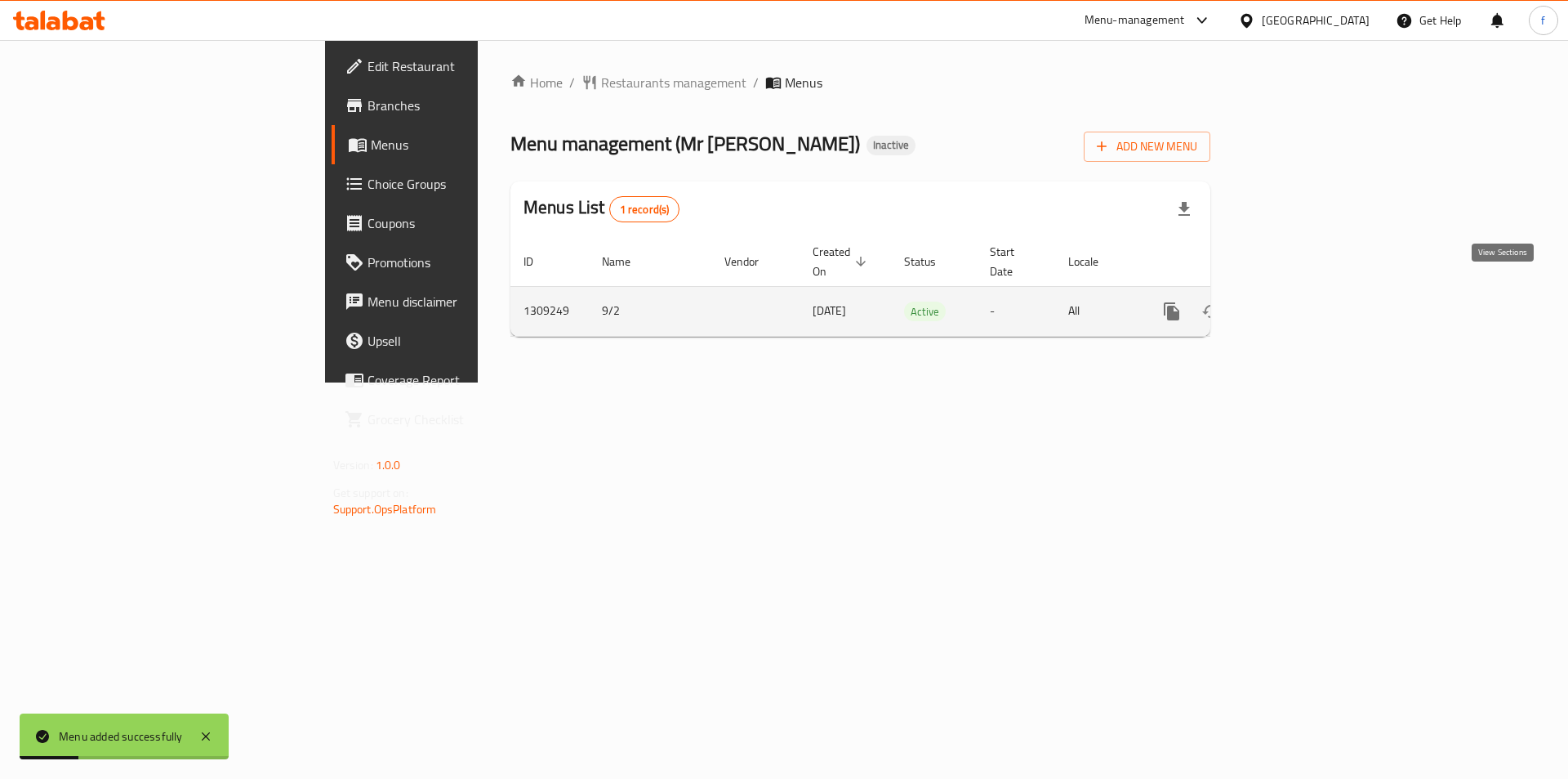
click at [1309, 292] on link "enhanced table" at bounding box center [1289, 311] width 40 height 40
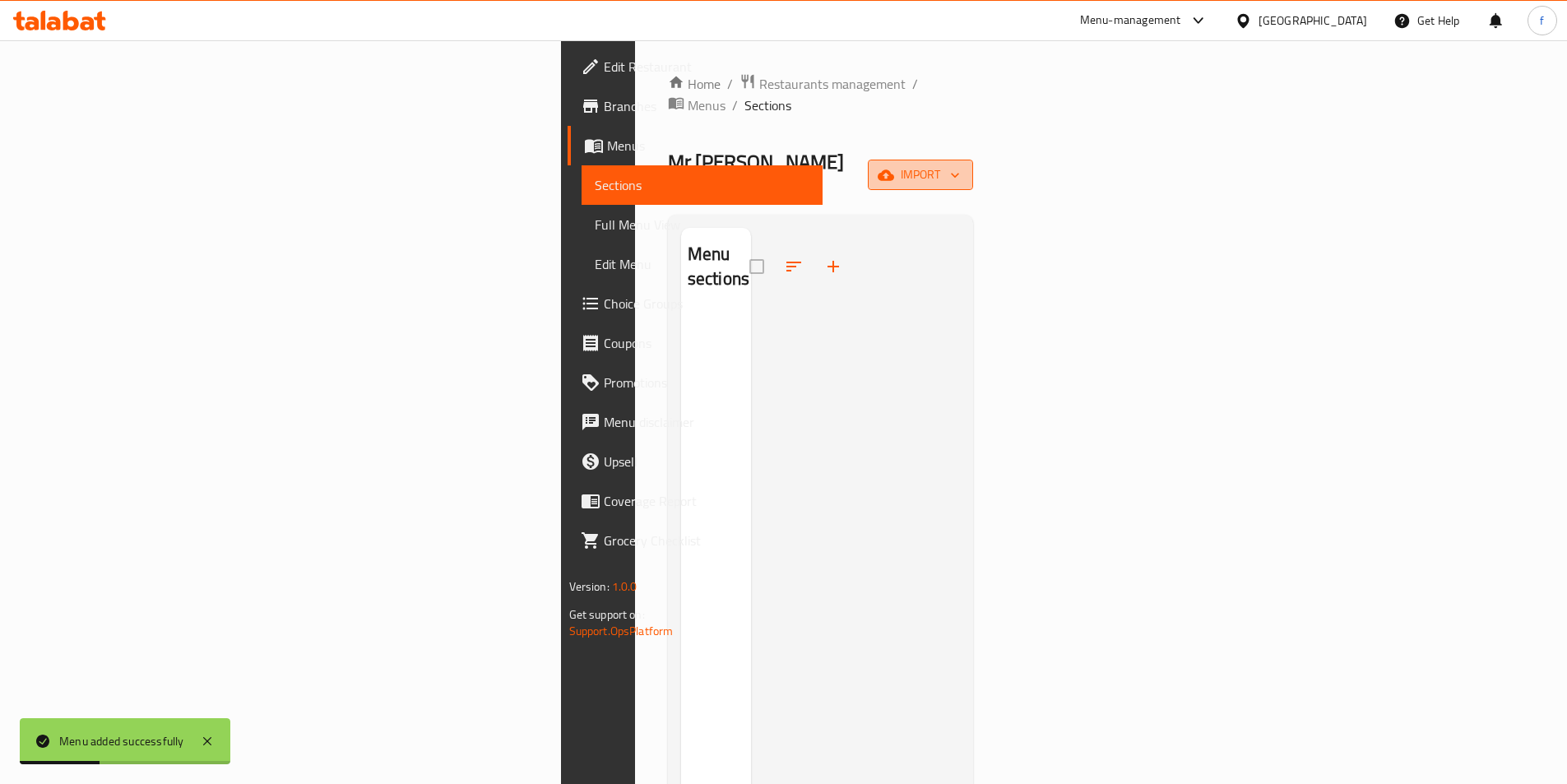
click at [960, 164] on span "import" at bounding box center [920, 175] width 79 height 20
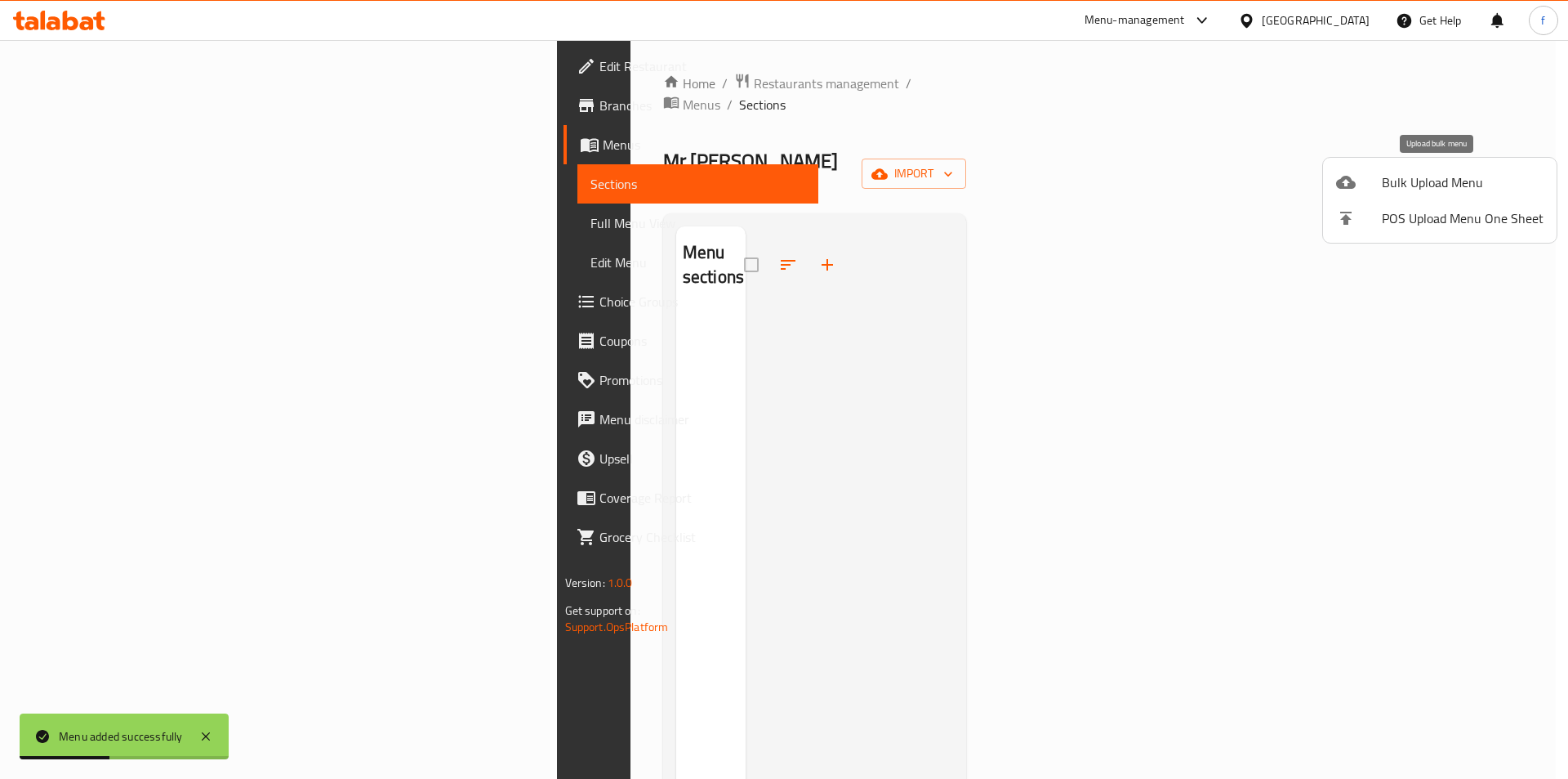
click at [1412, 191] on span "Bulk Upload Menu" at bounding box center [1463, 182] width 162 height 19
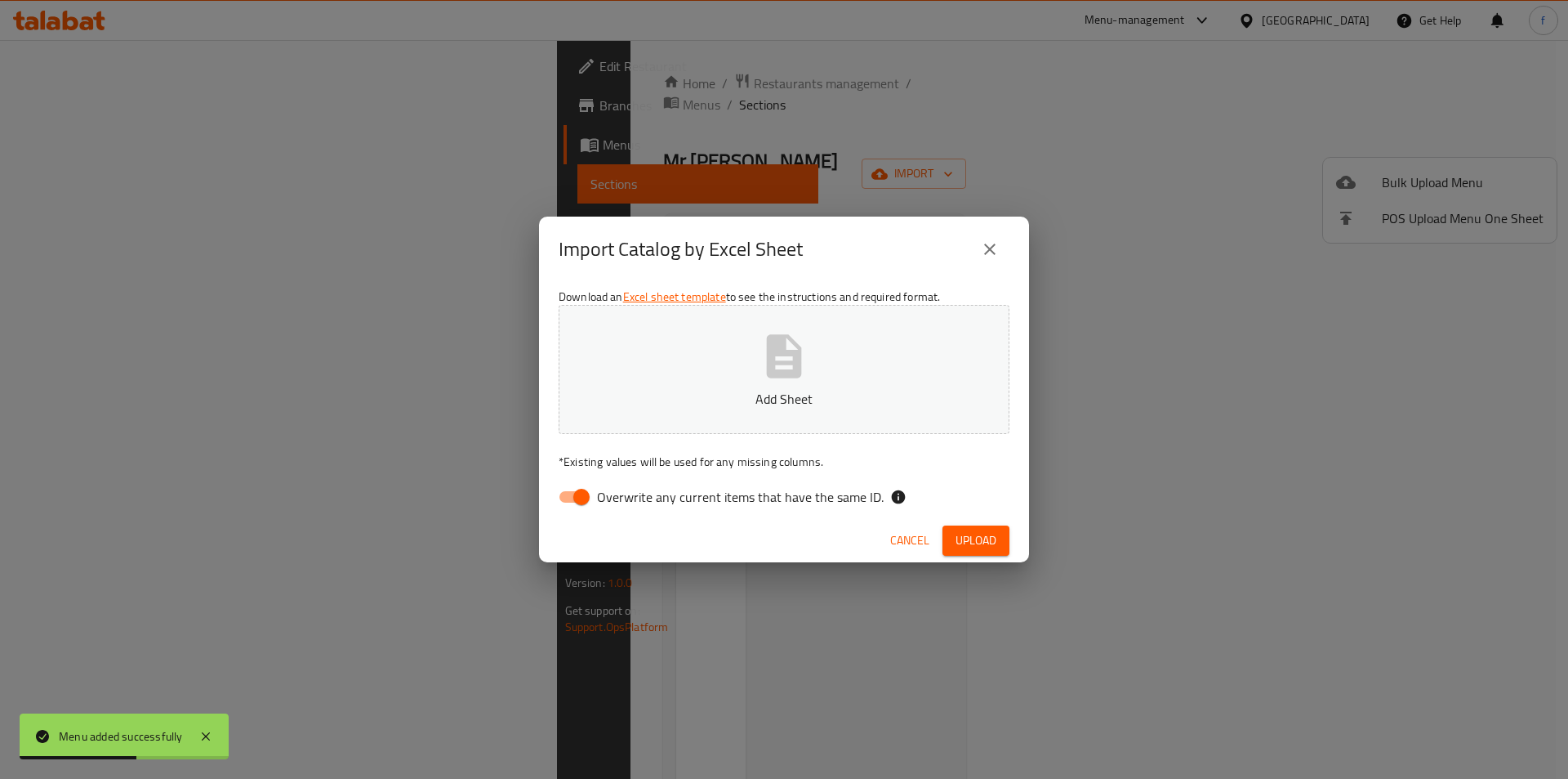
click at [579, 494] on input "Overwrite any current items that have the same ID." at bounding box center [582, 497] width 93 height 31
checkbox input "false"
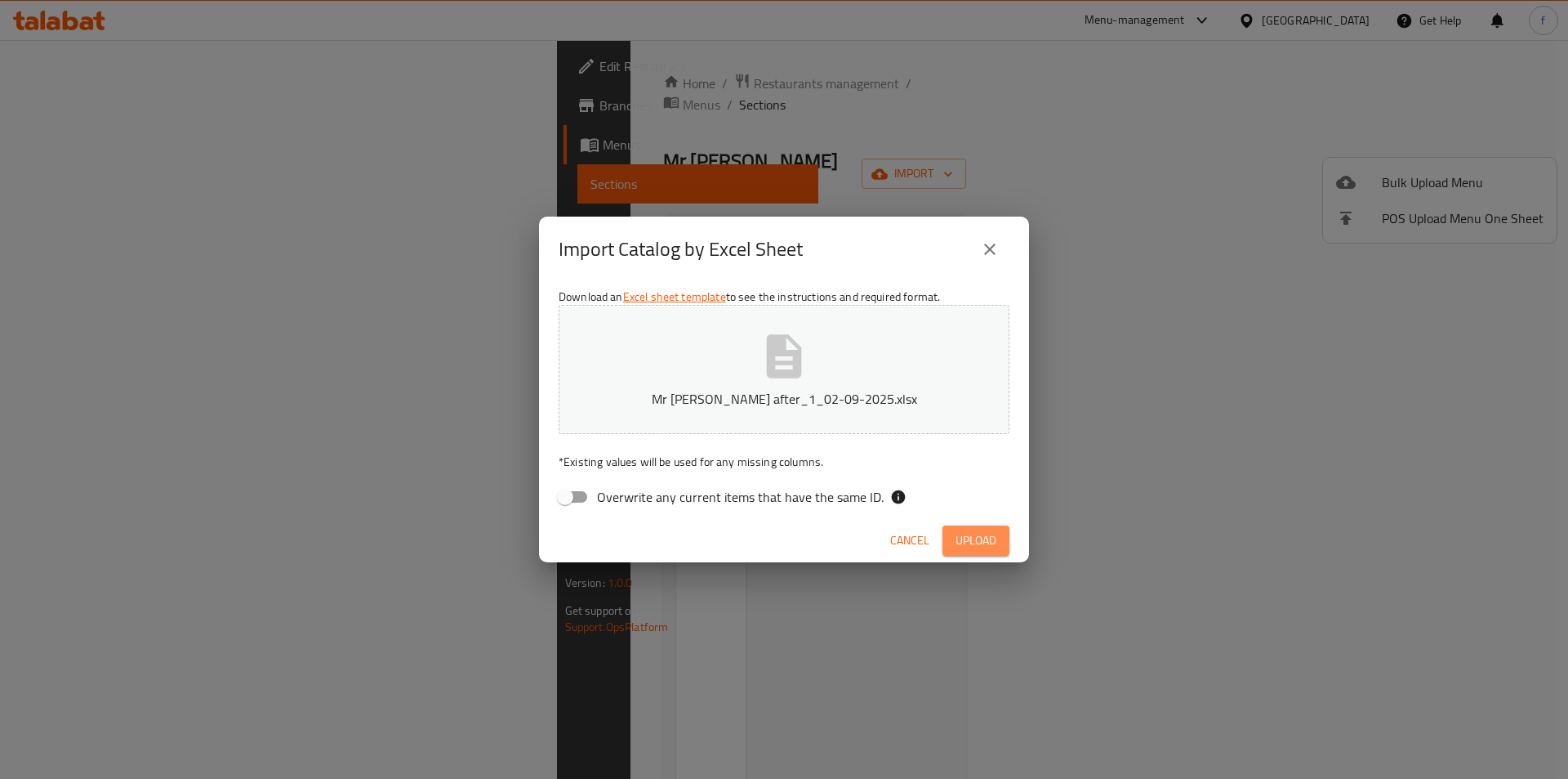
click at [950, 536] on button "Upload" at bounding box center [976, 541] width 67 height 30
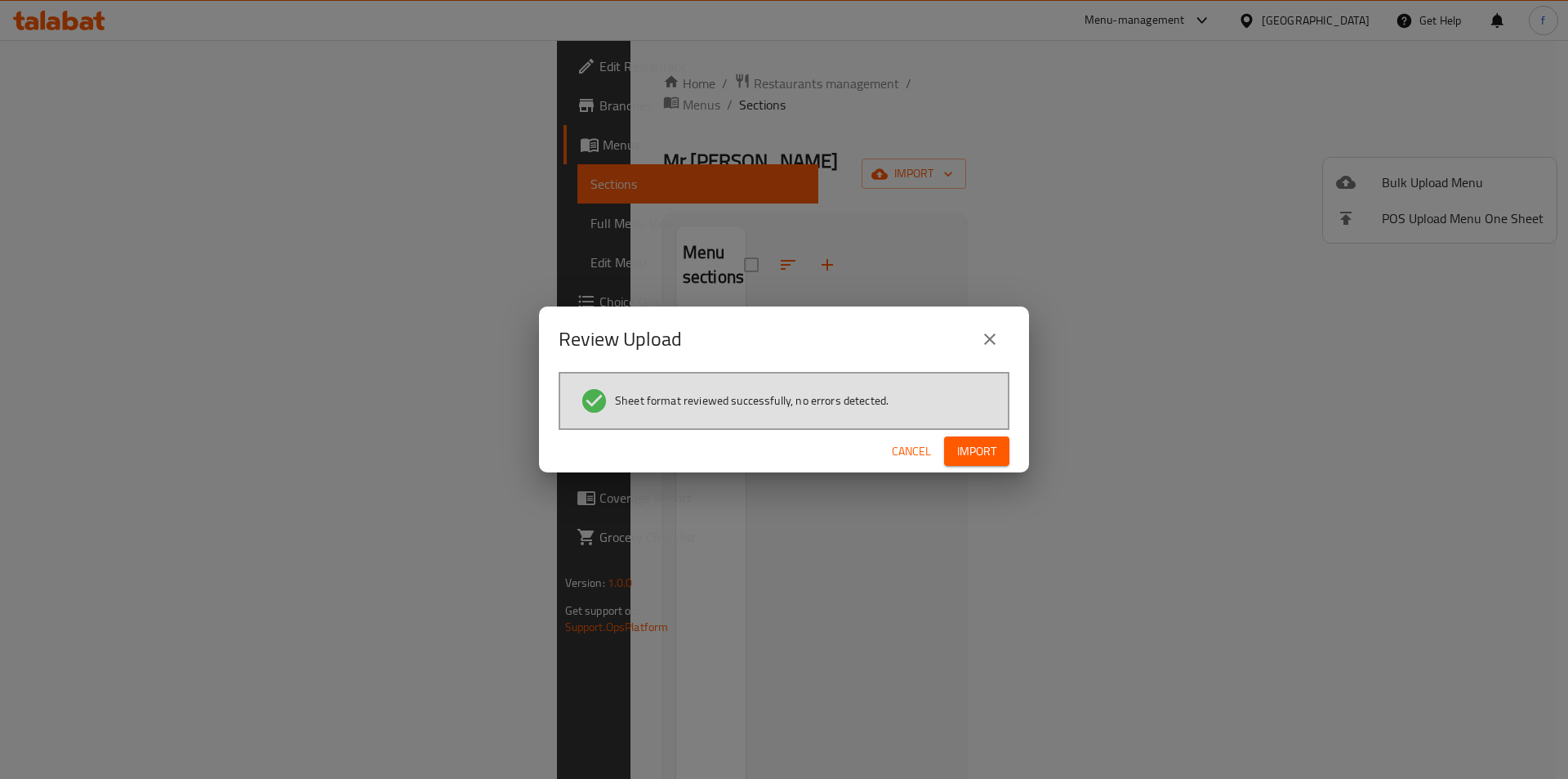
click at [974, 454] on span "Import" at bounding box center [976, 451] width 40 height 20
click at [617, 510] on div "Review Upload Sheet format reviewed successfully, no errors detected. Cancel" at bounding box center [784, 389] width 1568 height 779
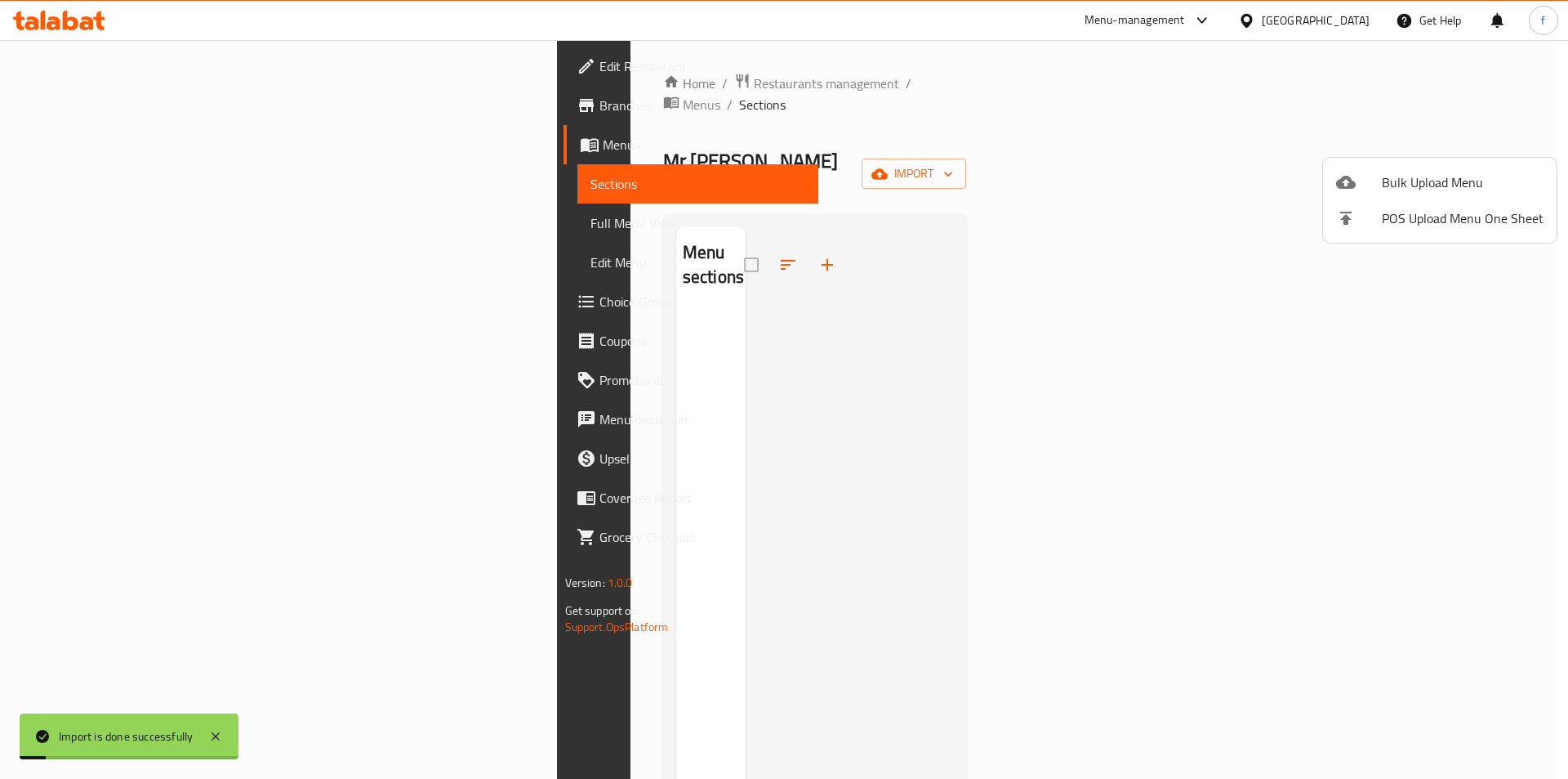
click at [1055, 387] on div at bounding box center [784, 389] width 1568 height 779
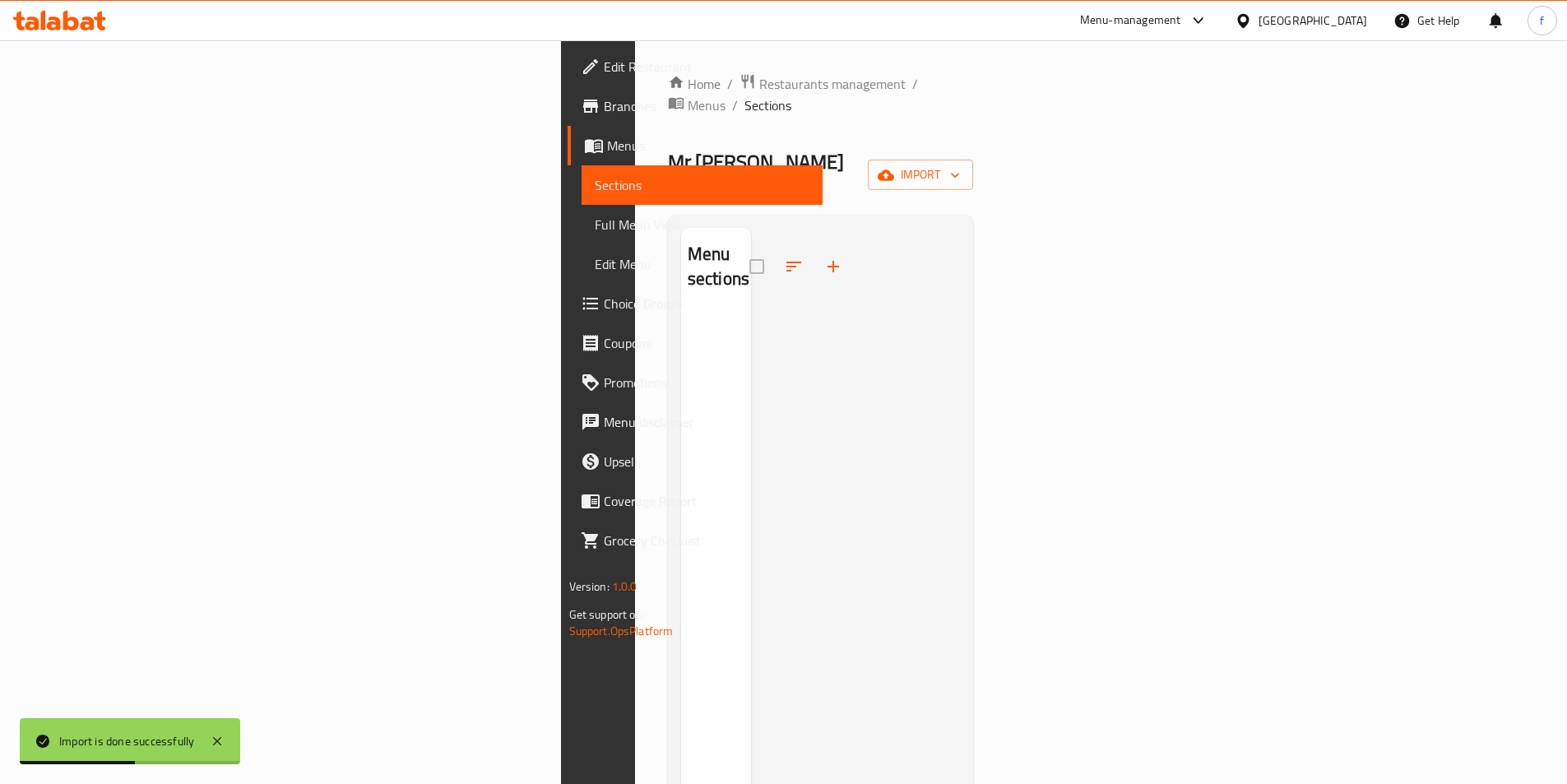
click at [961, 228] on div at bounding box center [856, 620] width 209 height 784
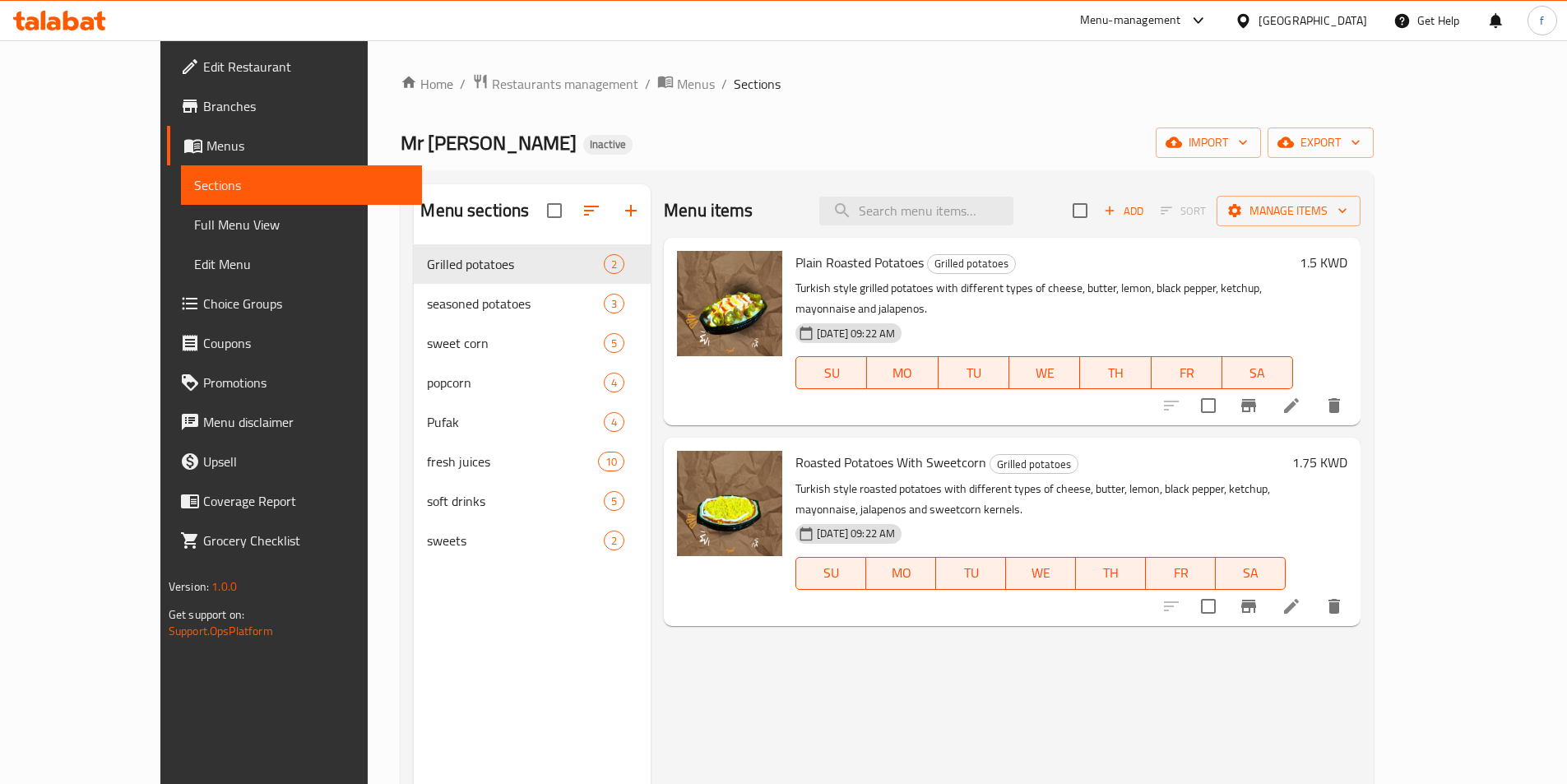
drag, startPoint x: 128, startPoint y: 220, endPoint x: 1062, endPoint y: 30, distance: 953.1
click at [194, 220] on span "Full Menu View" at bounding box center [301, 224] width 215 height 19
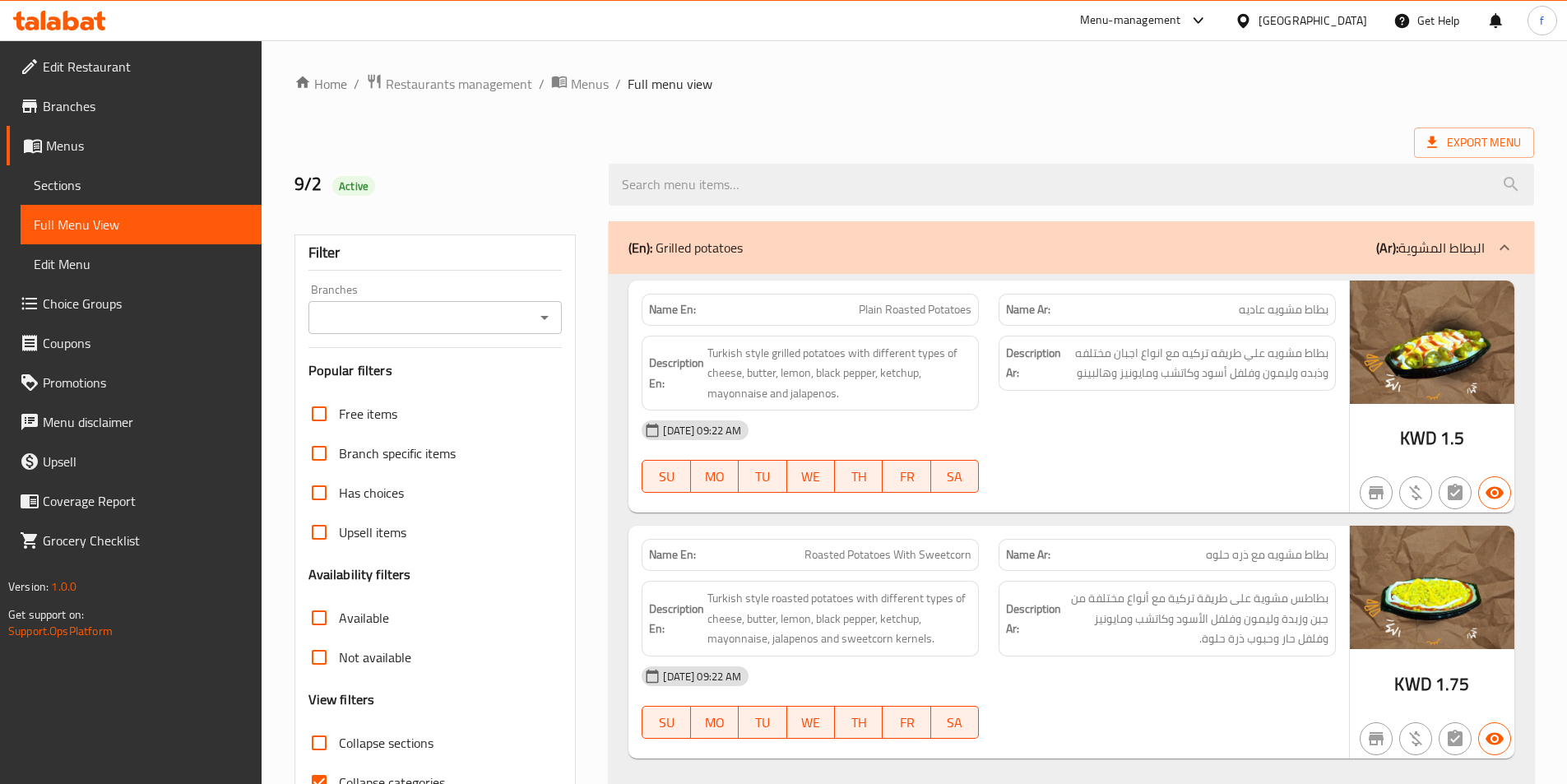
click at [693, 359] on strong "Description En:" at bounding box center [677, 373] width 55 height 41
copy strong "Description En:"
click at [679, 311] on strong "Name En:" at bounding box center [672, 309] width 47 height 17
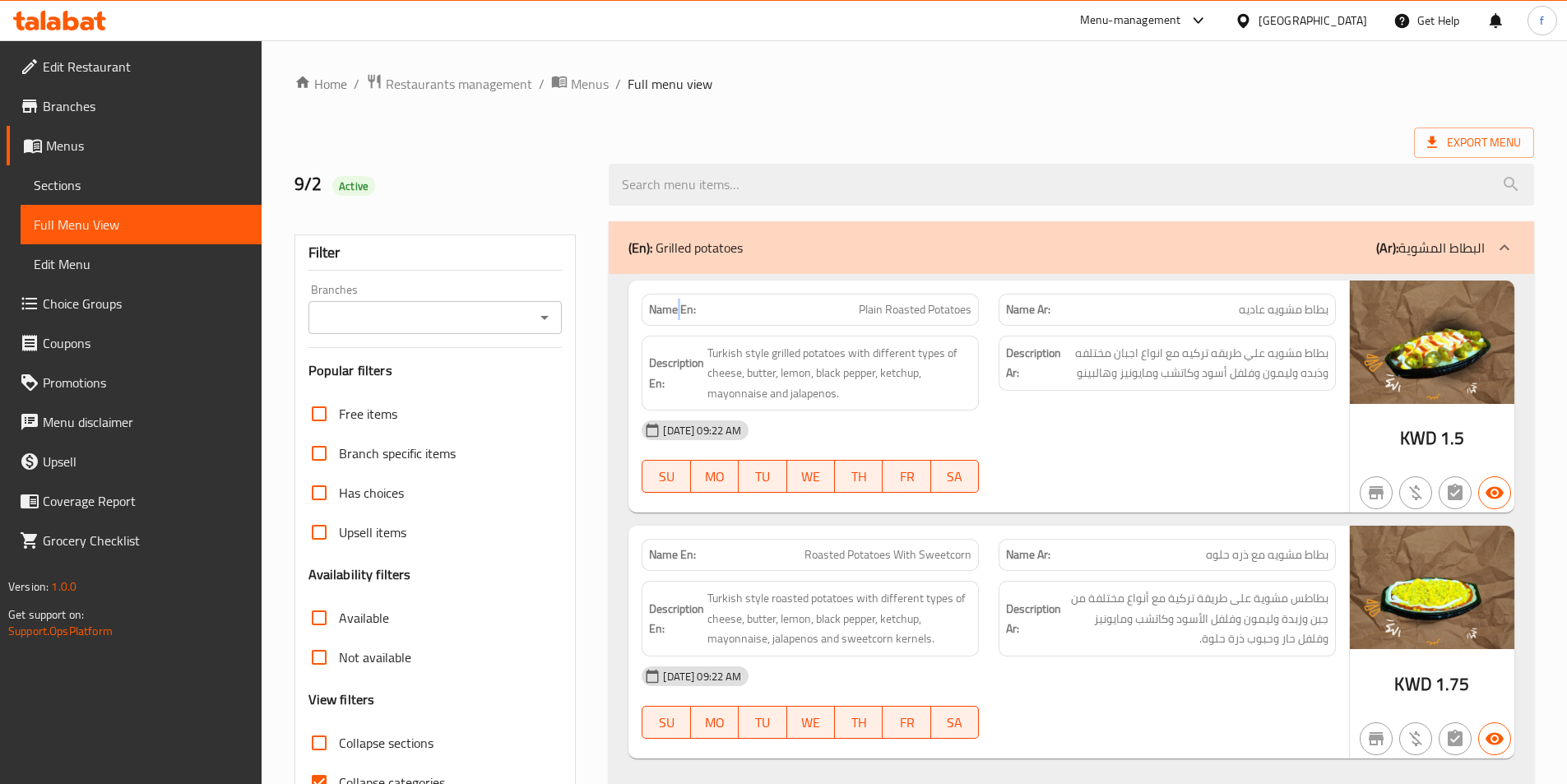
click at [679, 311] on strong "Name En:" at bounding box center [672, 309] width 47 height 17
copy strong "Name En:"
